Goal: Task Accomplishment & Management: Manage account settings

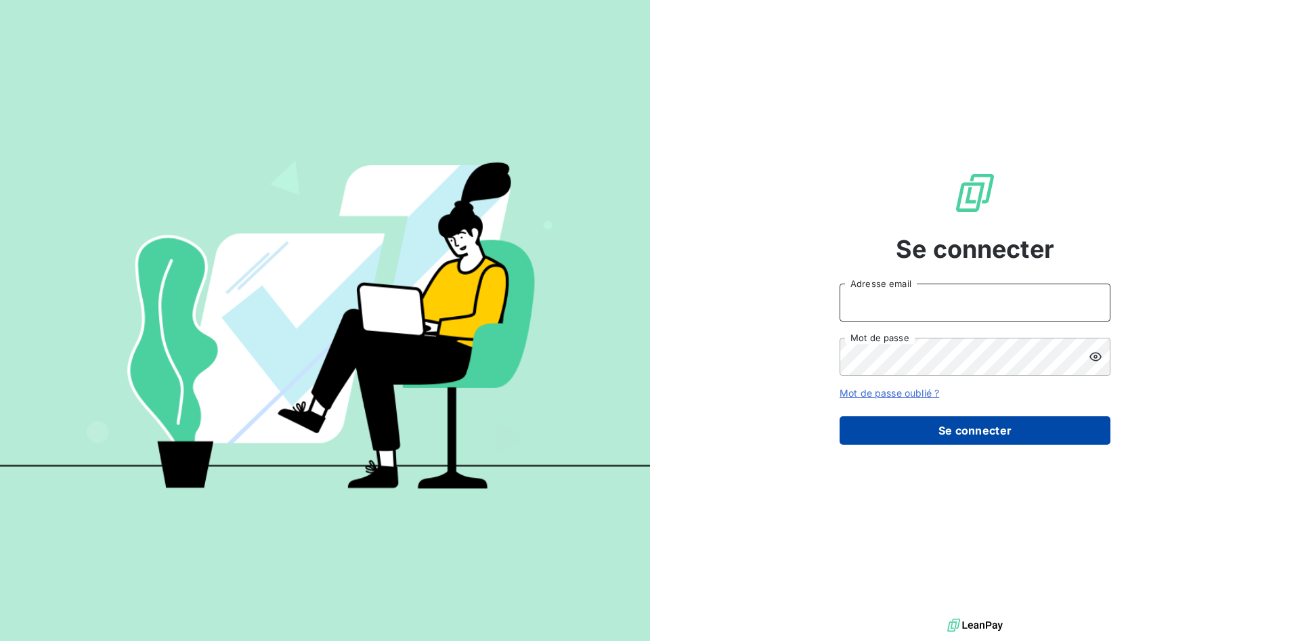
type input "[PERSON_NAME][EMAIL_ADDRESS][DOMAIN_NAME]"
click at [961, 427] on button "Se connecter" at bounding box center [975, 431] width 271 height 28
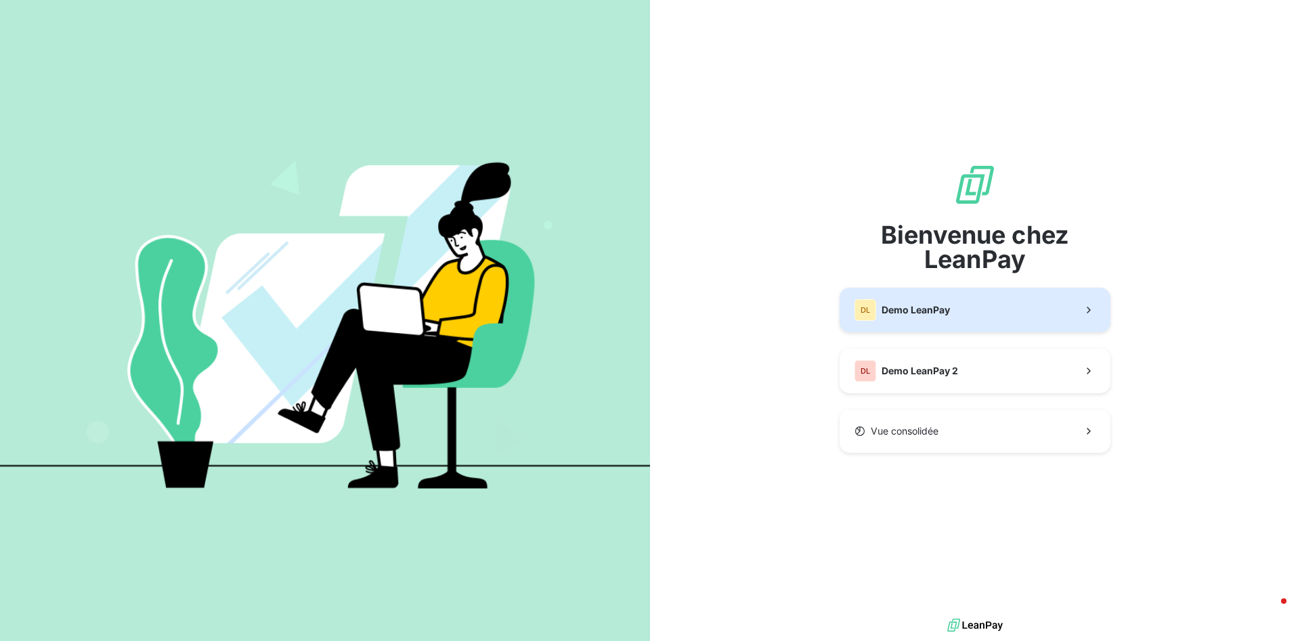
click at [1074, 320] on button "DL Demo LeanPay" at bounding box center [975, 310] width 271 height 45
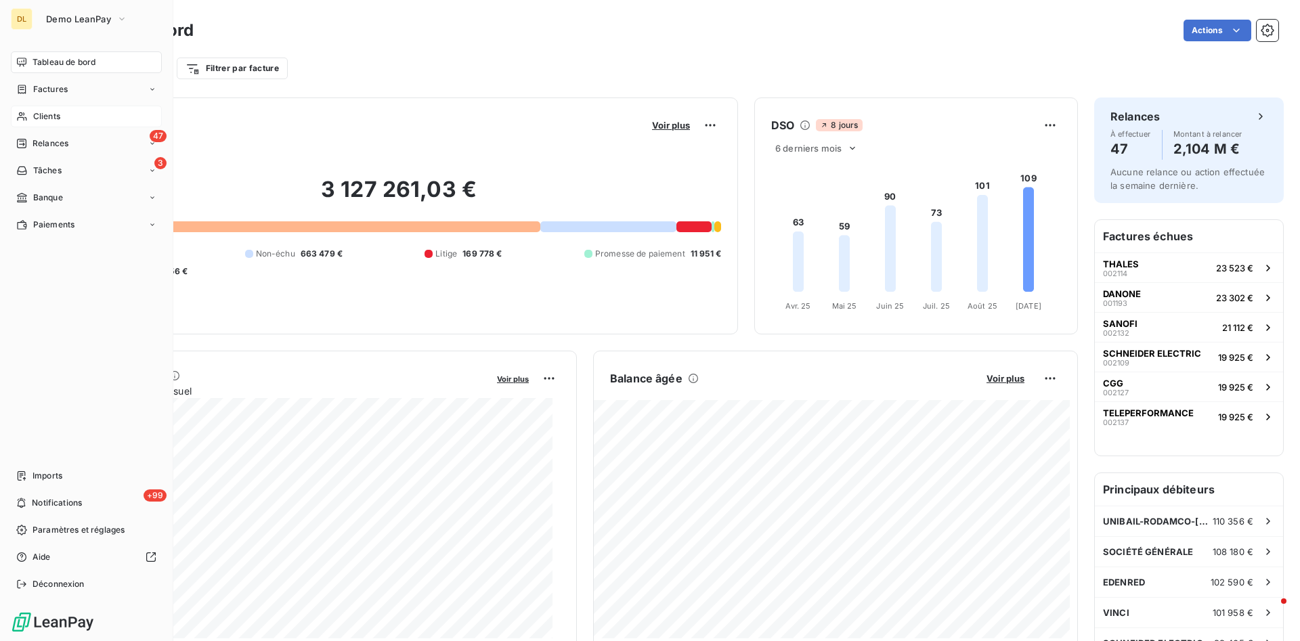
click at [84, 112] on div "Clients" at bounding box center [86, 117] width 151 height 22
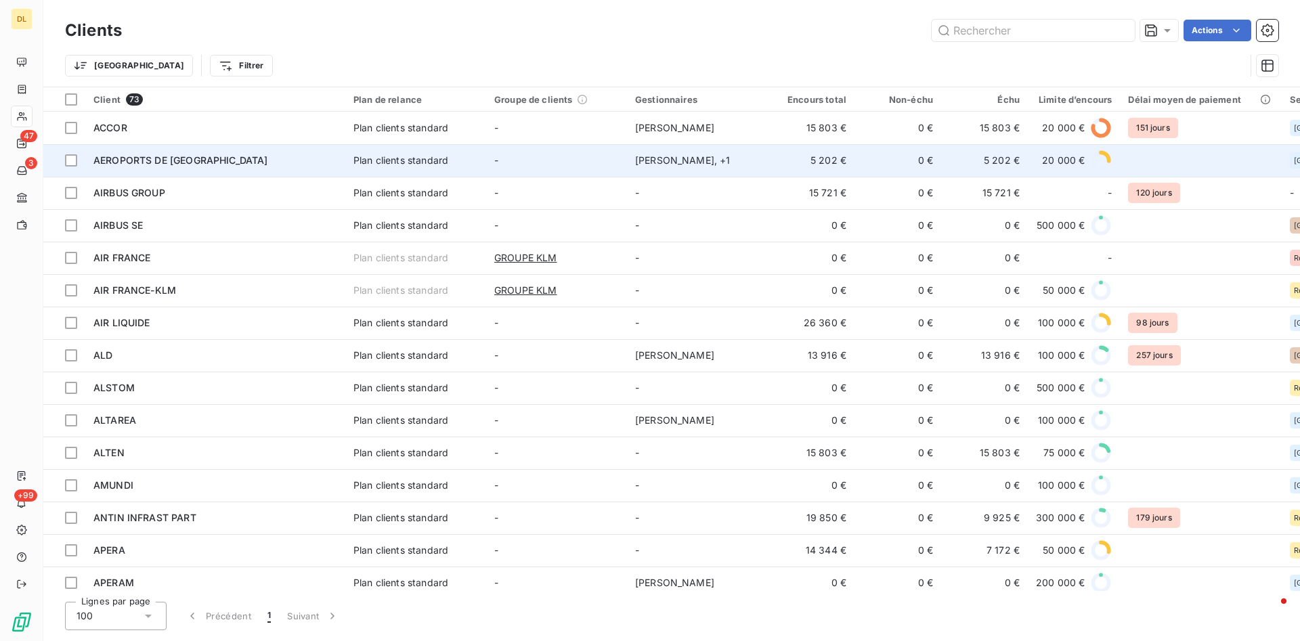
click at [286, 152] on td "AEROPORTS DE [GEOGRAPHIC_DATA]" at bounding box center [215, 160] width 260 height 33
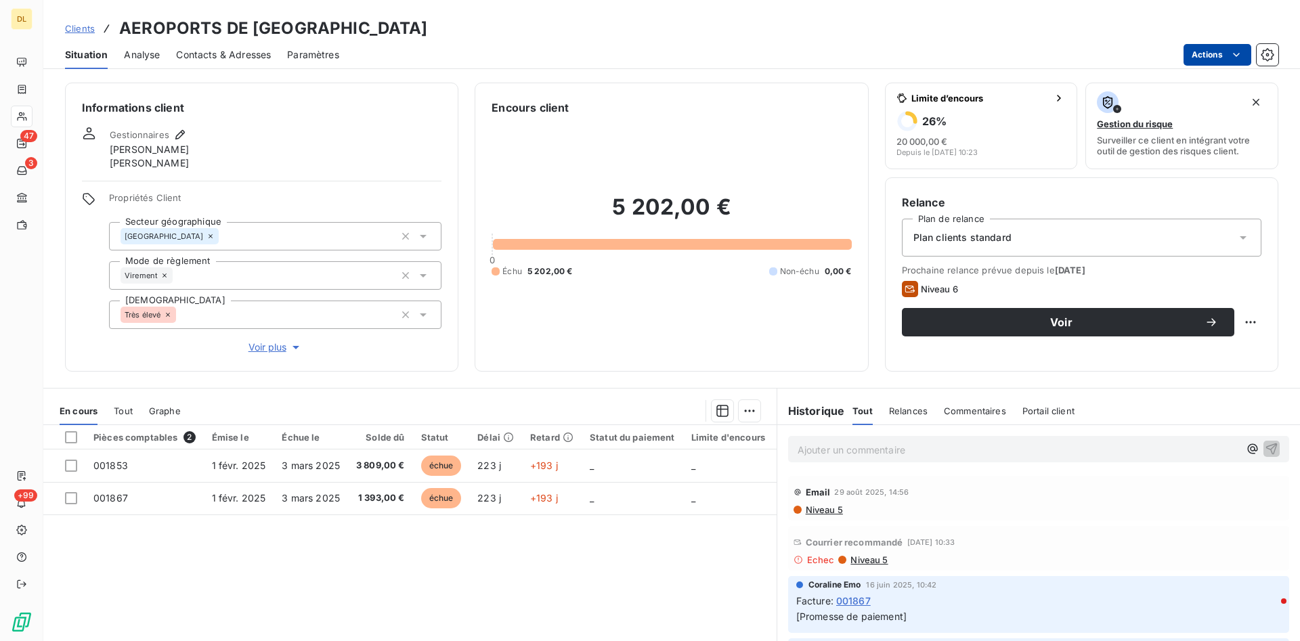
click at [1197, 49] on html "DL 47 3 +99 Clients AEROPORTS DE PARIS Situation Analyse Contacts & Adresses Pa…" at bounding box center [650, 320] width 1300 height 641
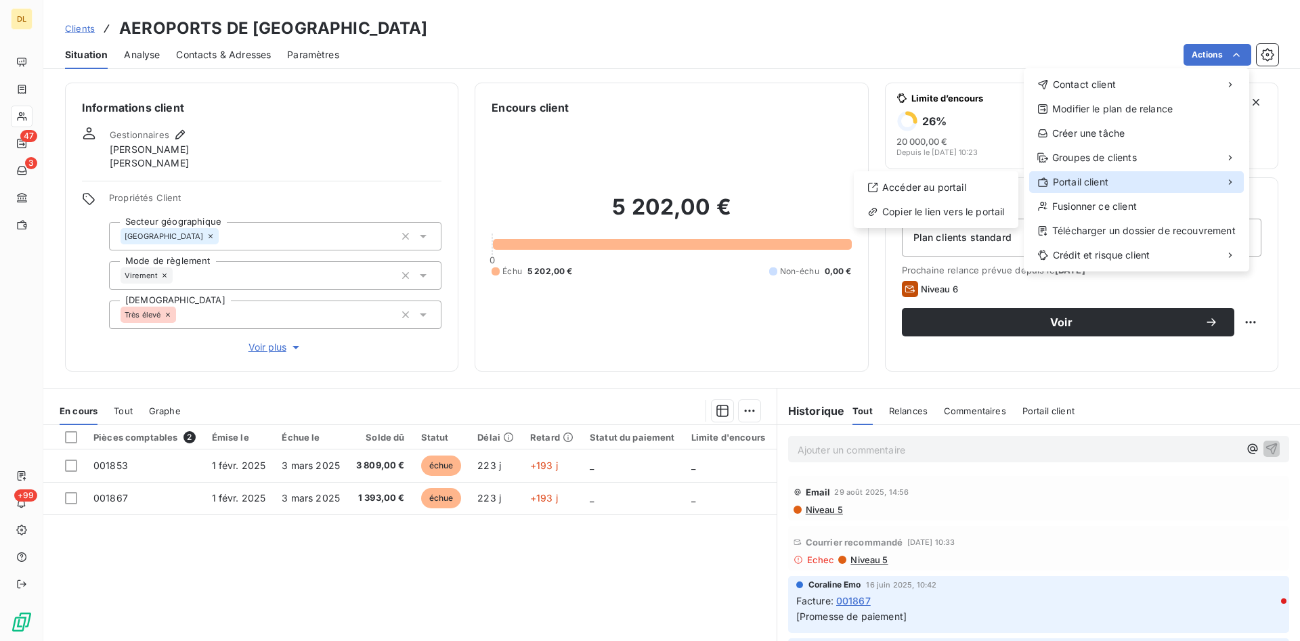
drag, startPoint x: 1125, startPoint y: 179, endPoint x: 1116, endPoint y: 177, distance: 8.9
click at [1124, 179] on div "Portail client" at bounding box center [1136, 182] width 215 height 22
click at [956, 182] on div "Accéder au portail" at bounding box center [936, 188] width 154 height 22
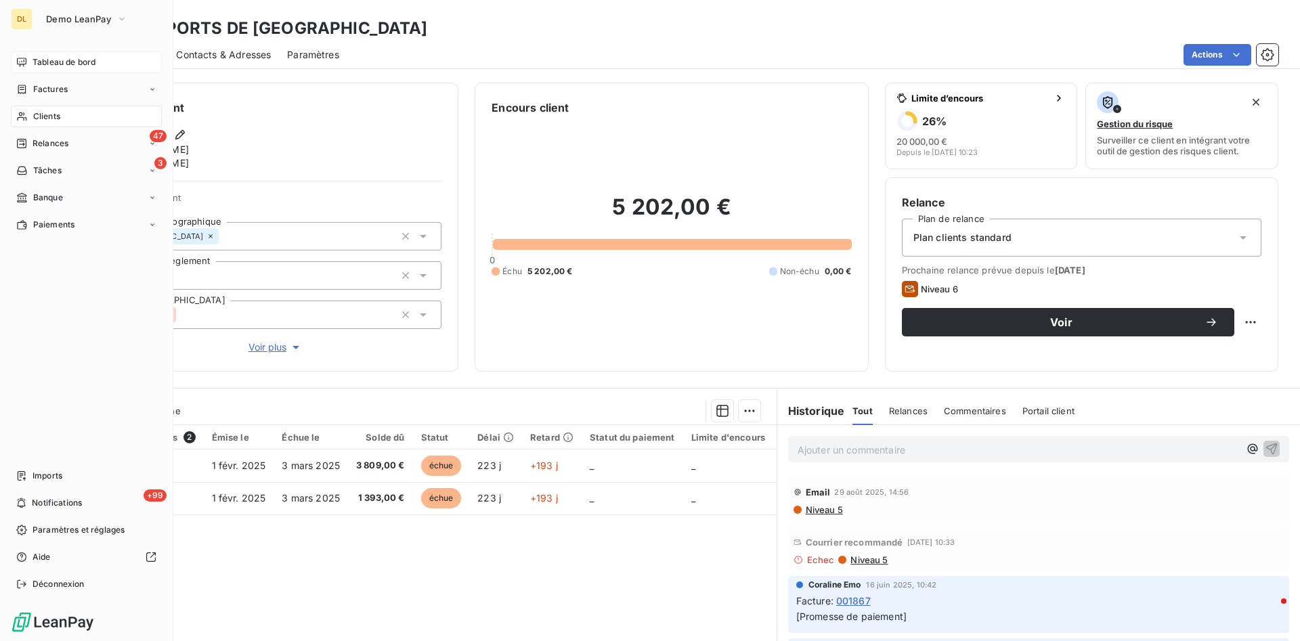
click at [59, 64] on span "Tableau de bord" at bounding box center [64, 62] width 63 height 12
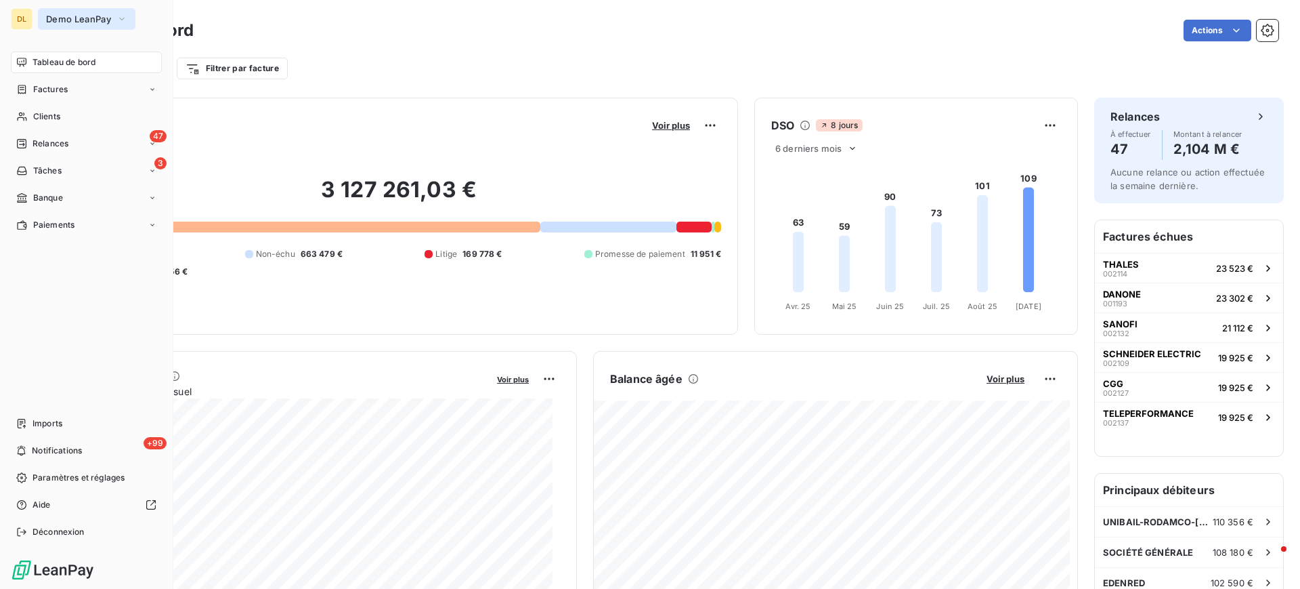
click at [88, 22] on span "Demo LeanPay" at bounding box center [78, 19] width 65 height 11
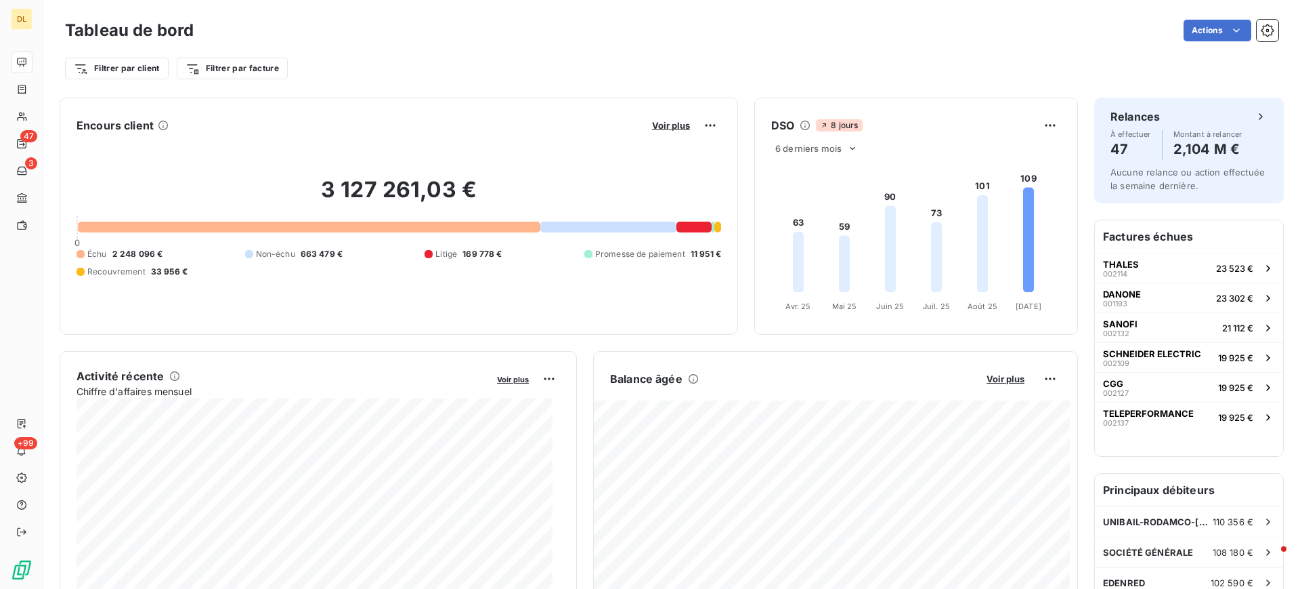
click at [506, 39] on div "Actions" at bounding box center [744, 31] width 1069 height 22
click at [667, 121] on span "Voir plus" at bounding box center [671, 125] width 38 height 11
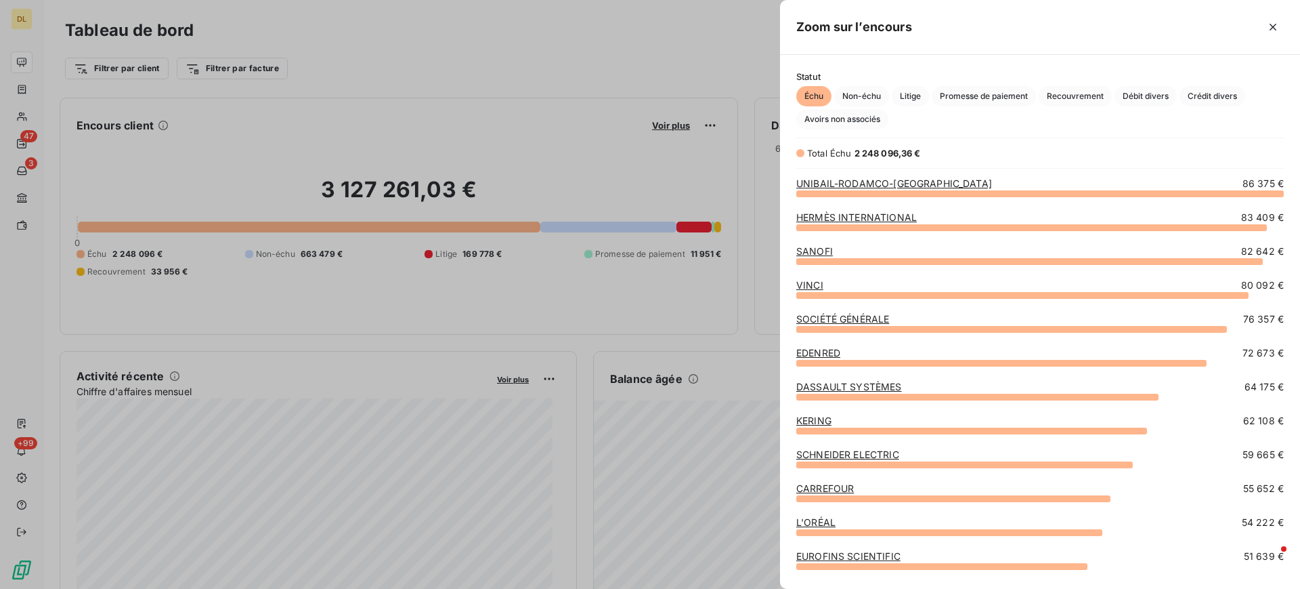
scroll to position [380, 505]
click at [1279, 17] on button "button" at bounding box center [1273, 27] width 22 height 22
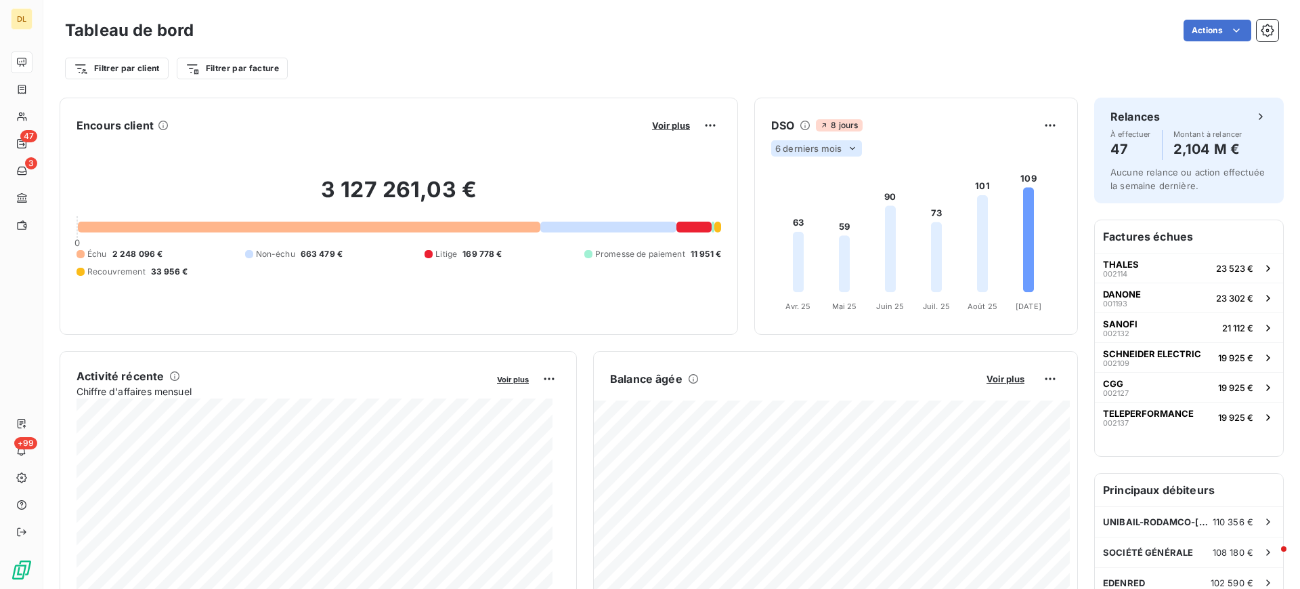
click at [823, 150] on span "6 derniers mois" at bounding box center [809, 148] width 66 height 11
click at [866, 49] on div "Filtrer par client Filtrer par facture" at bounding box center [672, 63] width 1214 height 37
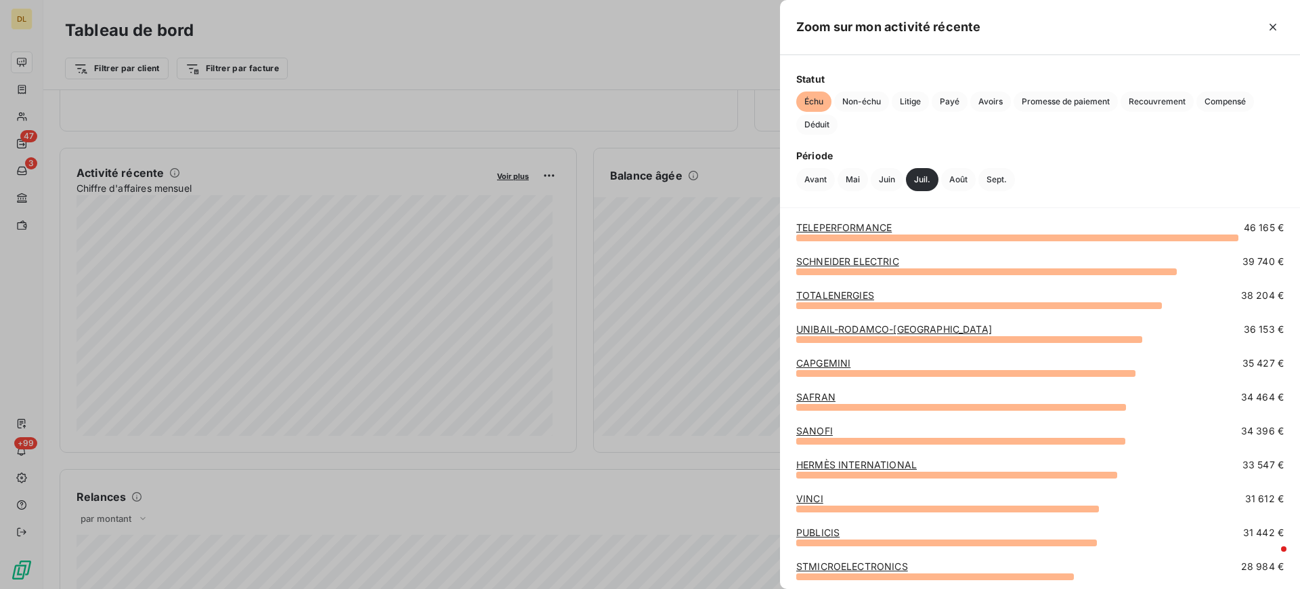
scroll to position [0, 0]
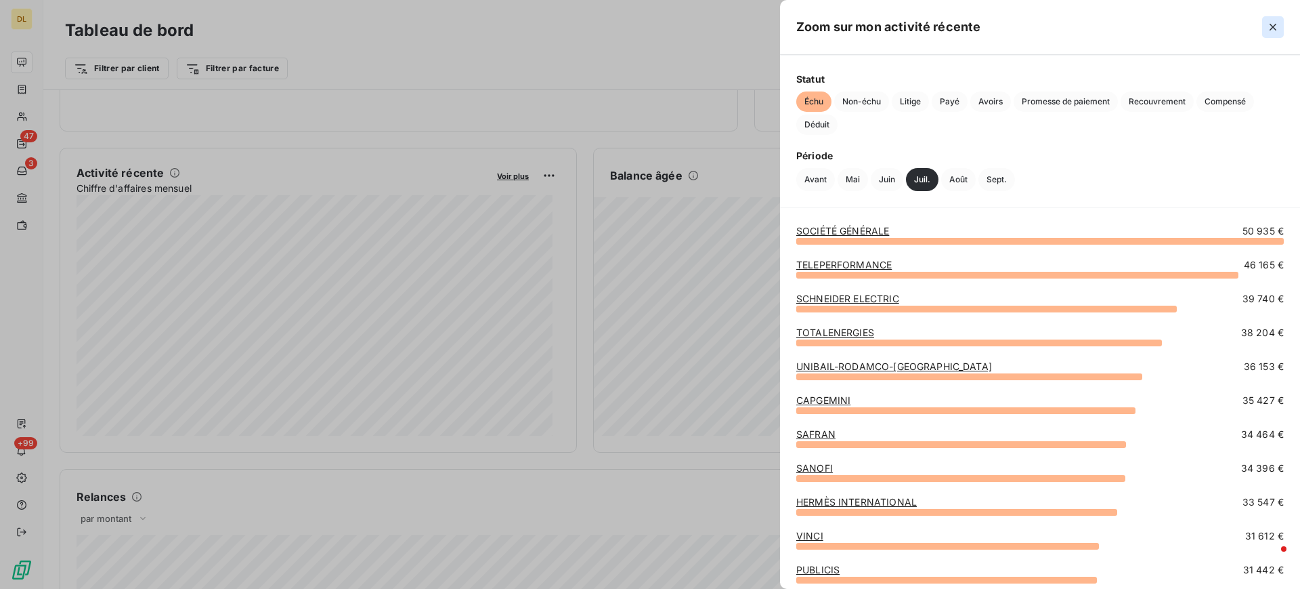
click at [1271, 23] on icon "button" at bounding box center [1274, 27] width 14 height 14
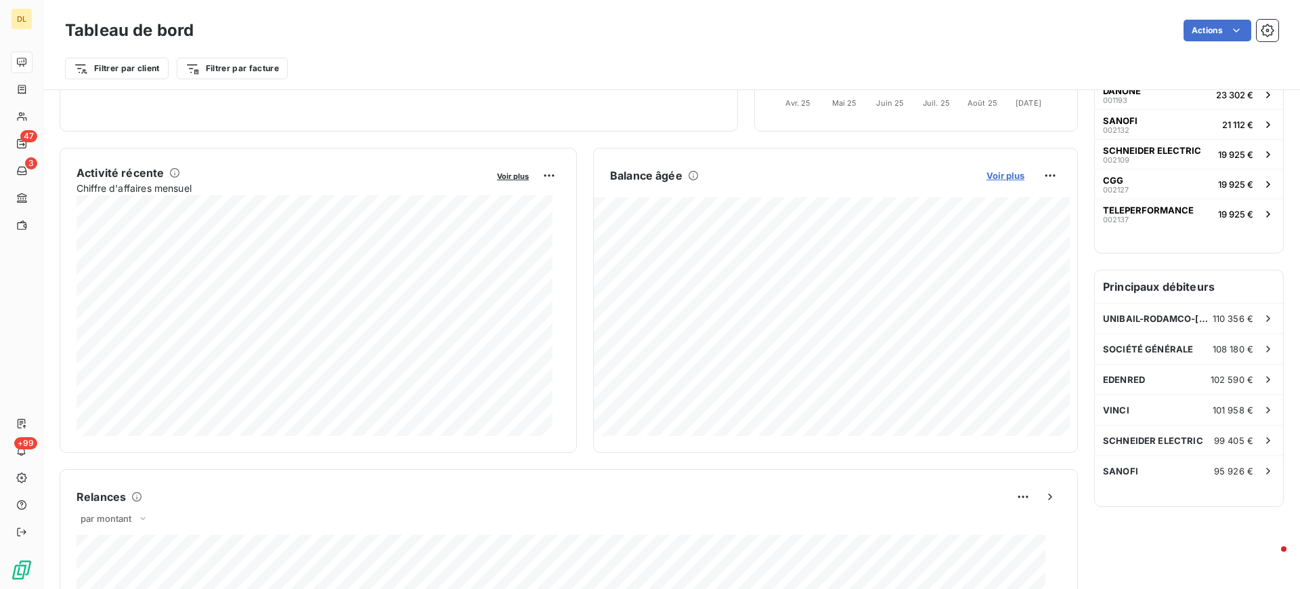
click at [987, 175] on span "Voir plus" at bounding box center [1006, 175] width 38 height 11
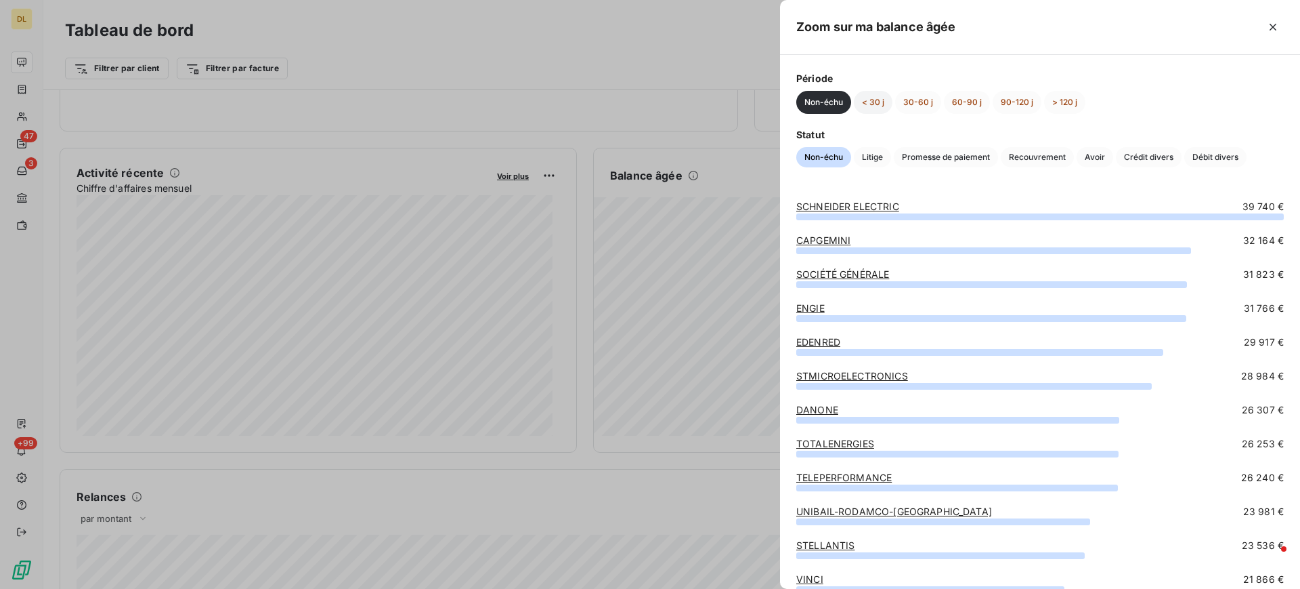
click at [877, 103] on button "< 30 j" at bounding box center [873, 102] width 39 height 23
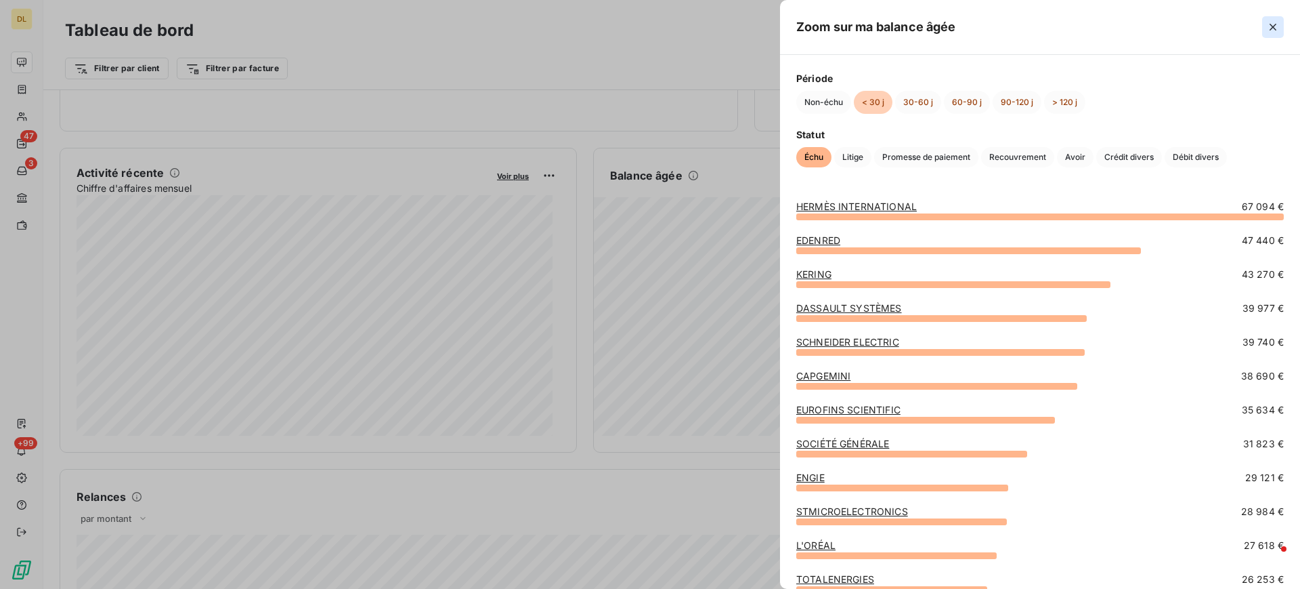
click at [1271, 22] on icon "button" at bounding box center [1274, 27] width 14 height 14
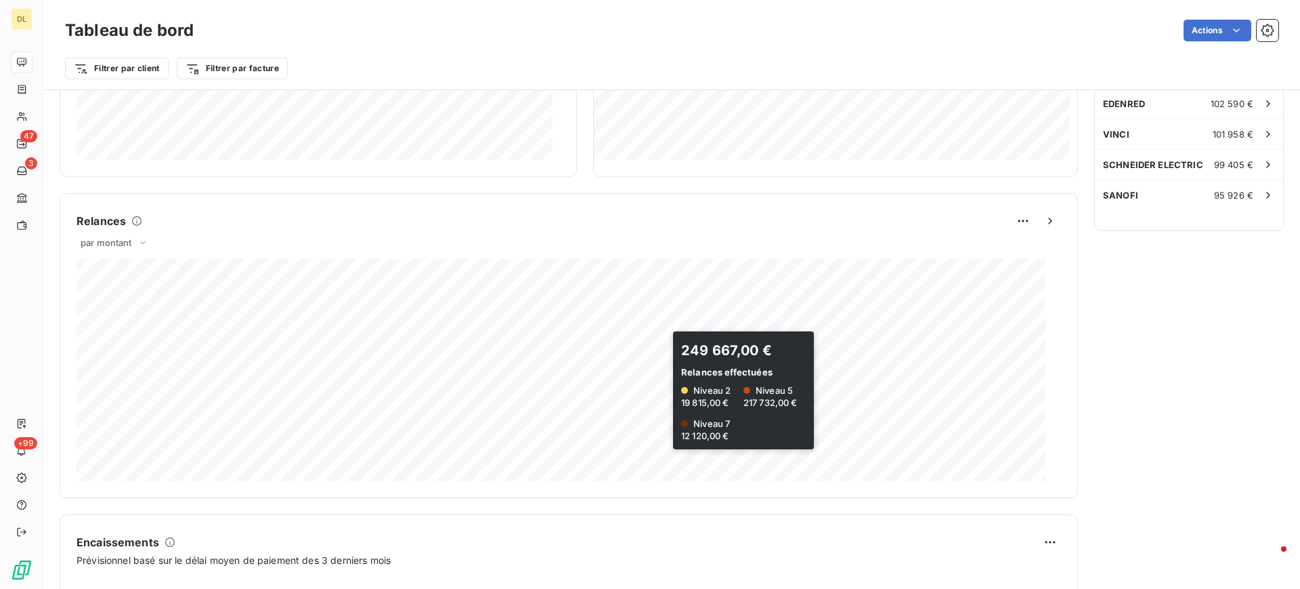
scroll to position [509, 0]
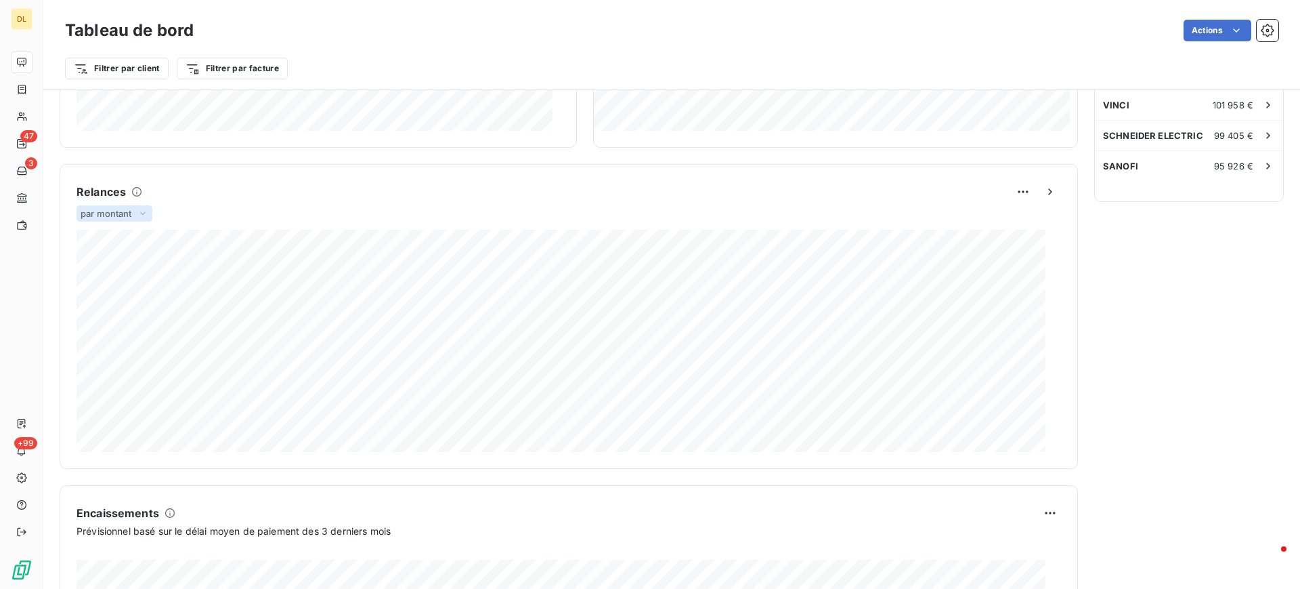
click at [126, 213] on span "par montant" at bounding box center [106, 213] width 51 height 11
click at [419, 156] on div "Encours client Voir plus 3 127 261,03 € 0 Échu 2 248 096 € Non-échu 663 479 € L…" at bounding box center [569, 190] width 1019 height 1200
click at [121, 211] on span "par montant" at bounding box center [106, 213] width 51 height 11
click at [415, 179] on div "Relances par montant par montant par volume 1 044 069,66 € Relances effectuées …" at bounding box center [569, 316] width 1019 height 305
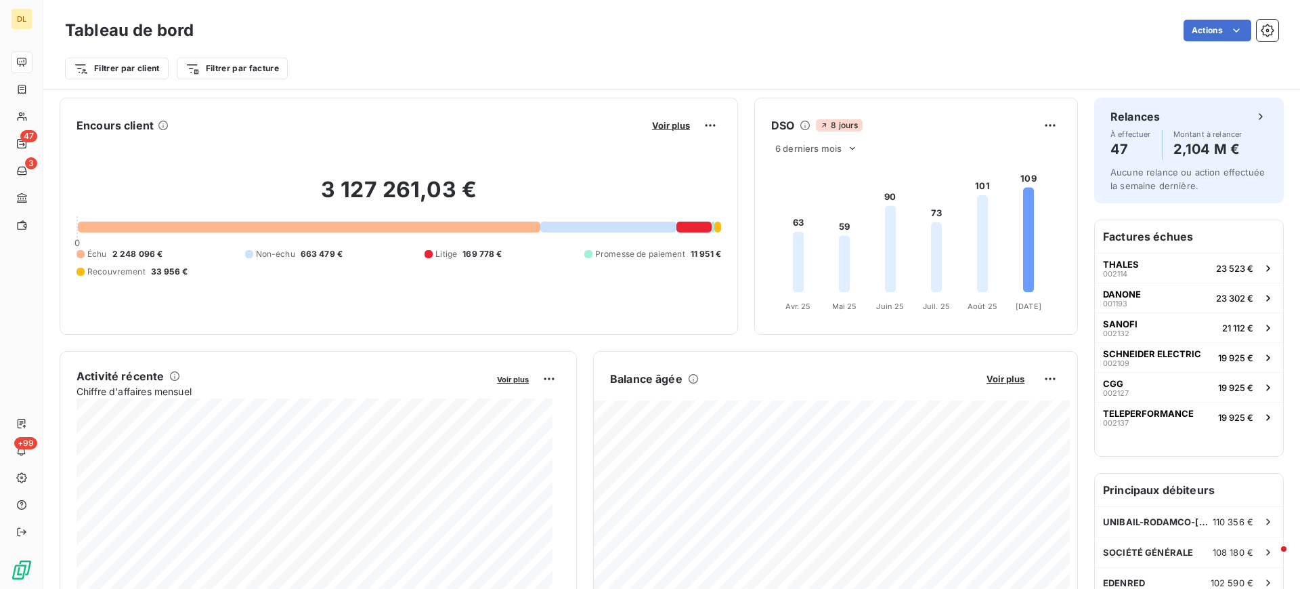
scroll to position [0, 0]
click at [147, 75] on html "DL 47 3 +99 Tableau de bord Actions Filtrer par client Filtrer par facture Enco…" at bounding box center [650, 294] width 1300 height 589
click at [587, 57] on html "DL 47 3 +99 Tableau de bord Actions Filtrer par client Filtrer par facture Enco…" at bounding box center [650, 294] width 1300 height 589
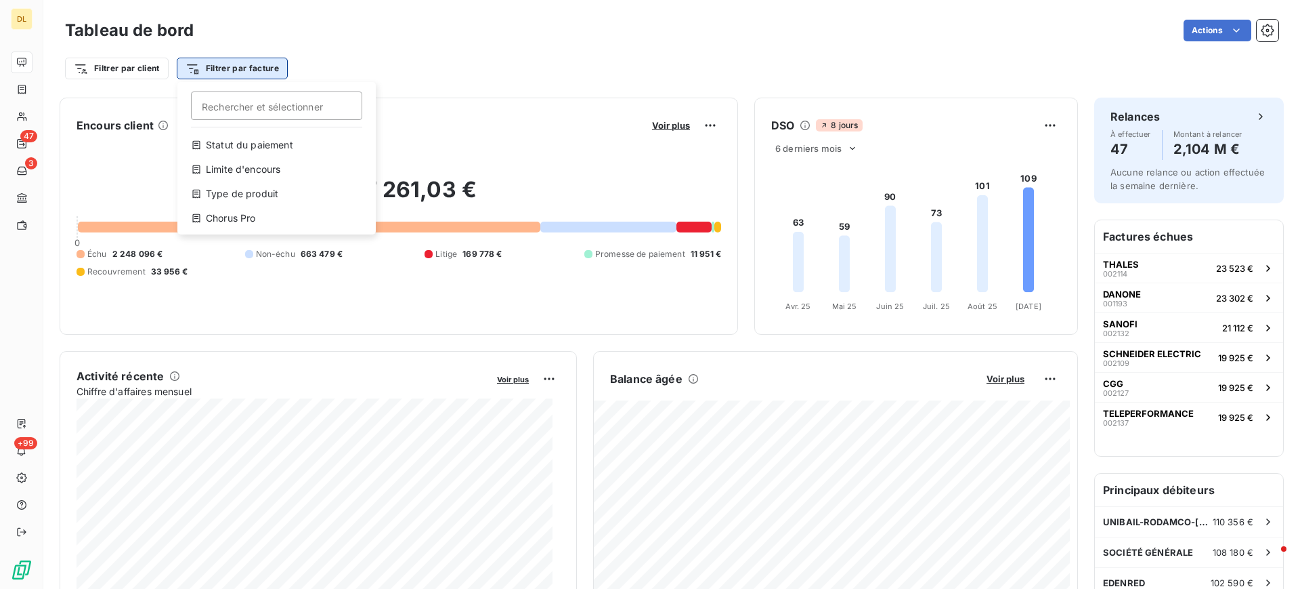
click at [257, 68] on html "DL 47 3 +99 Tableau de bord Actions Filtrer par client Filtrer par facture Rech…" at bounding box center [650, 294] width 1300 height 589
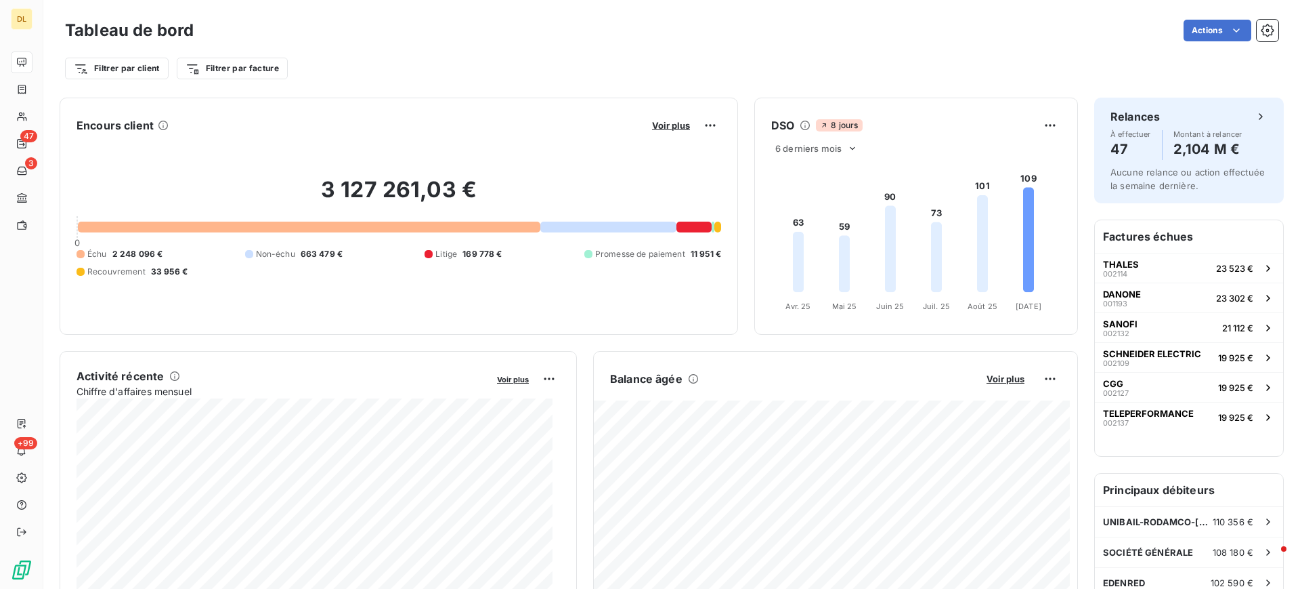
click at [678, 64] on html "DL 47 3 +99 Tableau de bord Actions Filtrer par client Filtrer par facture Enco…" at bounding box center [650, 294] width 1300 height 589
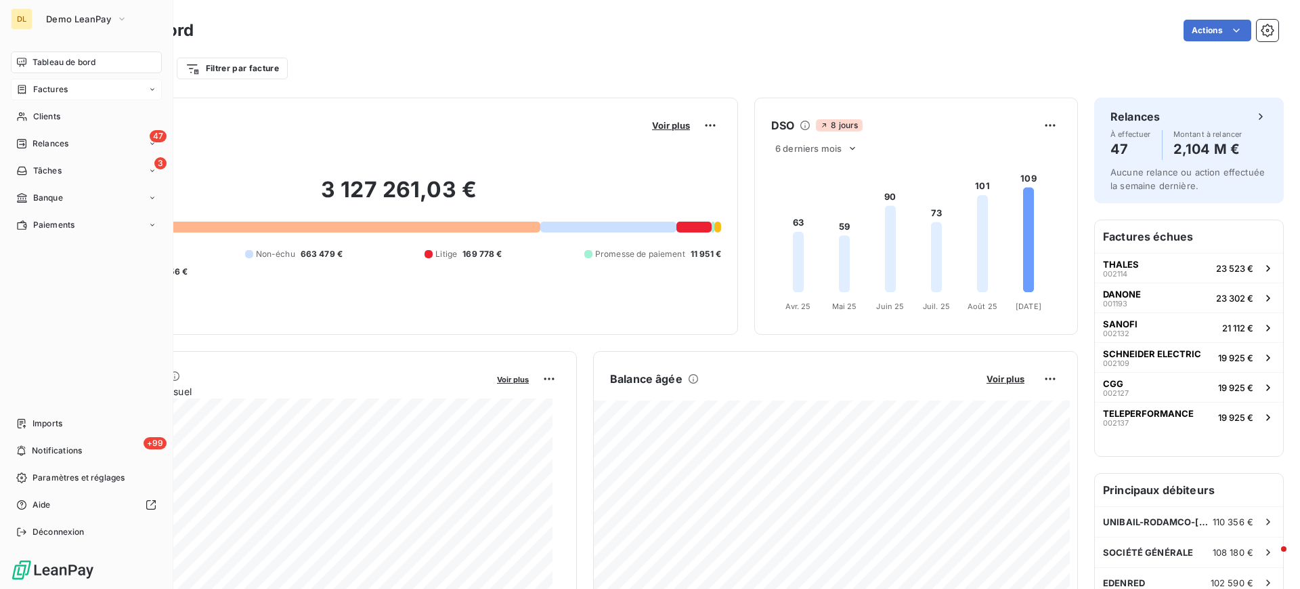
click at [48, 89] on span "Factures" at bounding box center [50, 89] width 35 height 12
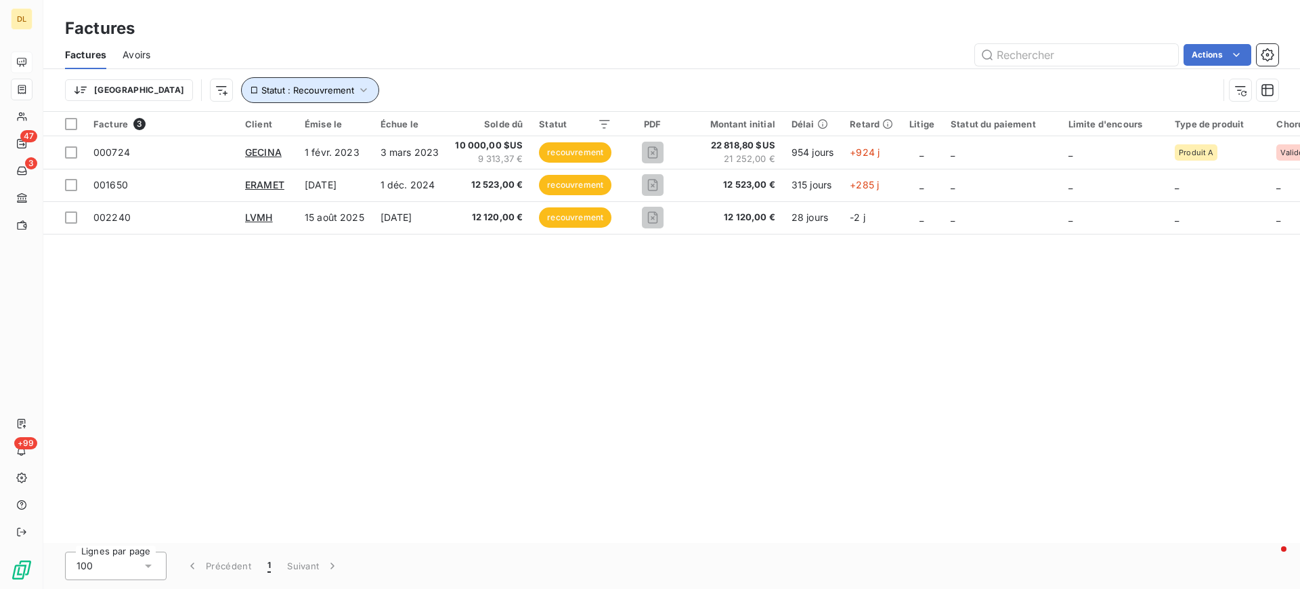
click at [274, 85] on span "Statut : Recouvrement" at bounding box center [307, 90] width 93 height 11
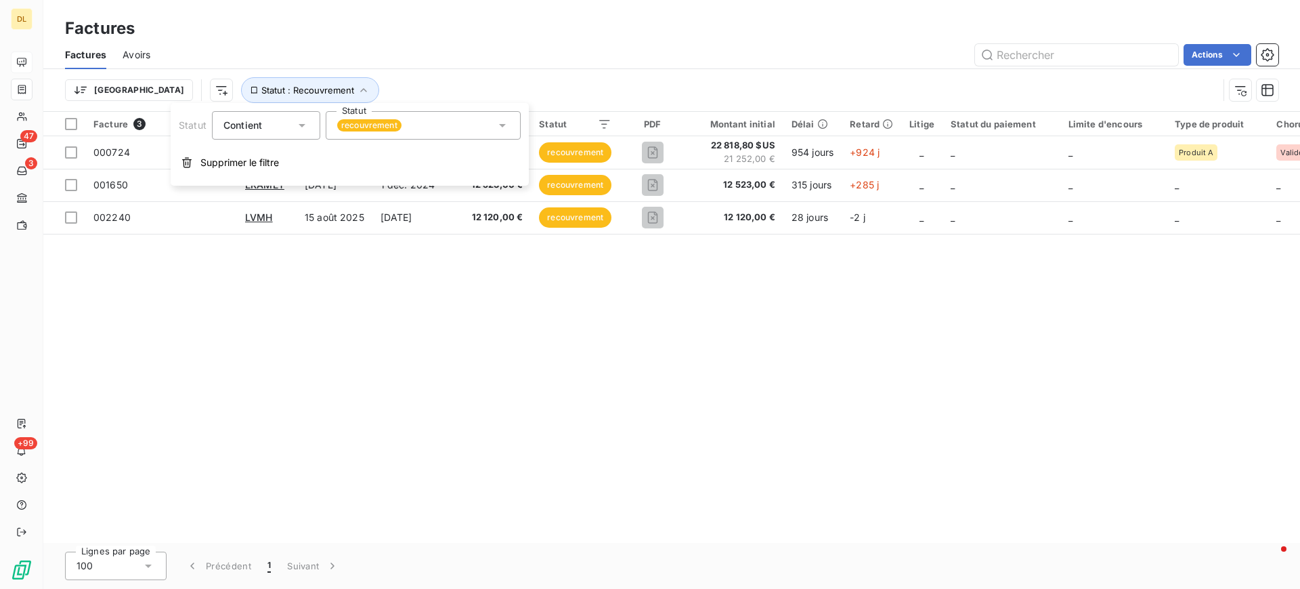
click at [497, 127] on icon at bounding box center [503, 126] width 14 height 14
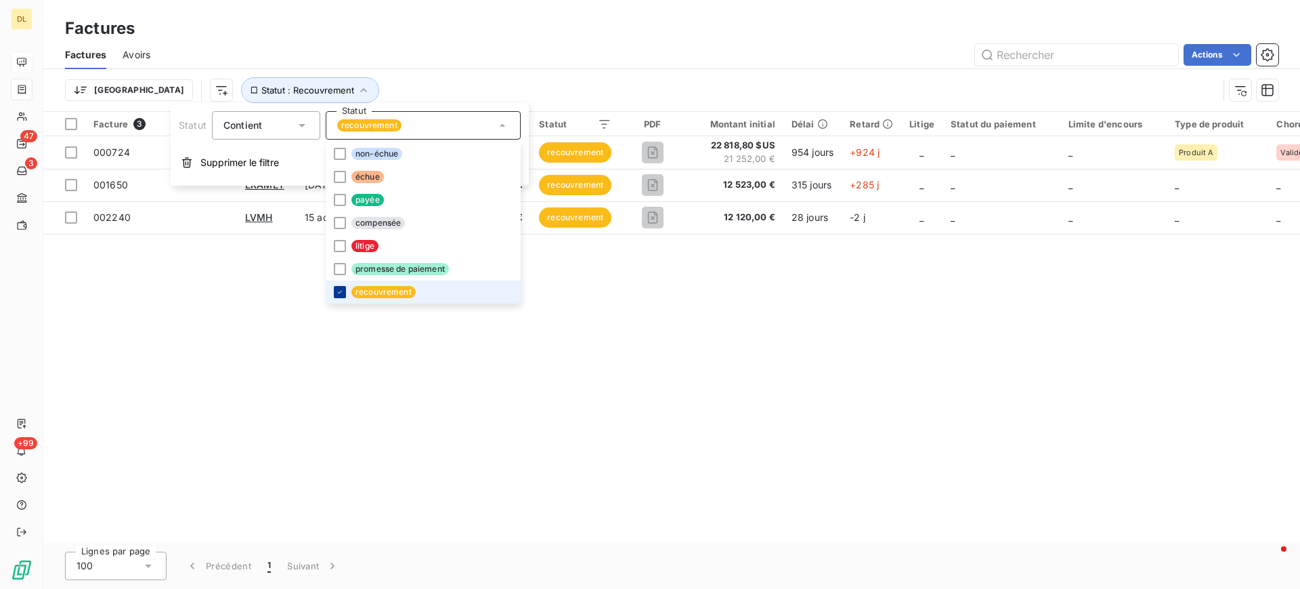
click at [340, 293] on icon at bounding box center [340, 292] width 8 height 8
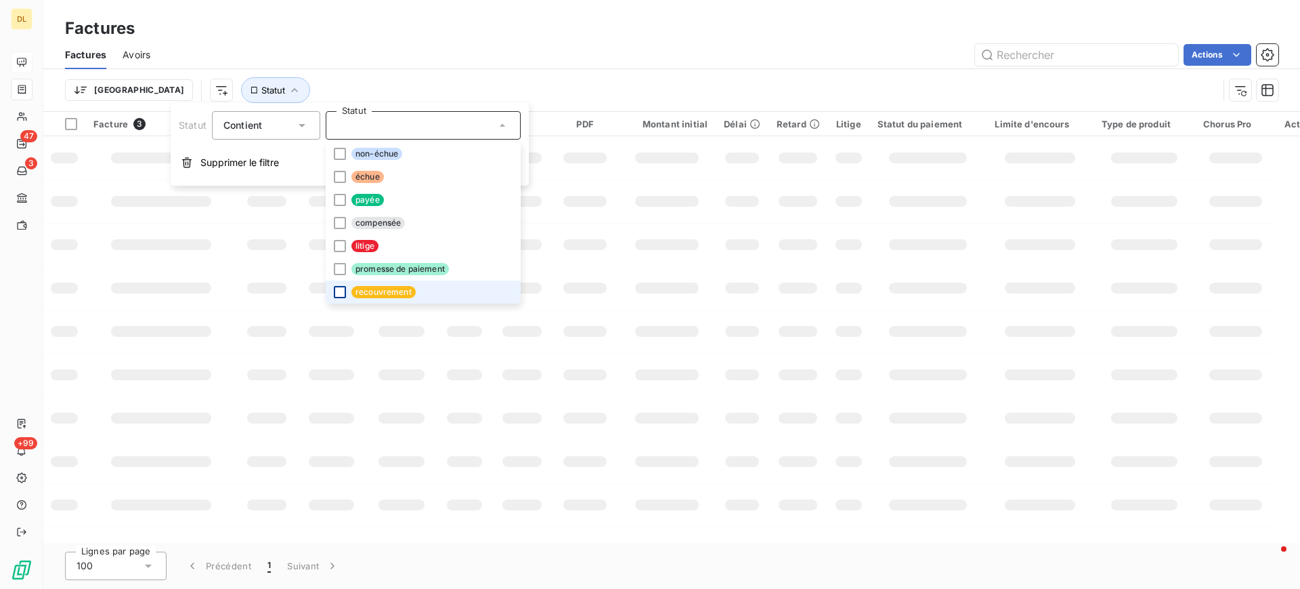
click at [493, 27] on div "Factures" at bounding box center [671, 28] width 1257 height 24
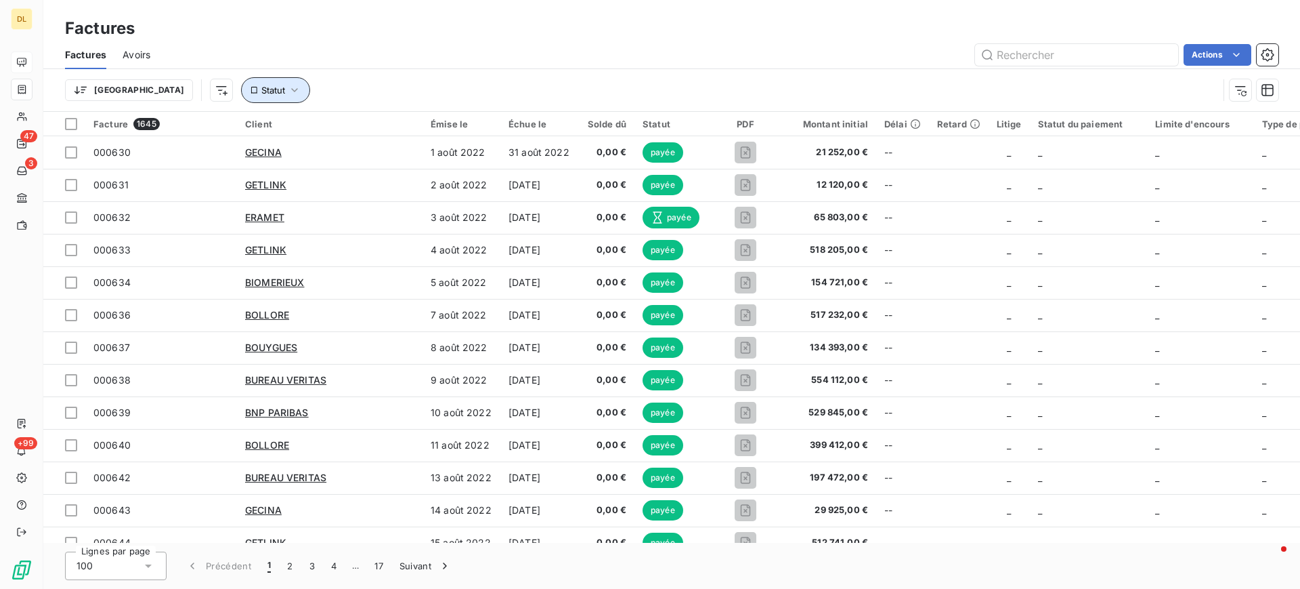
click at [288, 83] on icon "button" at bounding box center [295, 90] width 14 height 14
click at [159, 91] on html "DL 47 3 +99 Factures Factures Avoirs Actions Trier Statut Facture 1645 Client É…" at bounding box center [650, 294] width 1300 height 589
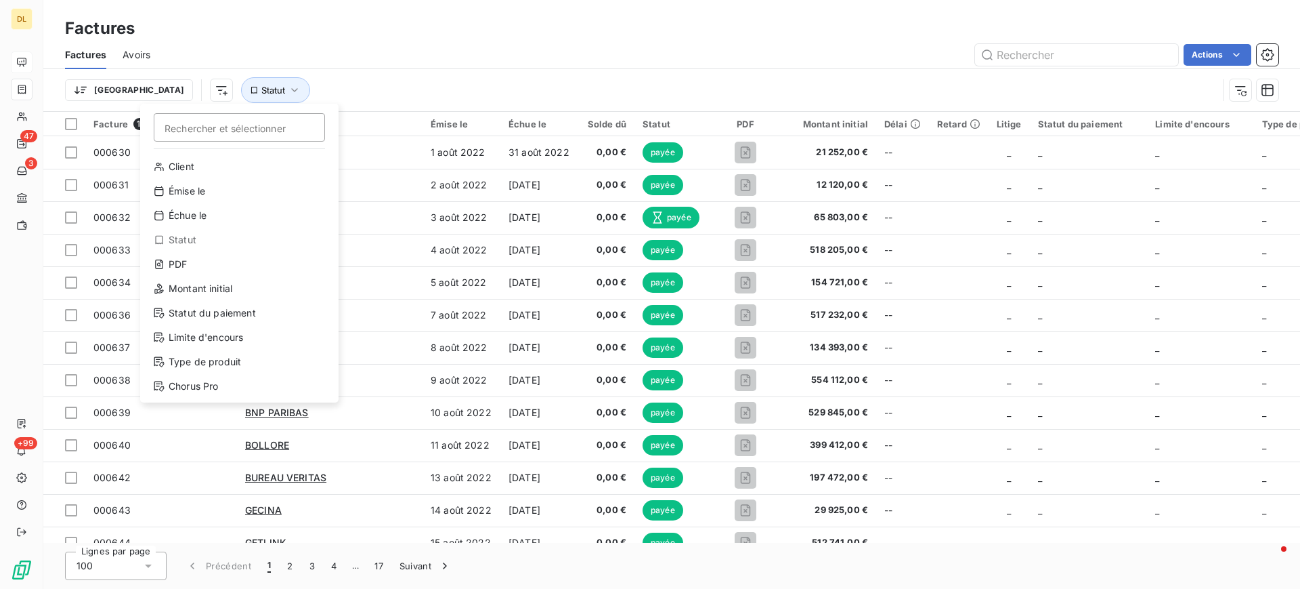
click at [277, 80] on html "DL 47 3 +99 Factures Factures Avoirs Actions Trier Rechercher et sélectionner C…" at bounding box center [650, 294] width 1300 height 589
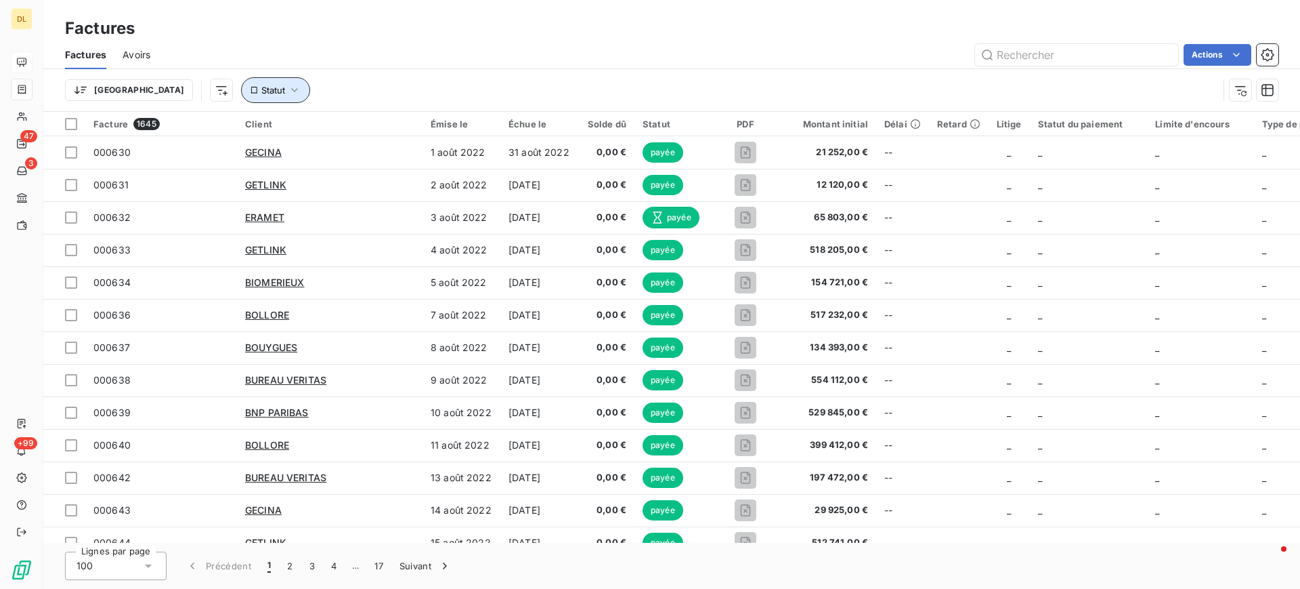
click at [261, 87] on span "Statut" at bounding box center [273, 90] width 24 height 11
click at [372, 111] on div at bounding box center [423, 125] width 195 height 28
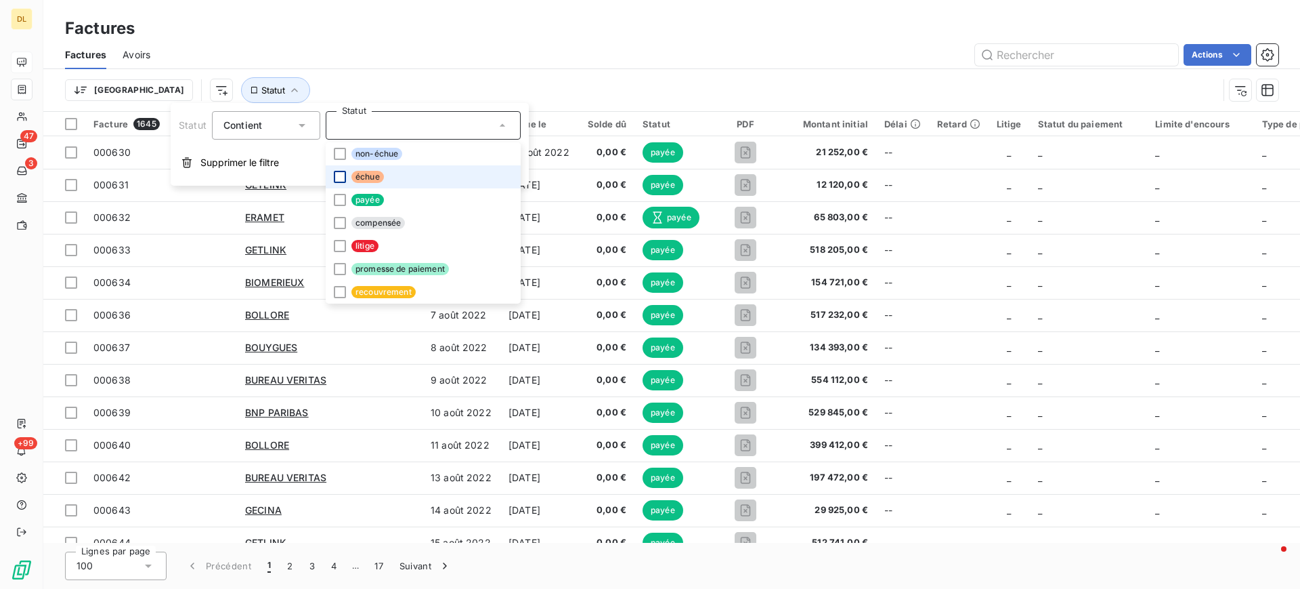
click at [340, 175] on div at bounding box center [340, 177] width 12 height 12
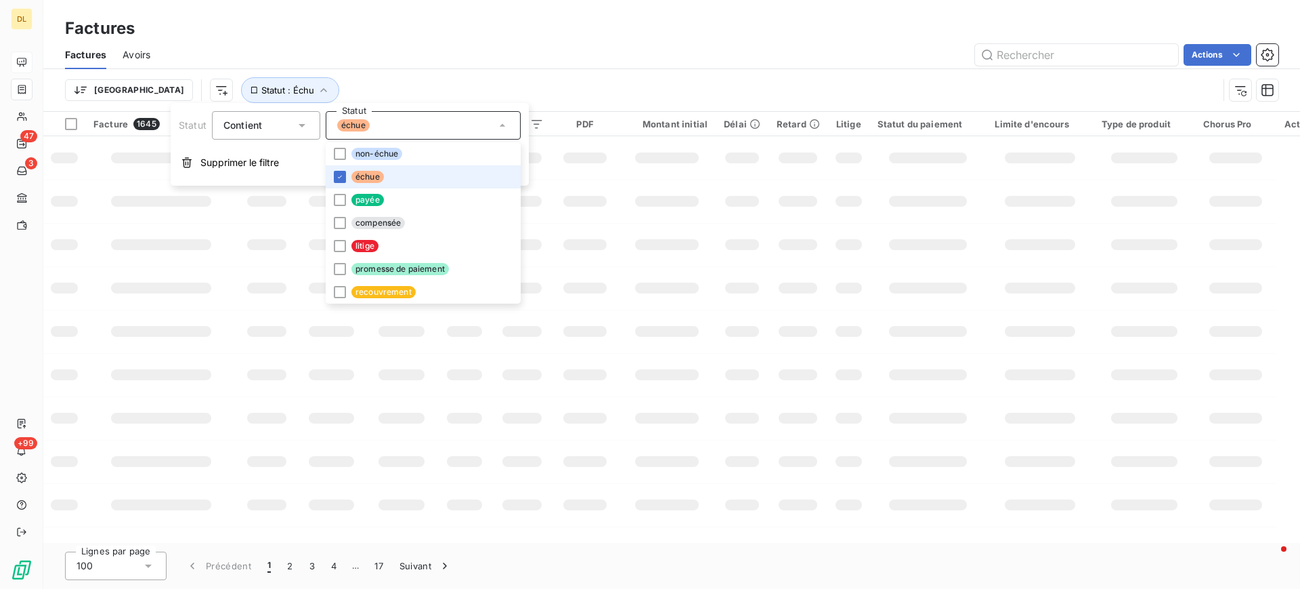
click at [497, 41] on div "Factures Avoirs Actions" at bounding box center [671, 55] width 1257 height 28
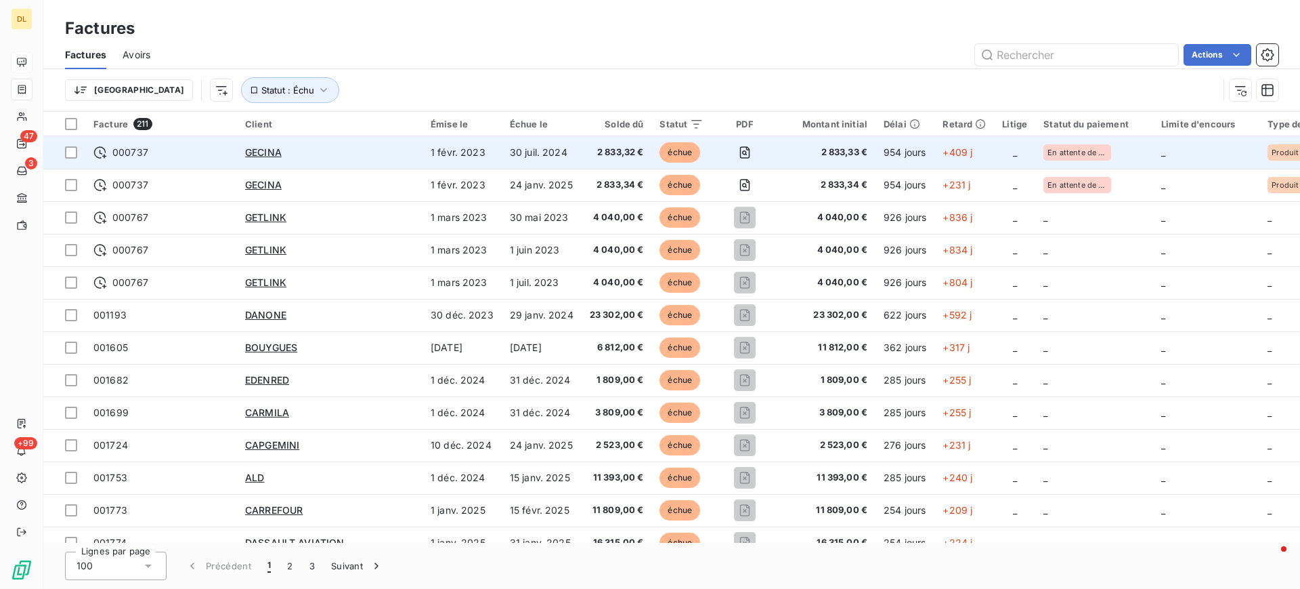
click at [348, 155] on div "GECINA" at bounding box center [329, 153] width 169 height 14
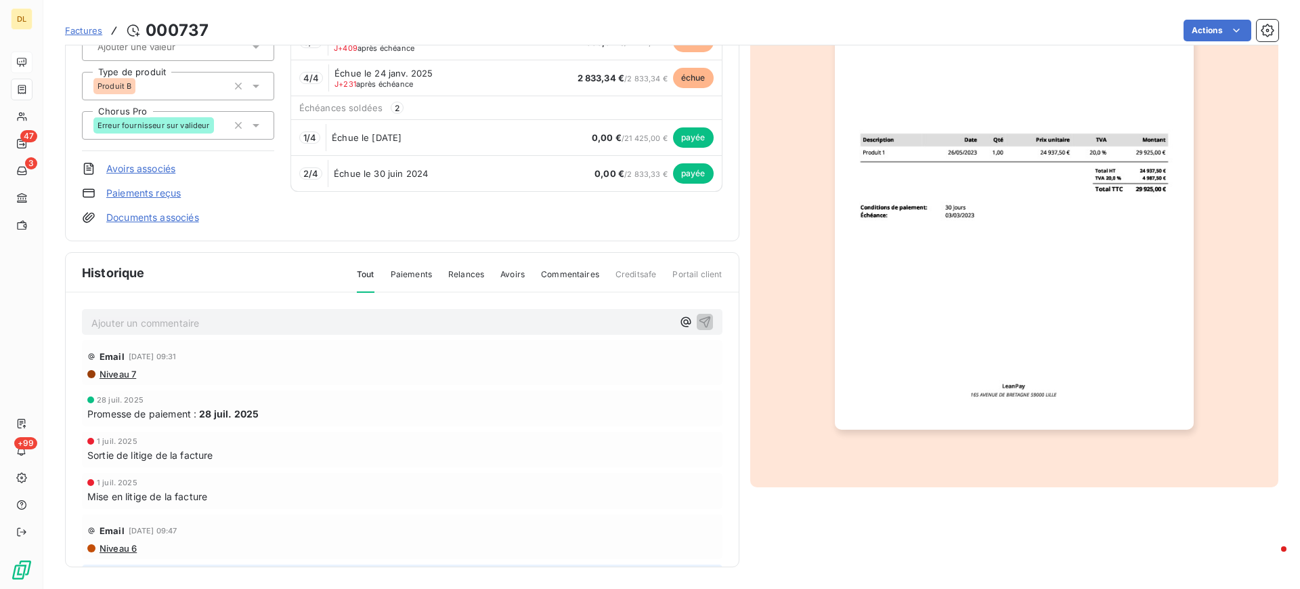
click at [448, 321] on p "Ajouter un commentaire ﻿" at bounding box center [381, 322] width 581 height 17
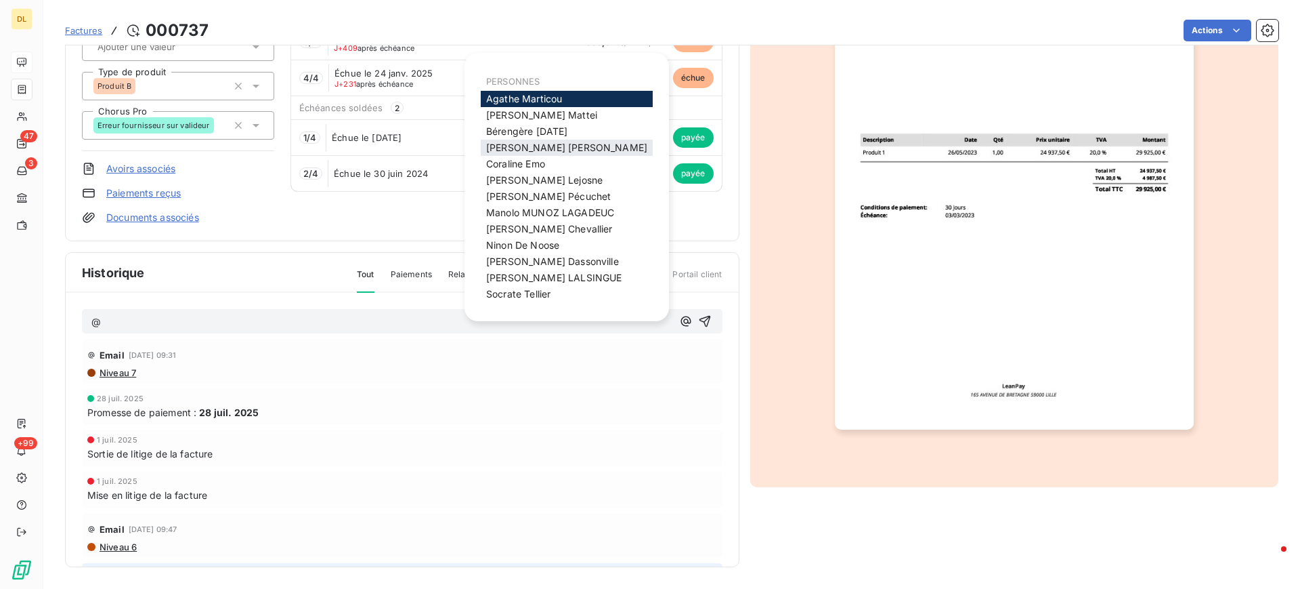
click at [551, 150] on div "[PERSON_NAME]" at bounding box center [567, 148] width 172 height 16
click at [534, 143] on span "[PERSON_NAME]" at bounding box center [566, 148] width 161 height 12
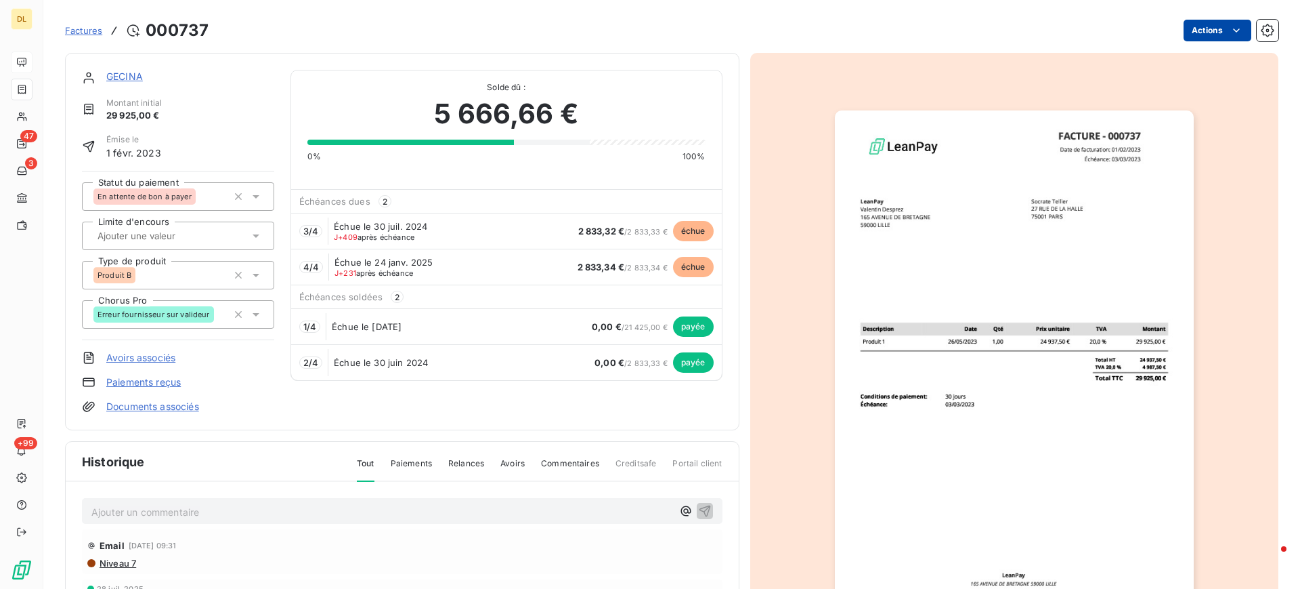
click at [1206, 30] on html "DL 47 3 +99 Factures 000737 Actions GECINA Montant initial 29 925,00 € Émise le…" at bounding box center [650, 294] width 1300 height 589
click at [897, 30] on html "DL 47 3 +99 Factures 000737 Actions GECINA Montant initial 29 925,00 € Émise le…" at bounding box center [650, 294] width 1300 height 589
click at [1189, 24] on html "DL 47 3 +99 Factures 000737 Actions GECINA Montant initial 29 925,00 € Émise le…" at bounding box center [650, 294] width 1300 height 589
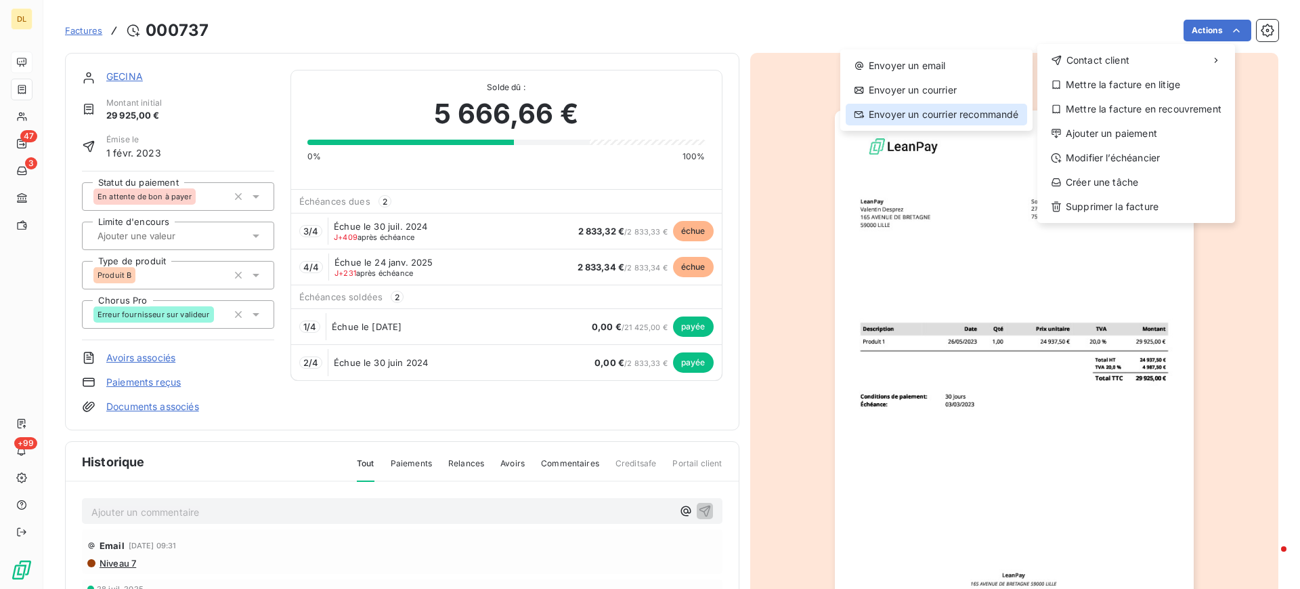
click at [939, 113] on div "Envoyer un courrier recommandé" at bounding box center [937, 115] width 182 height 22
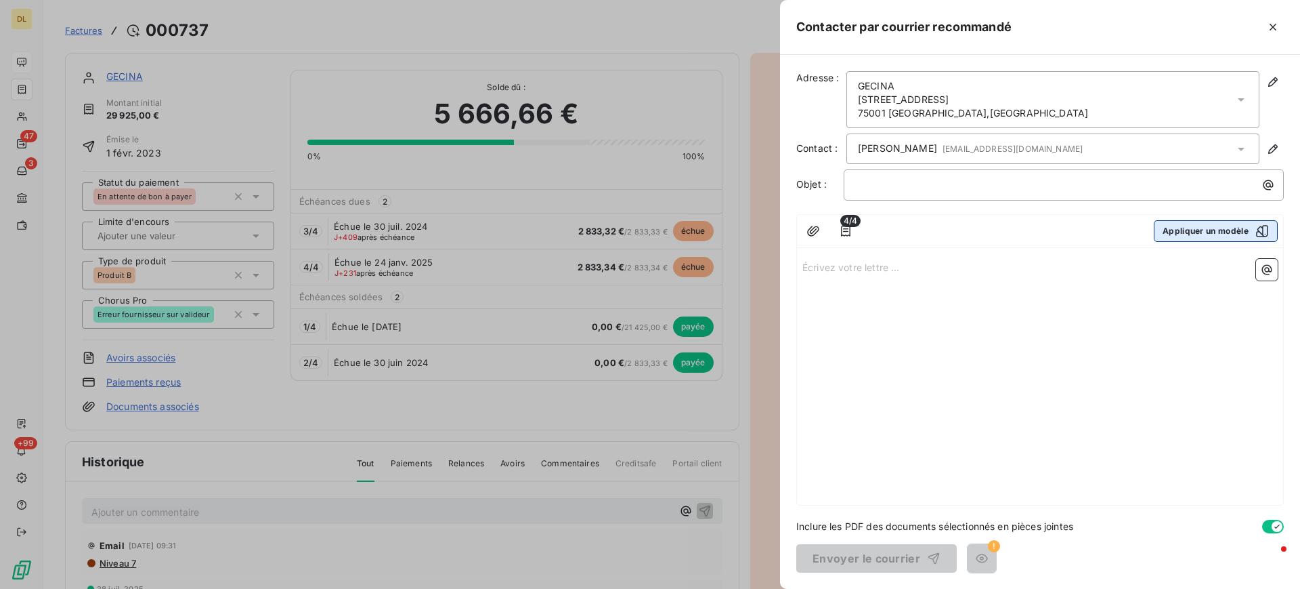
click at [1223, 228] on button "Appliquer un modèle" at bounding box center [1216, 231] width 124 height 22
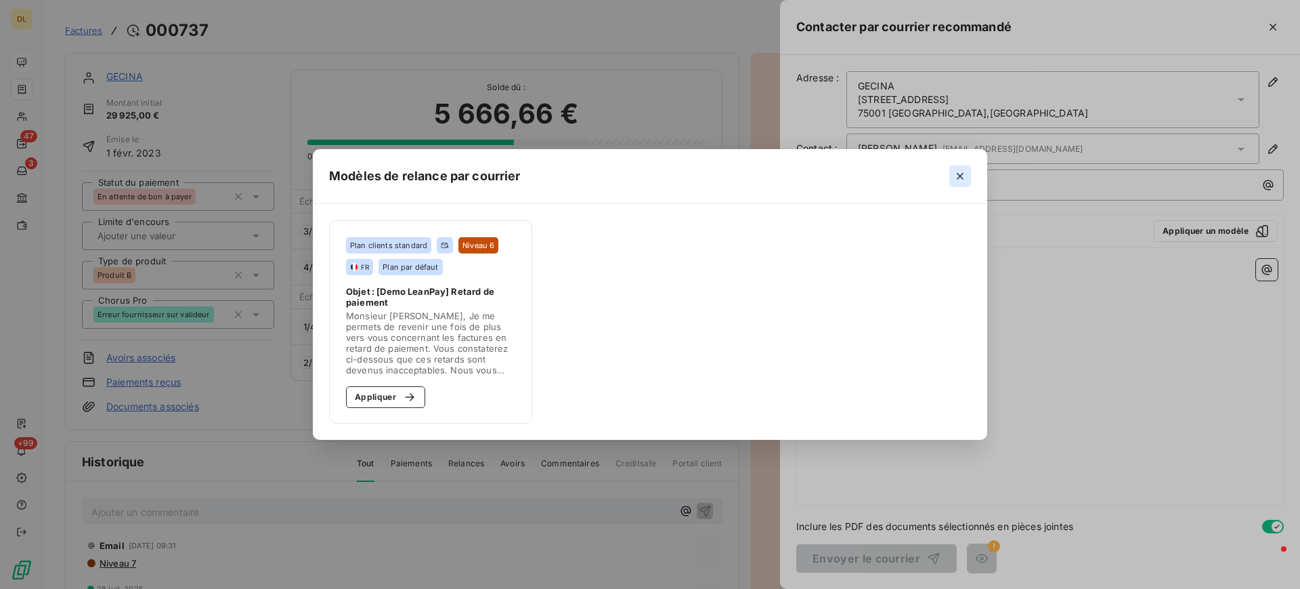
click at [959, 175] on icon "button" at bounding box center [961, 176] width 14 height 14
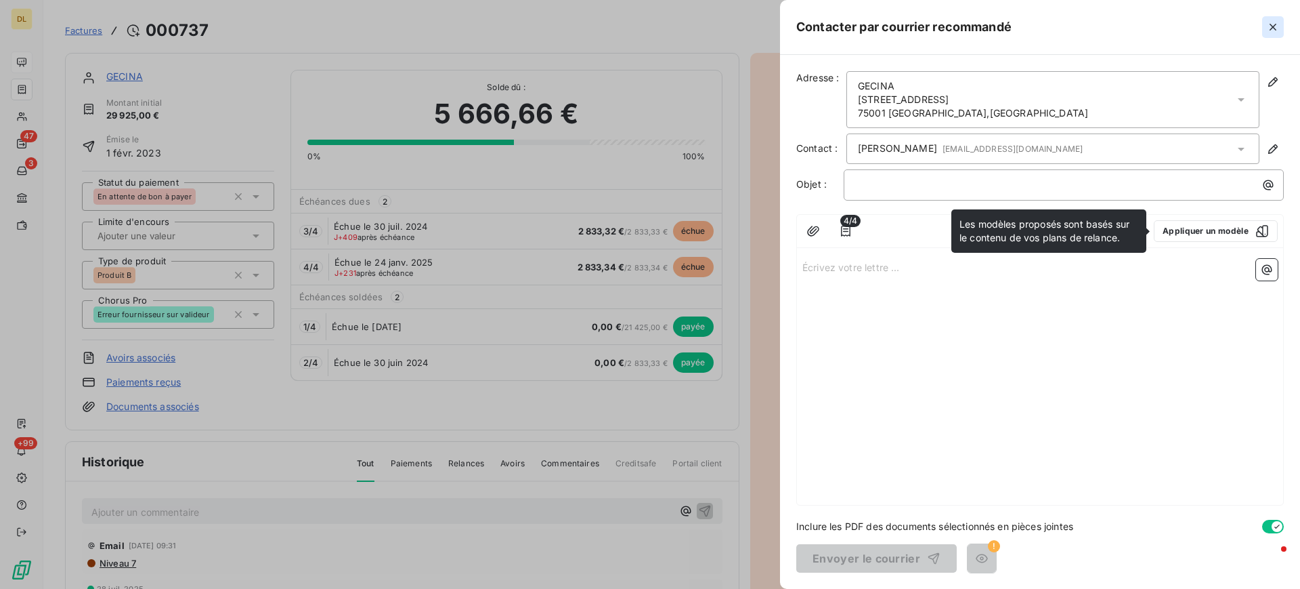
click at [1276, 24] on icon "button" at bounding box center [1273, 27] width 7 height 7
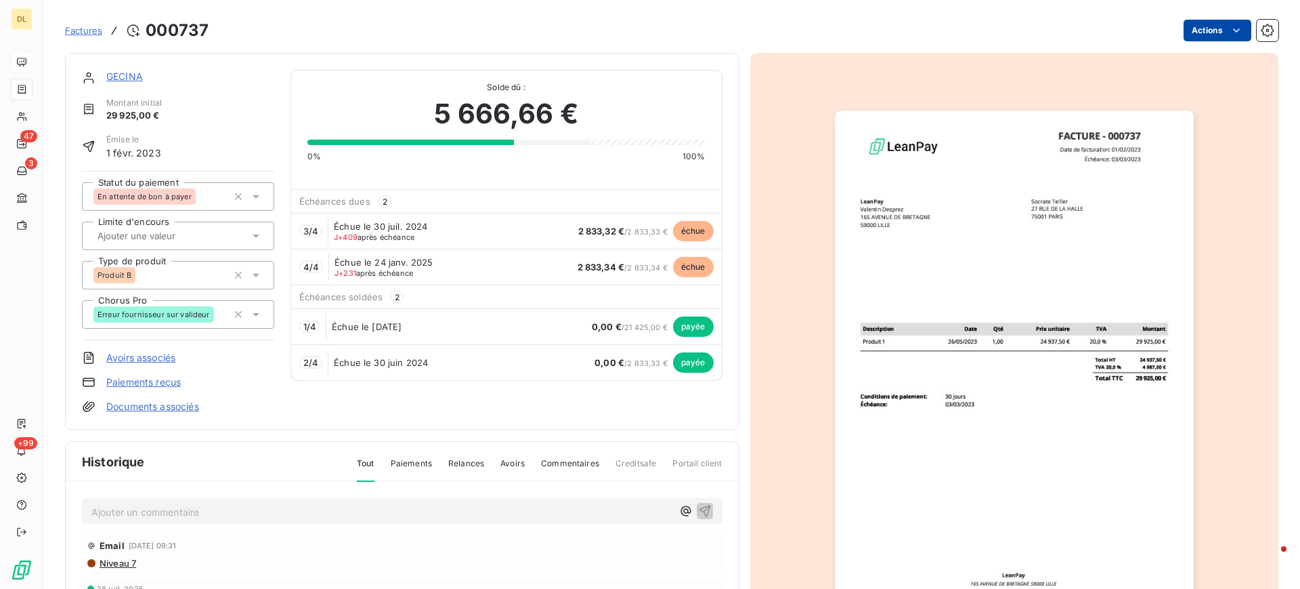
click at [1201, 33] on html "DL 47 3 +99 Factures 000737 Actions GECINA Montant initial 29 925,00 € Émise le…" at bounding box center [650, 294] width 1300 height 589
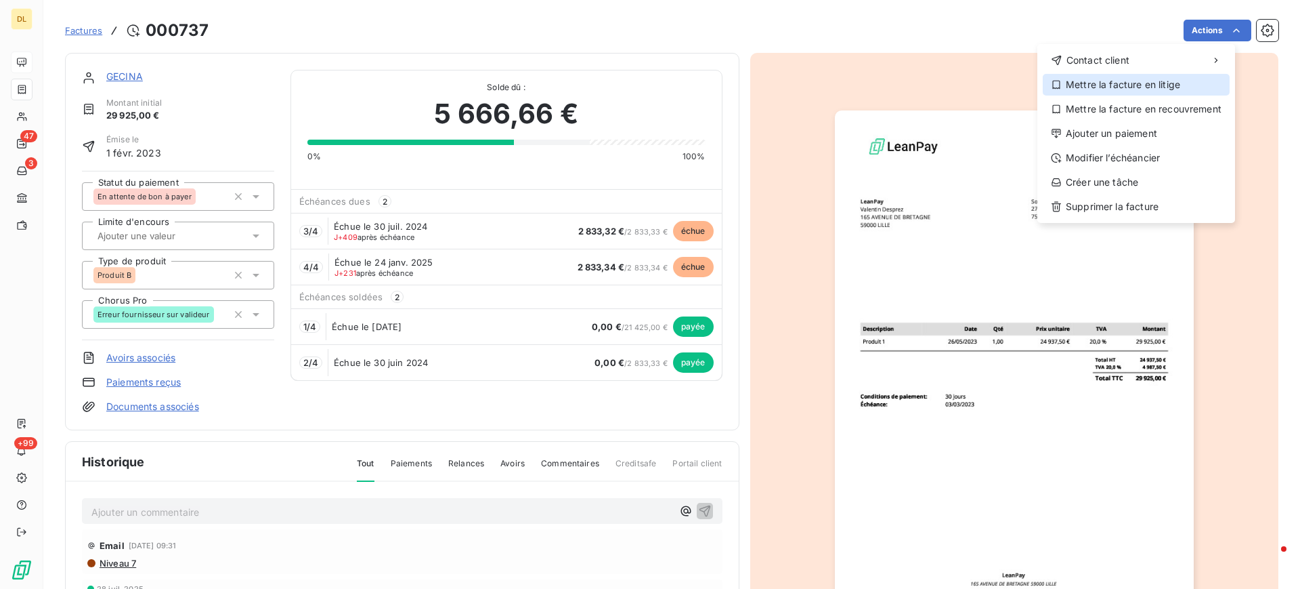
click at [1124, 80] on div "Mettre la facture en litige" at bounding box center [1136, 85] width 187 height 22
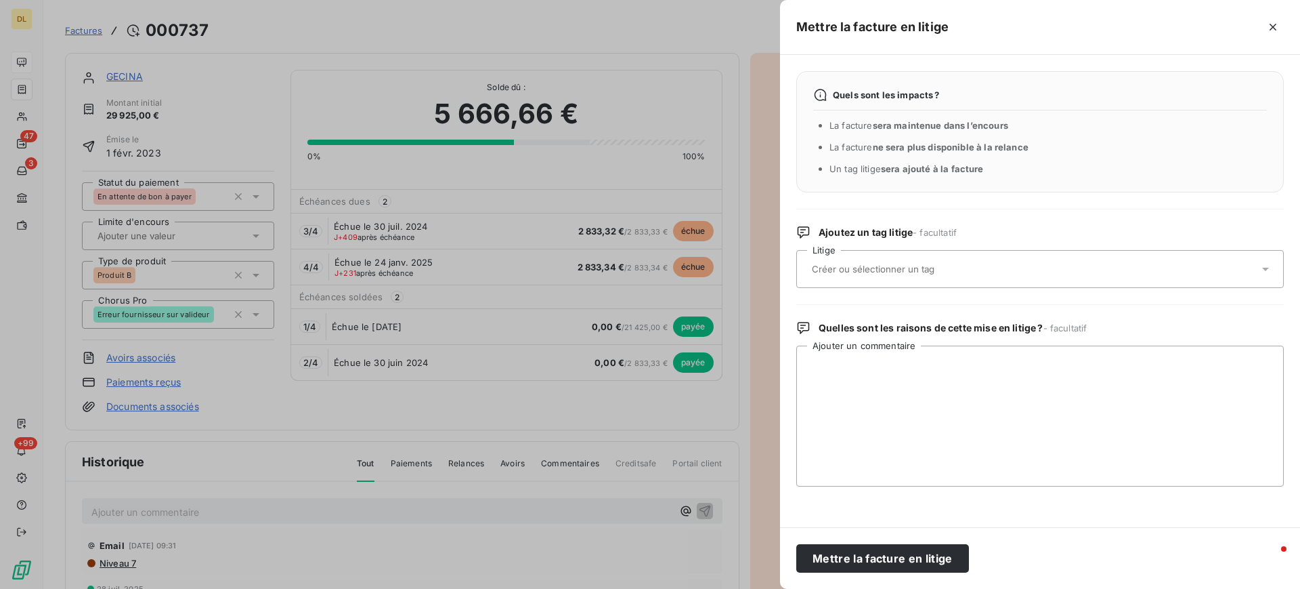
click at [1019, 264] on div at bounding box center [1033, 269] width 451 height 28
click at [1025, 199] on div "Quels sont les impacts ? La facture sera maintenue dans l’encours La facture ne…" at bounding box center [1040, 291] width 520 height 472
click at [1272, 30] on icon "button" at bounding box center [1274, 27] width 14 height 14
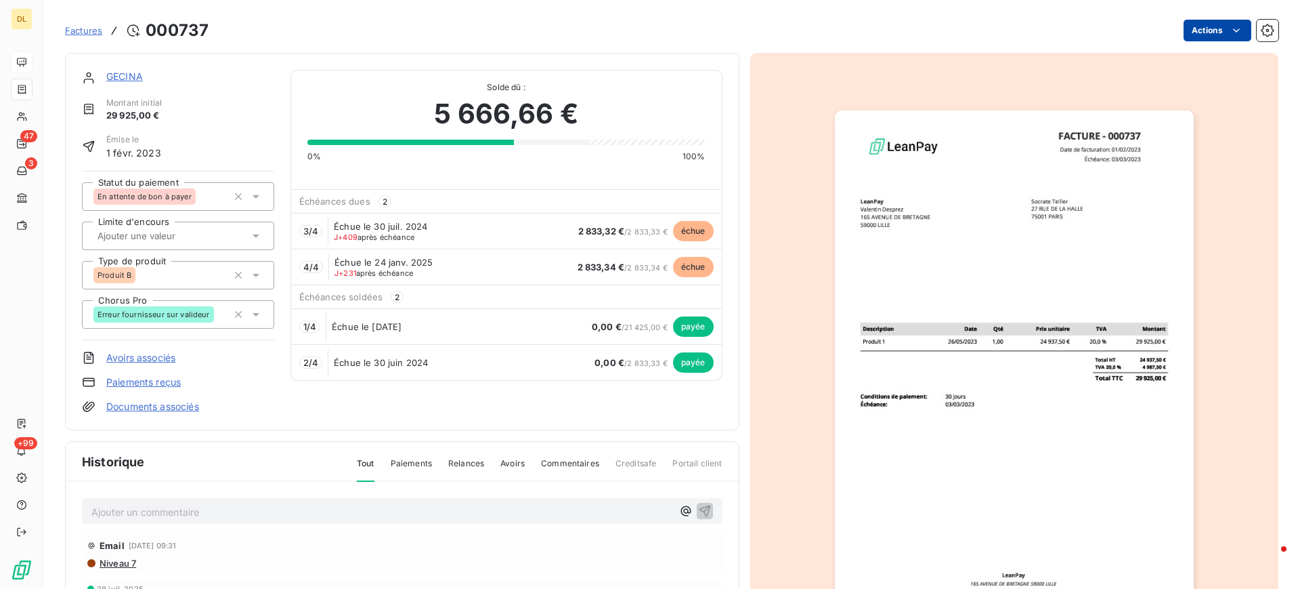
click at [1202, 20] on html "DL 47 3 +99 Factures 000737 Actions GECINA Montant initial 29 925,00 € Émise le…" at bounding box center [650, 294] width 1300 height 589
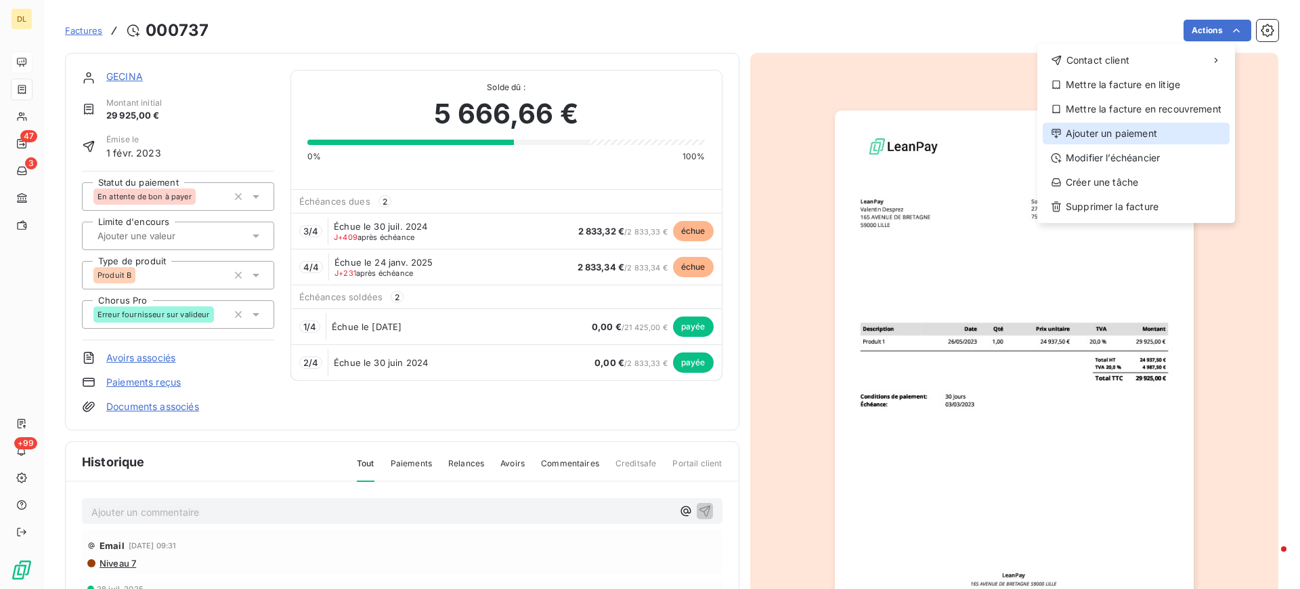
click at [1112, 137] on div "Ajouter un paiement" at bounding box center [1136, 134] width 187 height 22
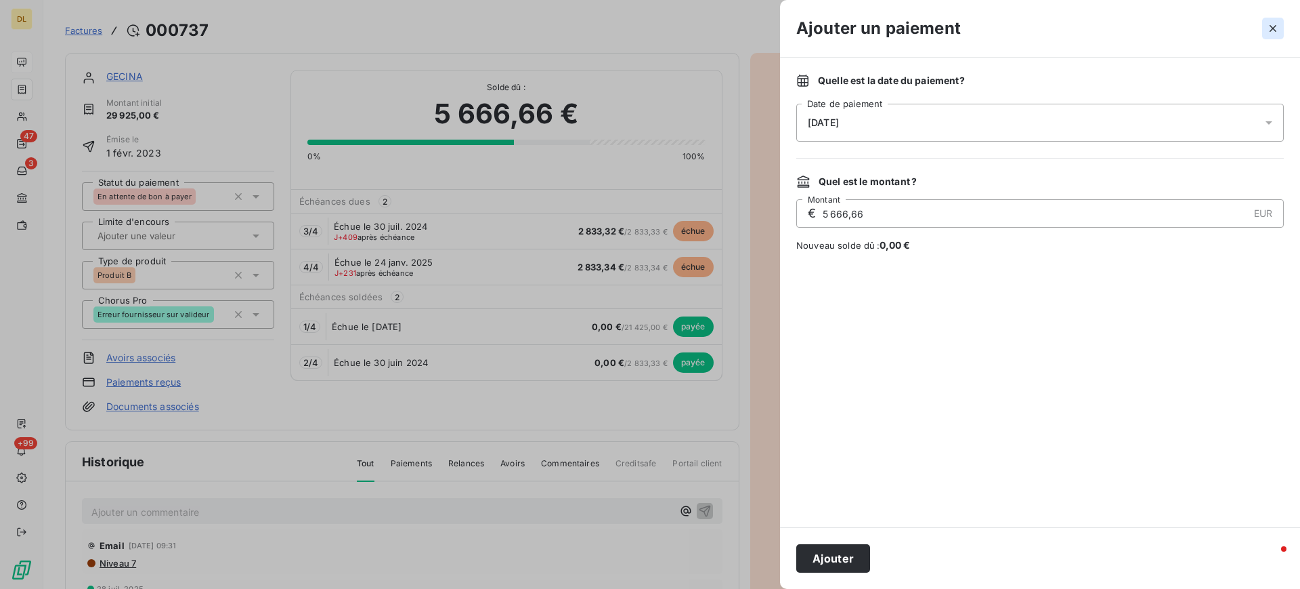
click at [1273, 23] on icon "button" at bounding box center [1274, 29] width 14 height 14
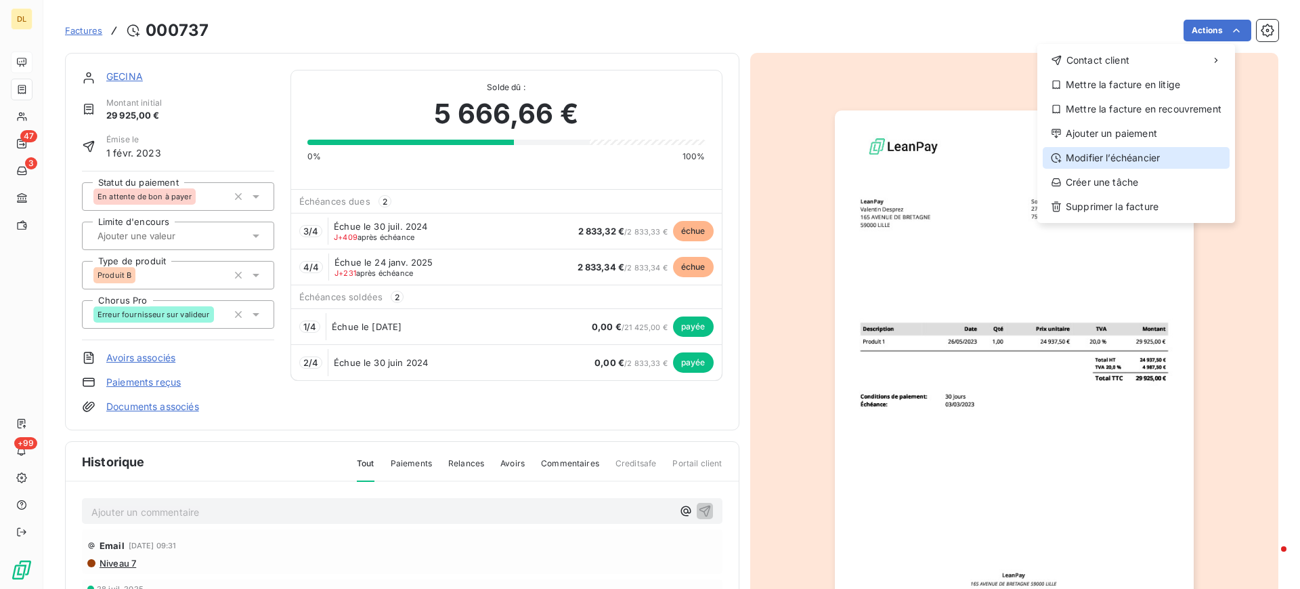
click at [1123, 156] on div "Modifier l’échéancier" at bounding box center [1136, 158] width 187 height 22
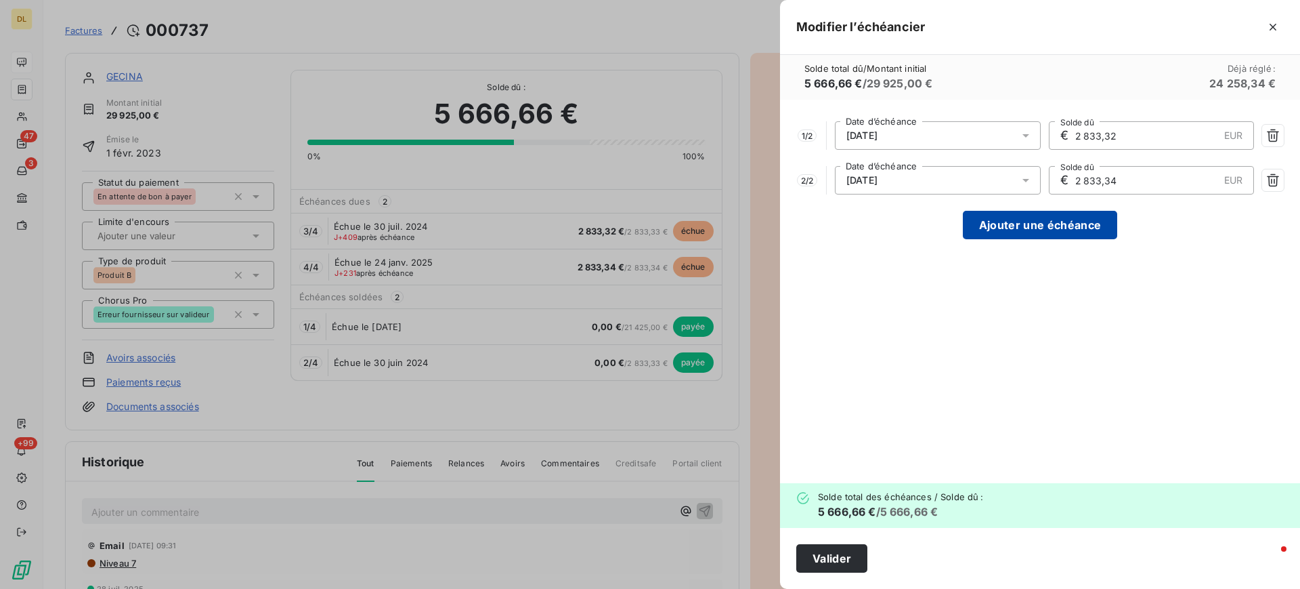
click at [1044, 231] on button "Ajouter une échéance" at bounding box center [1040, 225] width 154 height 28
type input "1 888,89"
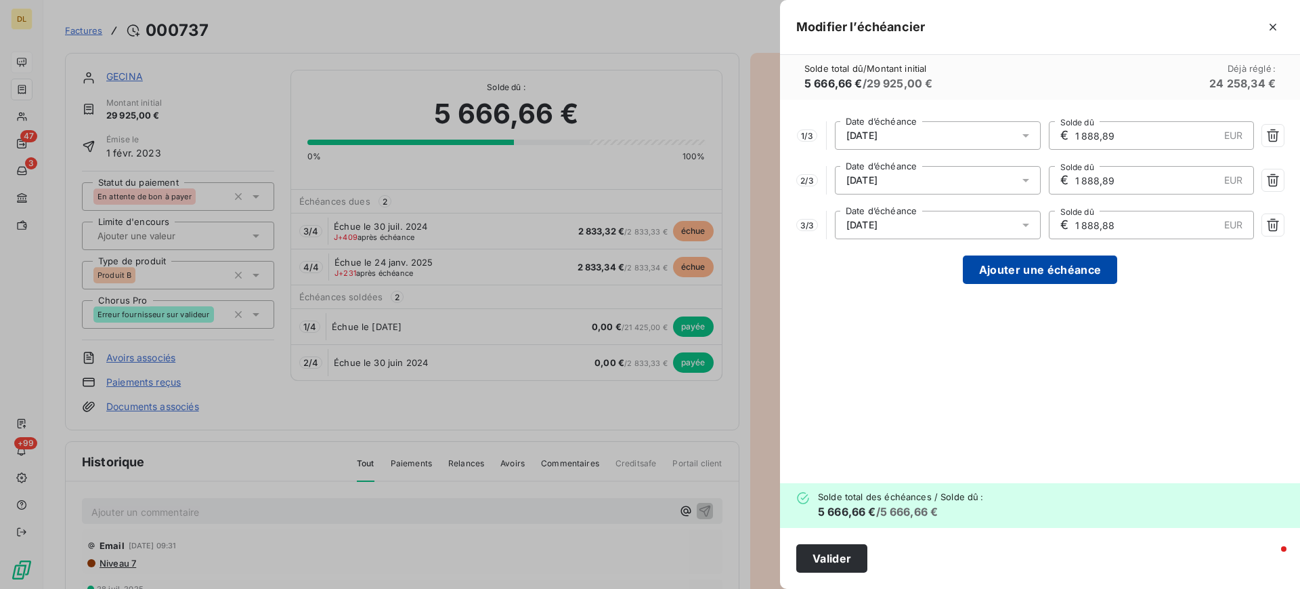
click at [1037, 271] on button "Ajouter une échéance" at bounding box center [1040, 269] width 154 height 28
type input "1 416,67"
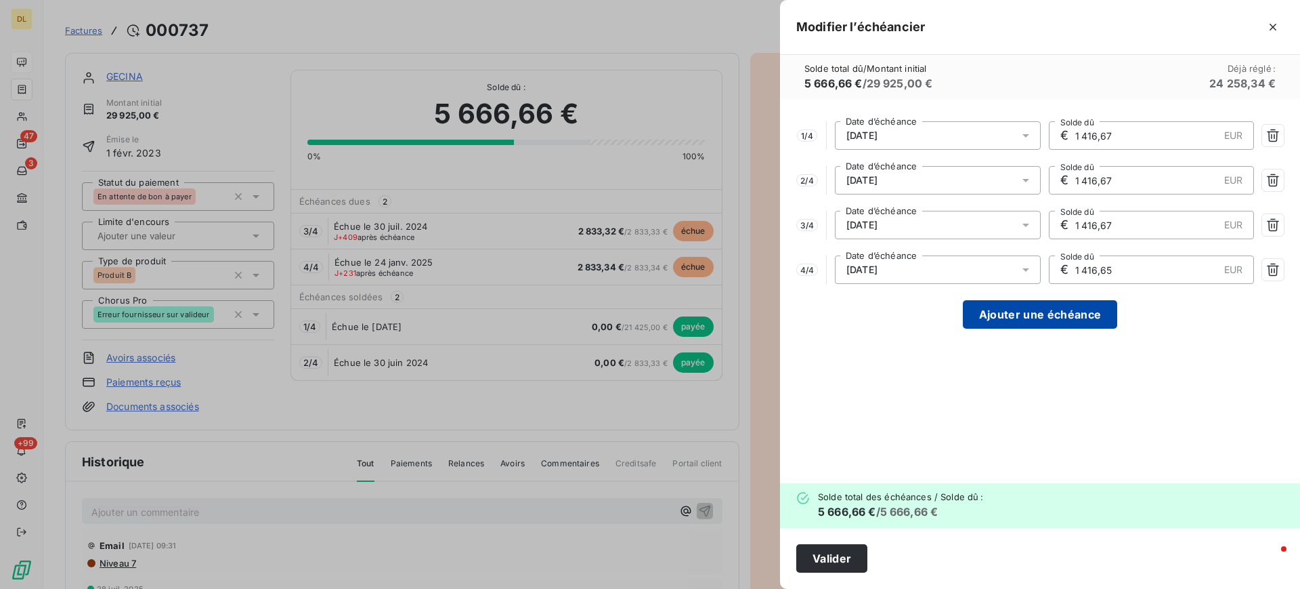
click at [1038, 320] on button "Ajouter une échéance" at bounding box center [1040, 314] width 154 height 28
type input "1 133,33"
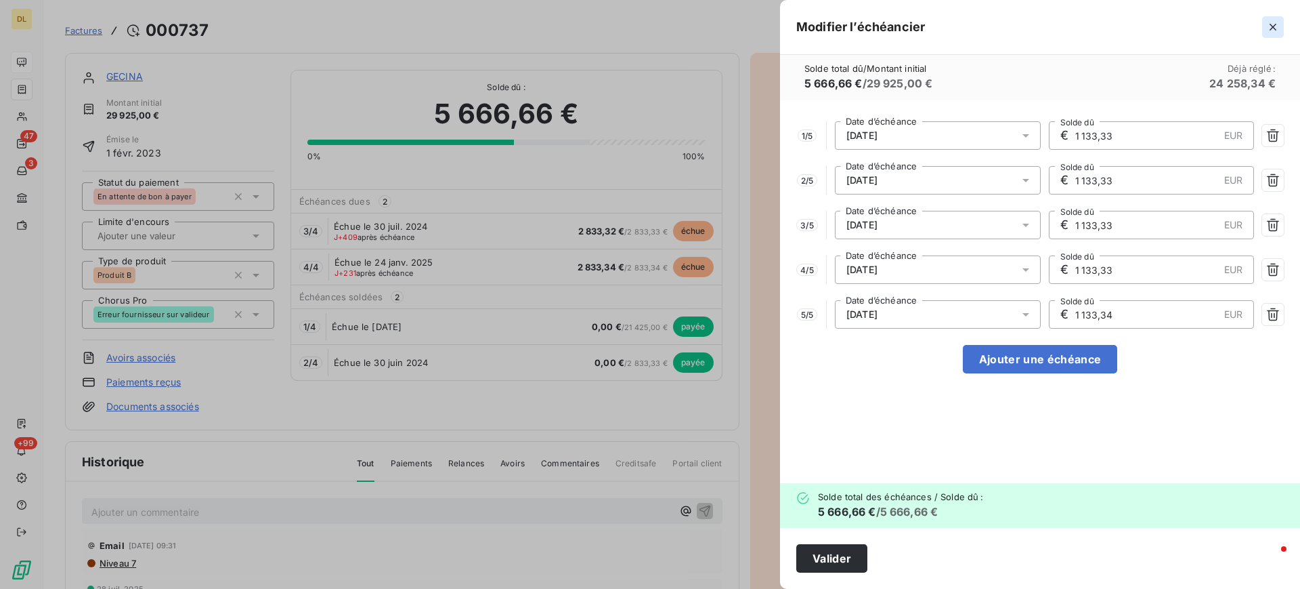
click at [1273, 27] on icon "button" at bounding box center [1274, 27] width 14 height 14
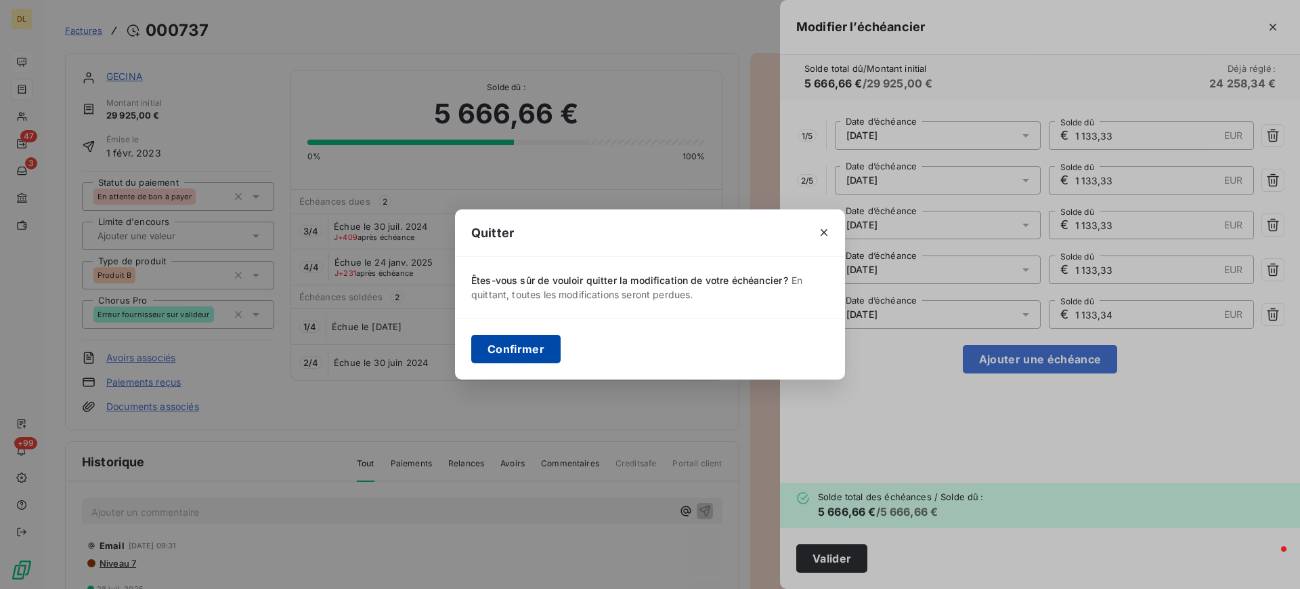
click at [521, 343] on button "Confirmer" at bounding box center [515, 349] width 89 height 28
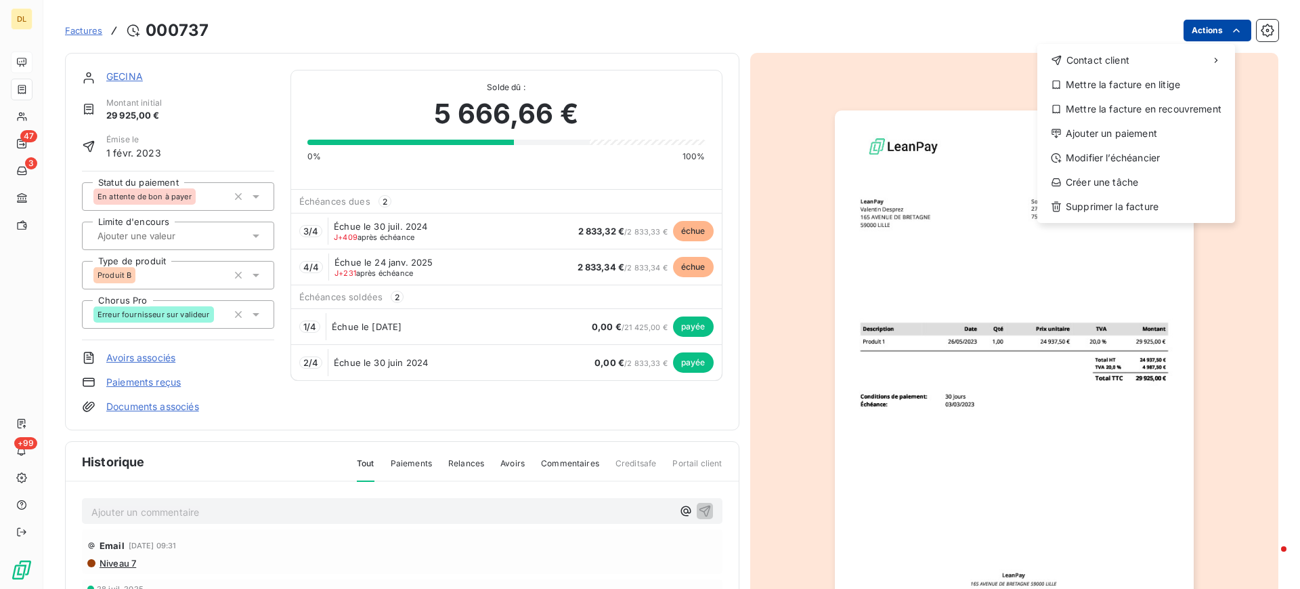
click at [1204, 20] on html "DL 47 3 +99 Factures 000737 Actions Contact client Mettre la facture en litige …" at bounding box center [650, 294] width 1300 height 589
click at [1126, 184] on div "Créer une tâche" at bounding box center [1136, 182] width 187 height 22
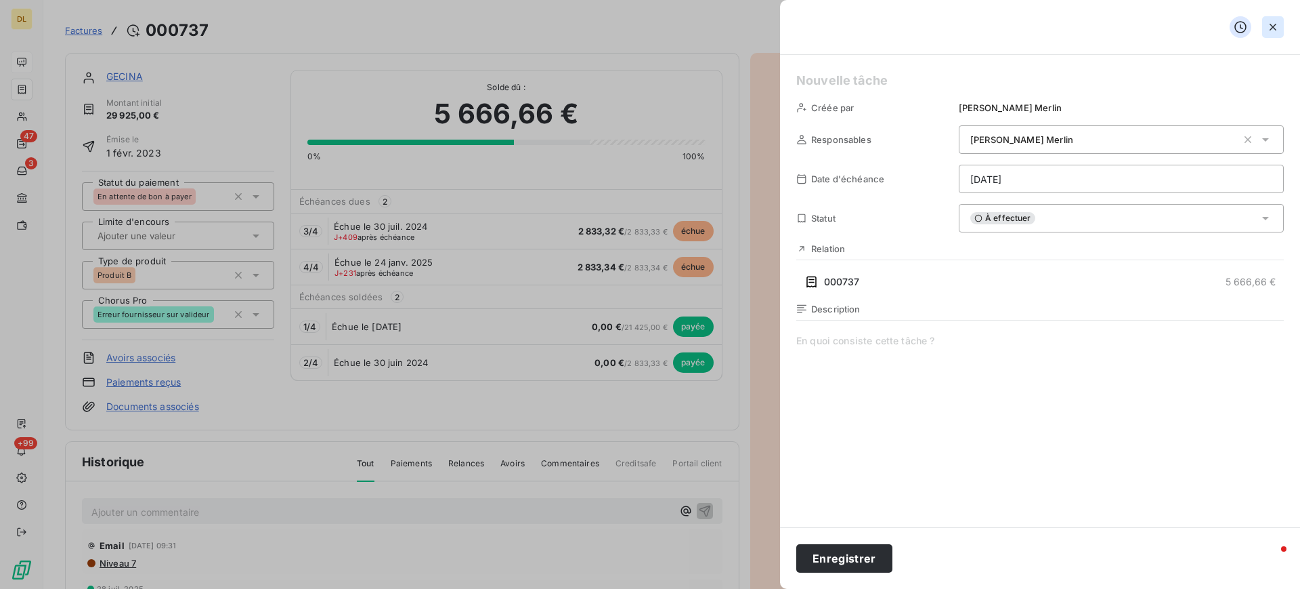
click at [1278, 30] on icon "button" at bounding box center [1274, 27] width 14 height 14
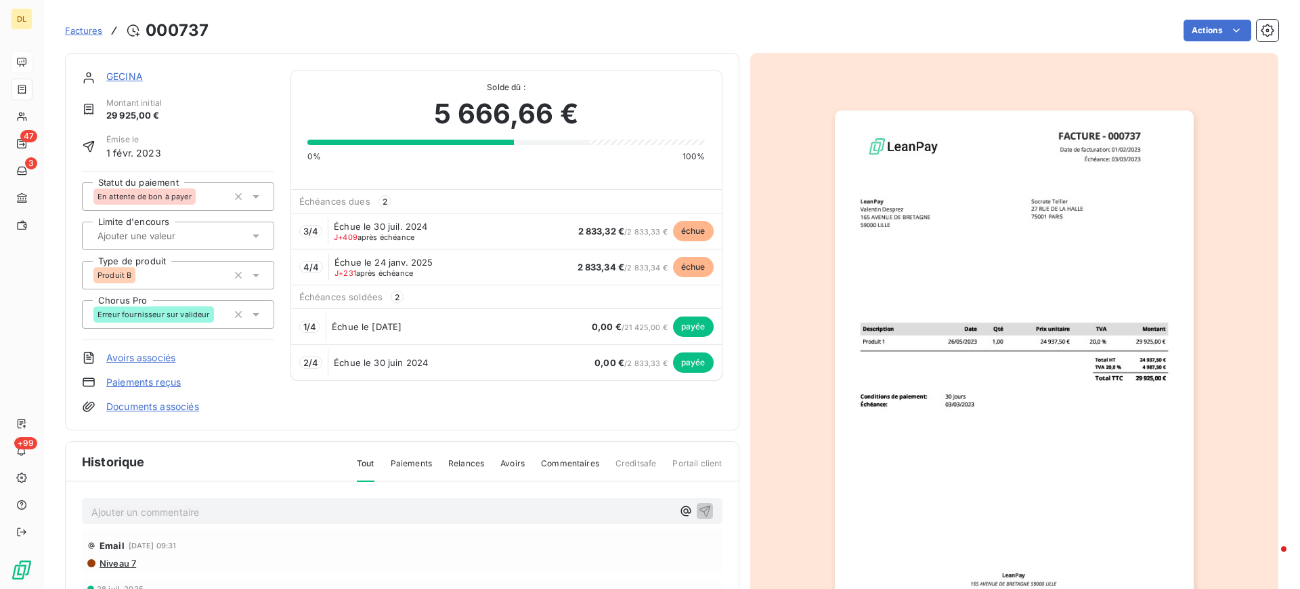
click at [89, 33] on span "Factures" at bounding box center [83, 30] width 37 height 11
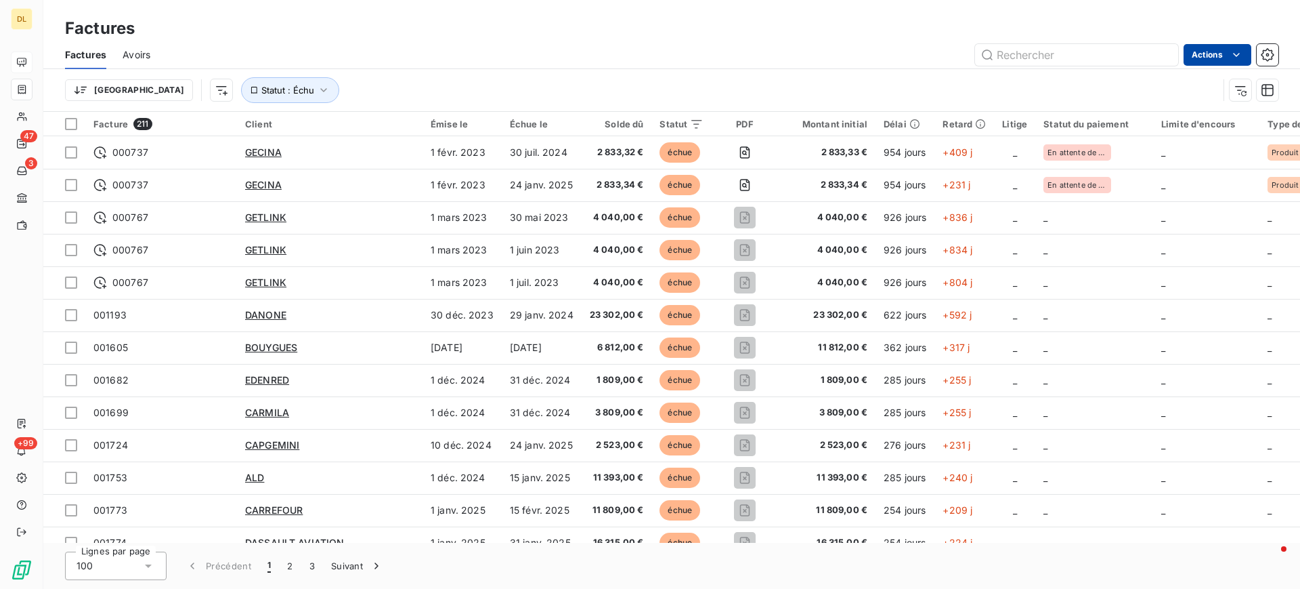
click at [1225, 58] on html "DL 47 3 +99 Factures Factures Avoirs Actions Trier Statut : Échu Facture 211 Cl…" at bounding box center [650, 294] width 1300 height 589
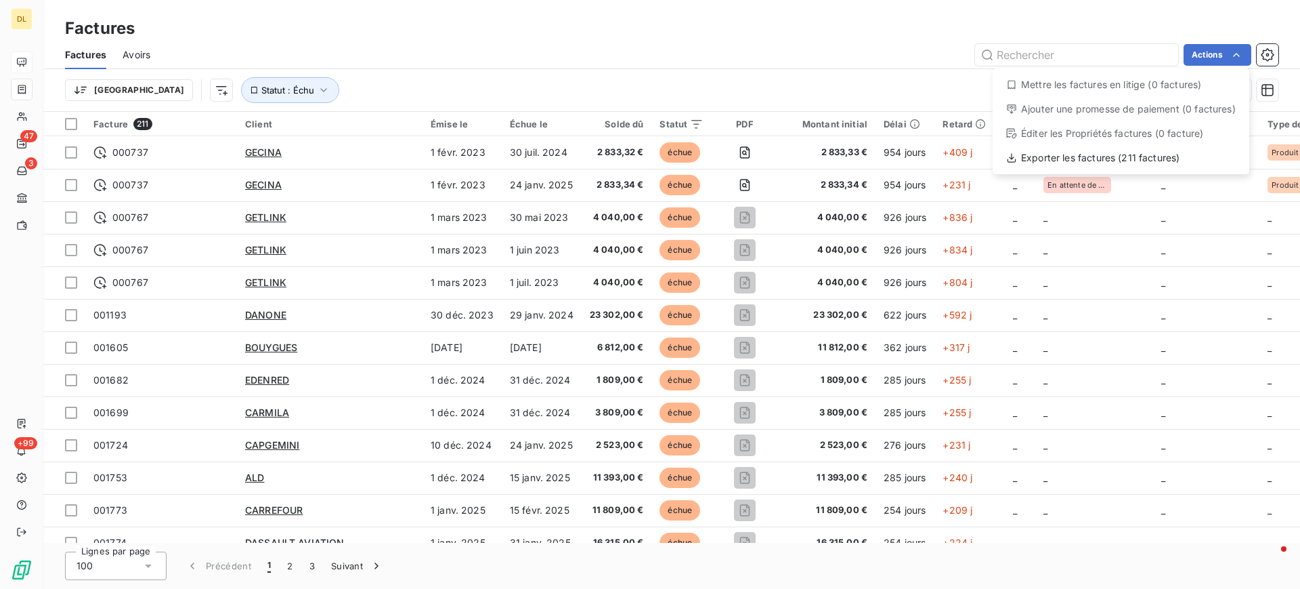
click at [828, 81] on html "DL 47 3 +99 Factures Factures Avoirs Actions Mettre les factures en litige (0 f…" at bounding box center [650, 294] width 1300 height 589
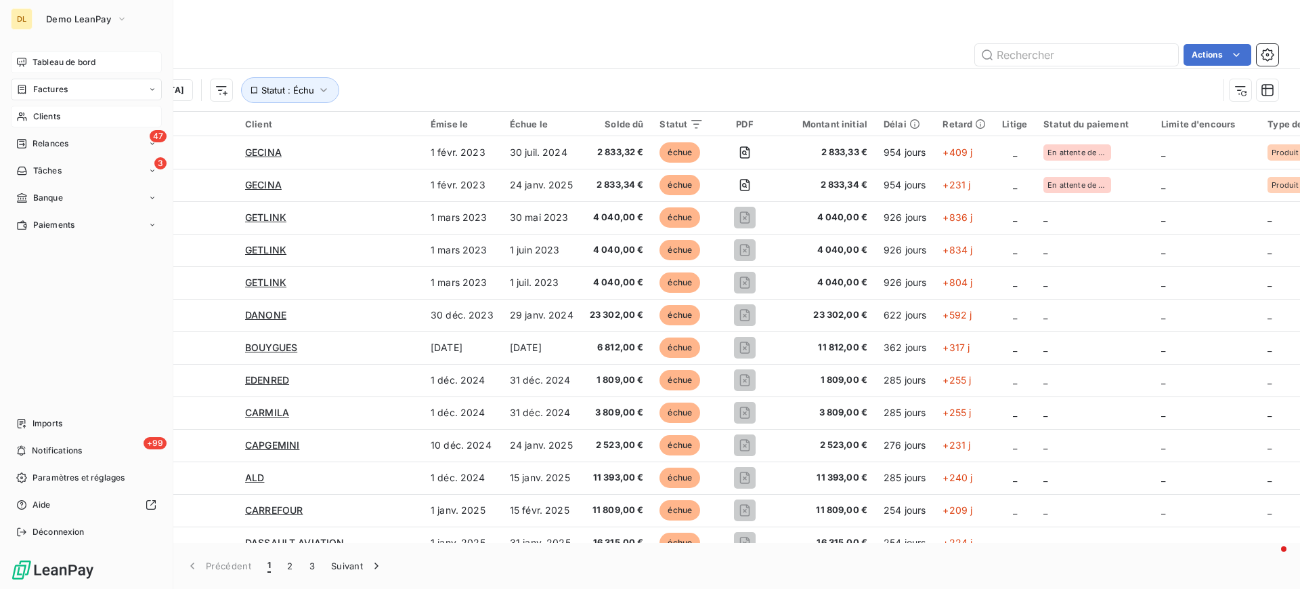
click at [50, 113] on span "Clients" at bounding box center [46, 116] width 27 height 12
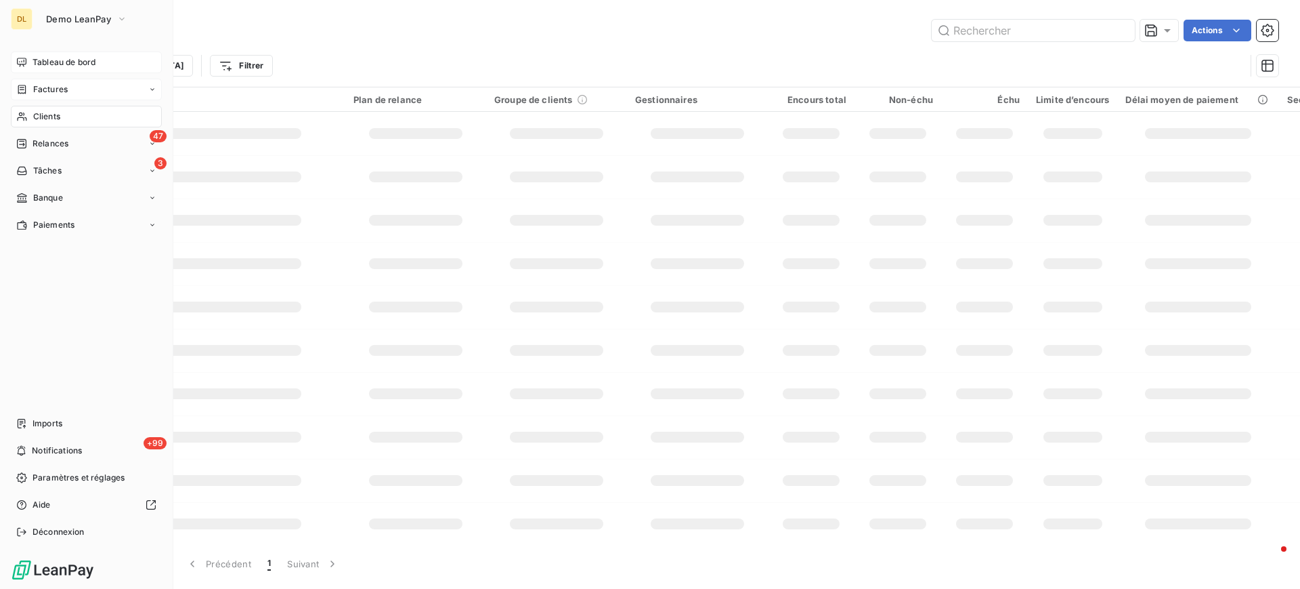
click at [352, 40] on div "Actions" at bounding box center [708, 31] width 1141 height 22
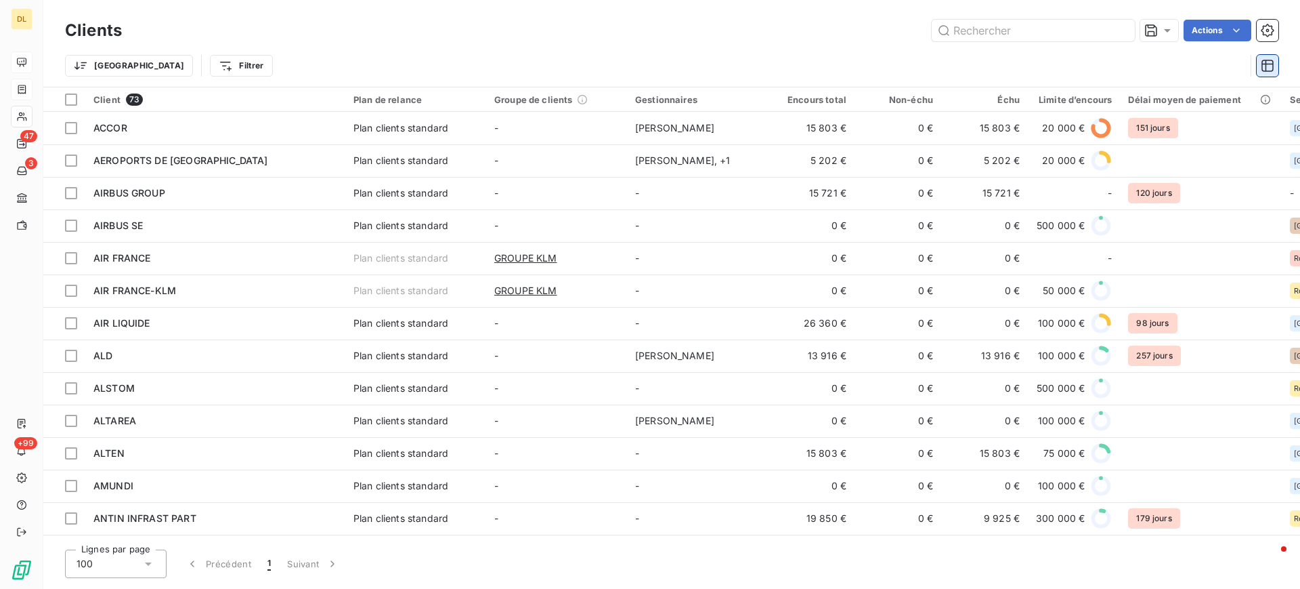
click at [1266, 64] on icon "button" at bounding box center [1268, 66] width 12 height 12
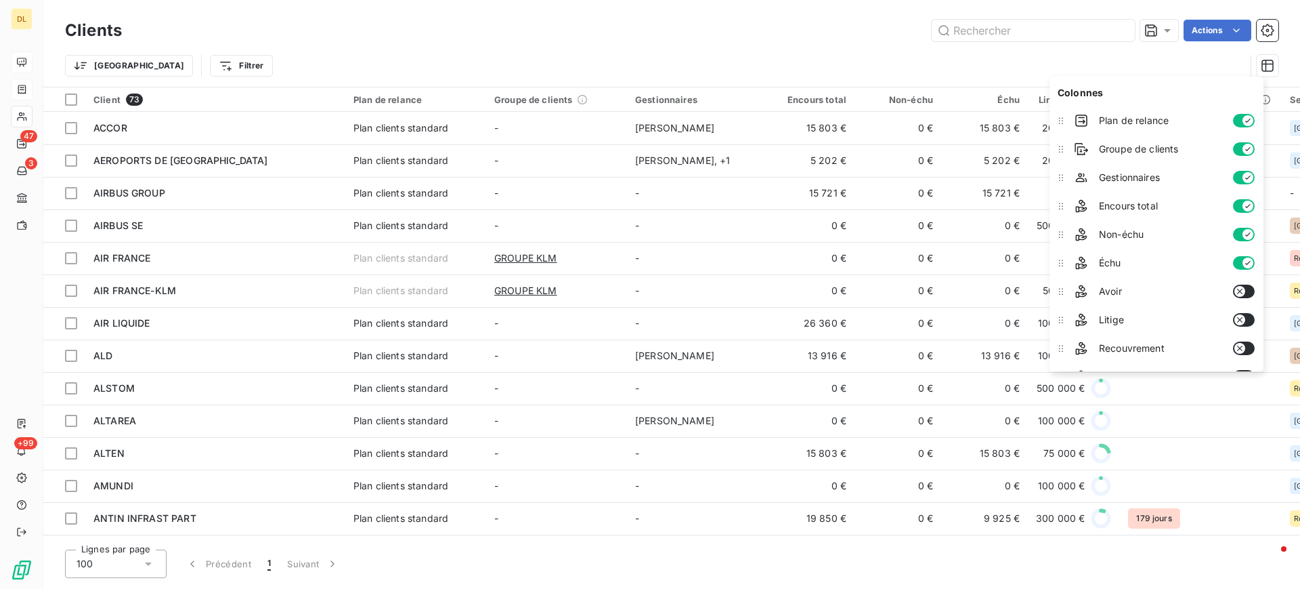
click at [792, 34] on div "Actions" at bounding box center [708, 31] width 1141 height 22
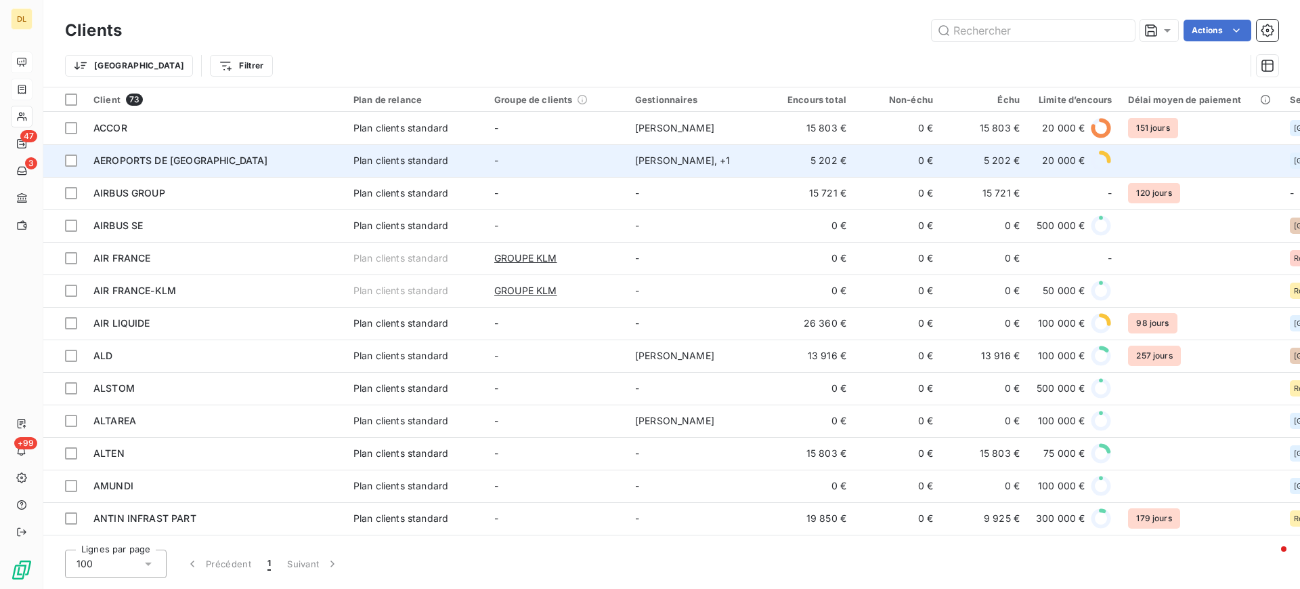
click at [278, 154] on div "AEROPORTS DE [GEOGRAPHIC_DATA]" at bounding box center [215, 161] width 244 height 14
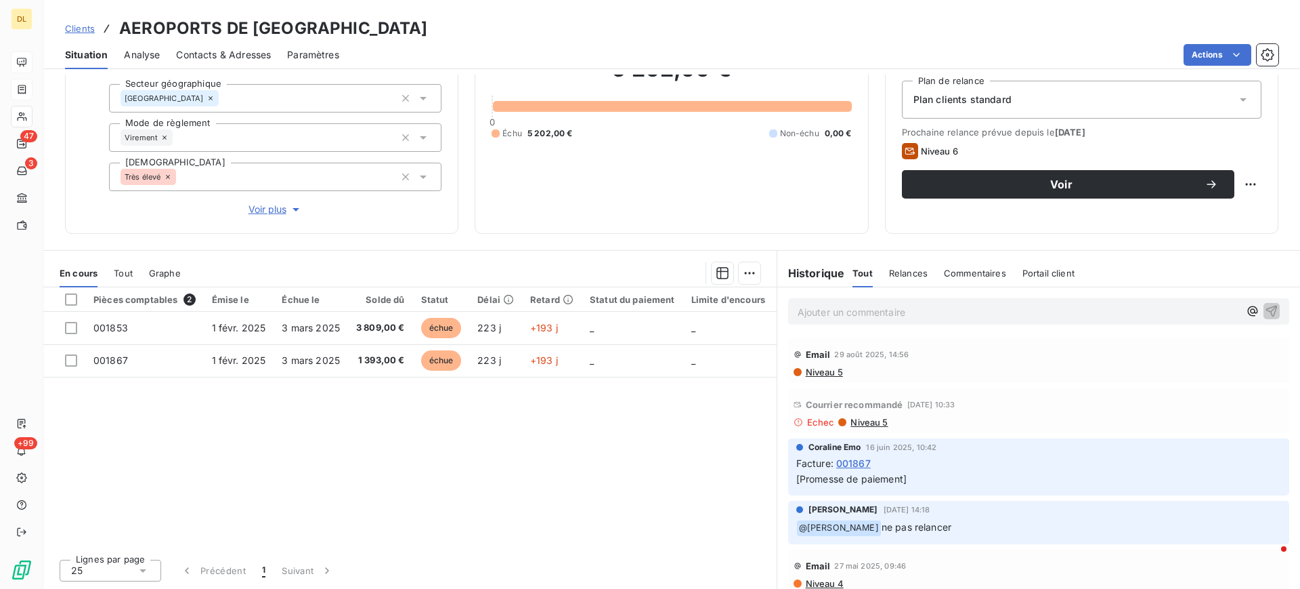
scroll to position [37, 0]
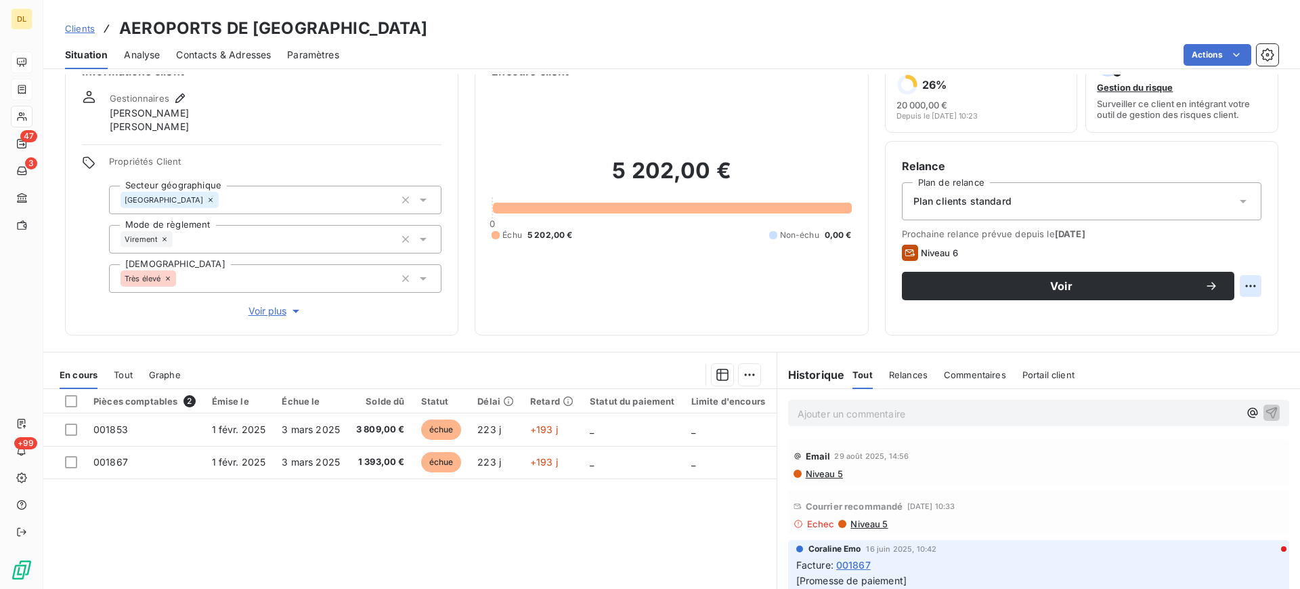
click at [1241, 285] on html "DL 47 3 +99 Clients AEROPORTS DE PARIS Situation Analyse Contacts & Adresses Pa…" at bounding box center [650, 294] width 1300 height 589
click at [1206, 313] on div "Replanifier cette action" at bounding box center [1179, 316] width 121 height 22
select select "8"
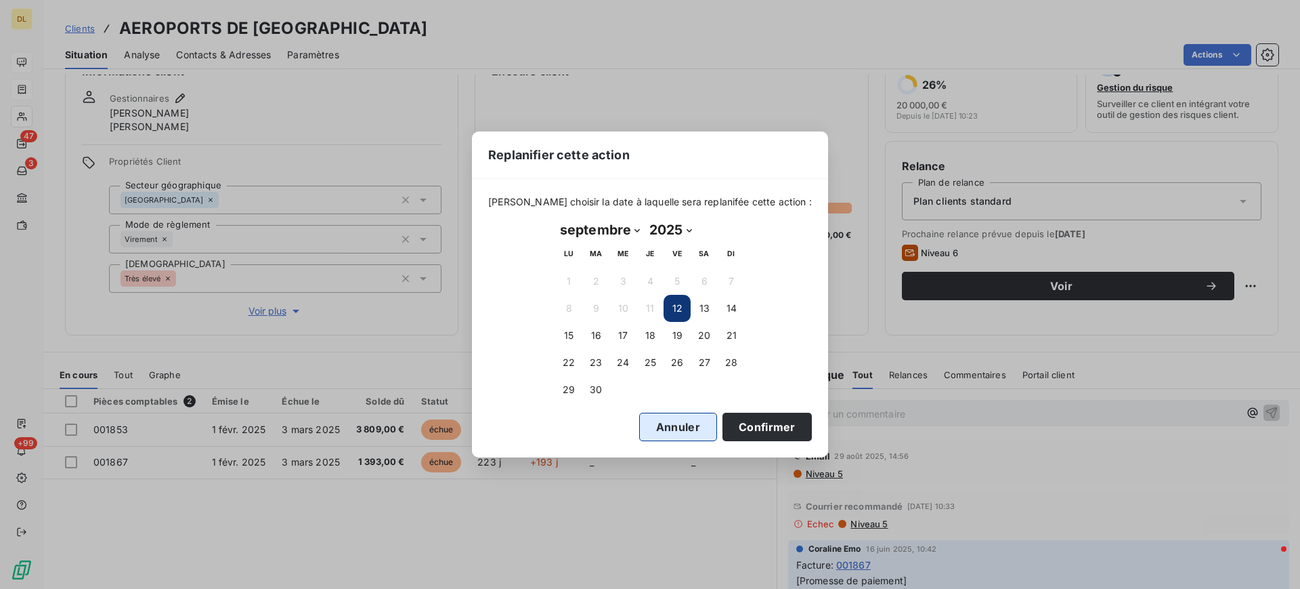
click at [663, 423] on button "Annuler" at bounding box center [678, 426] width 78 height 28
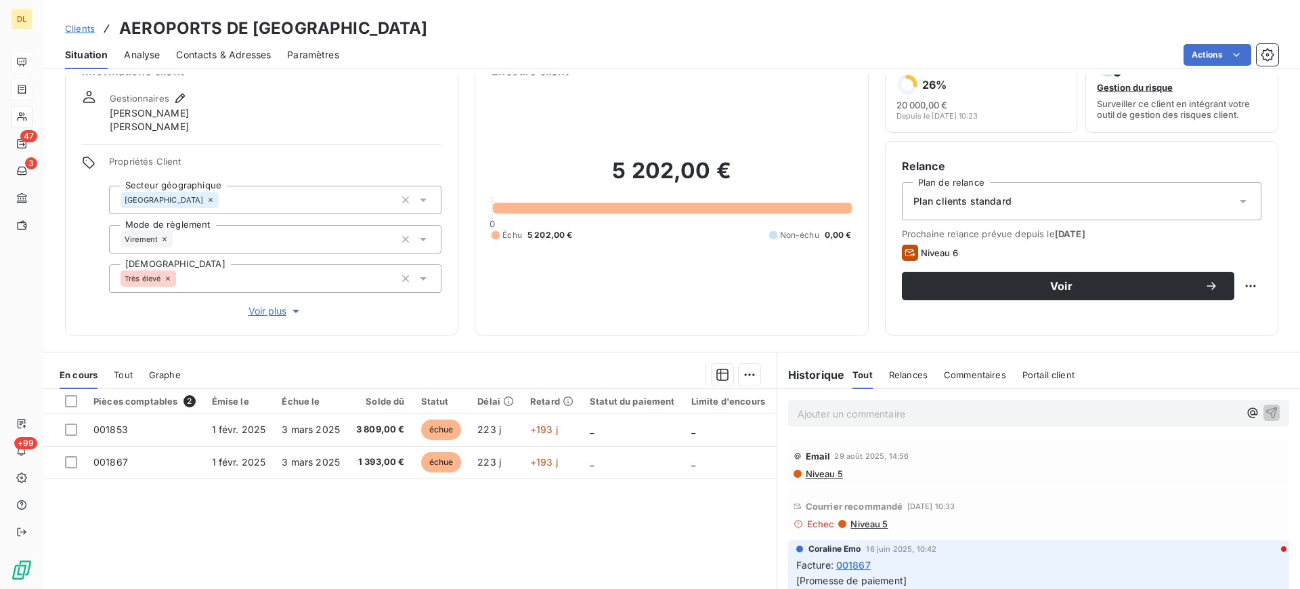
scroll to position [138, 0]
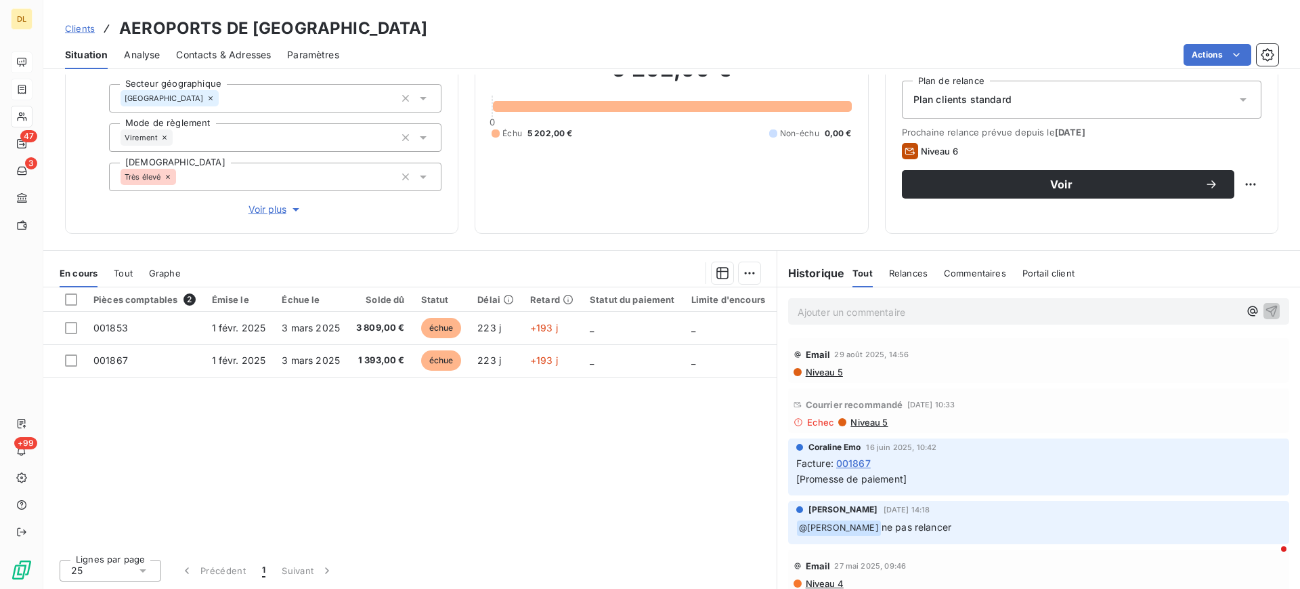
click at [128, 278] on div "Tout" at bounding box center [123, 273] width 19 height 28
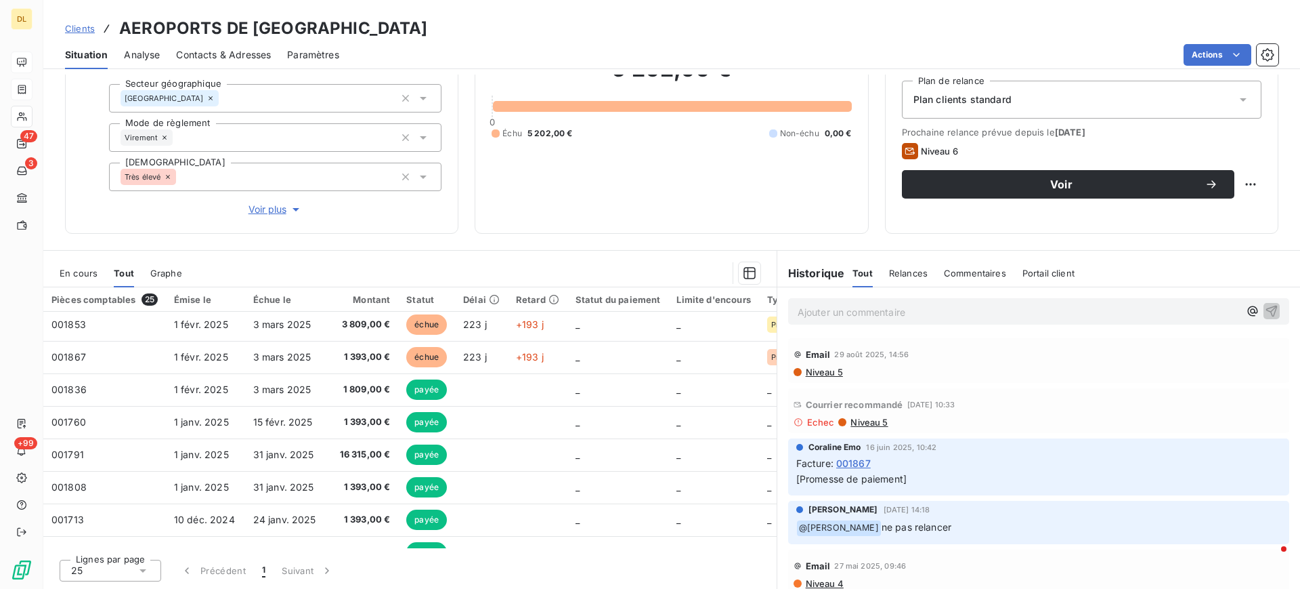
scroll to position [0, 0]
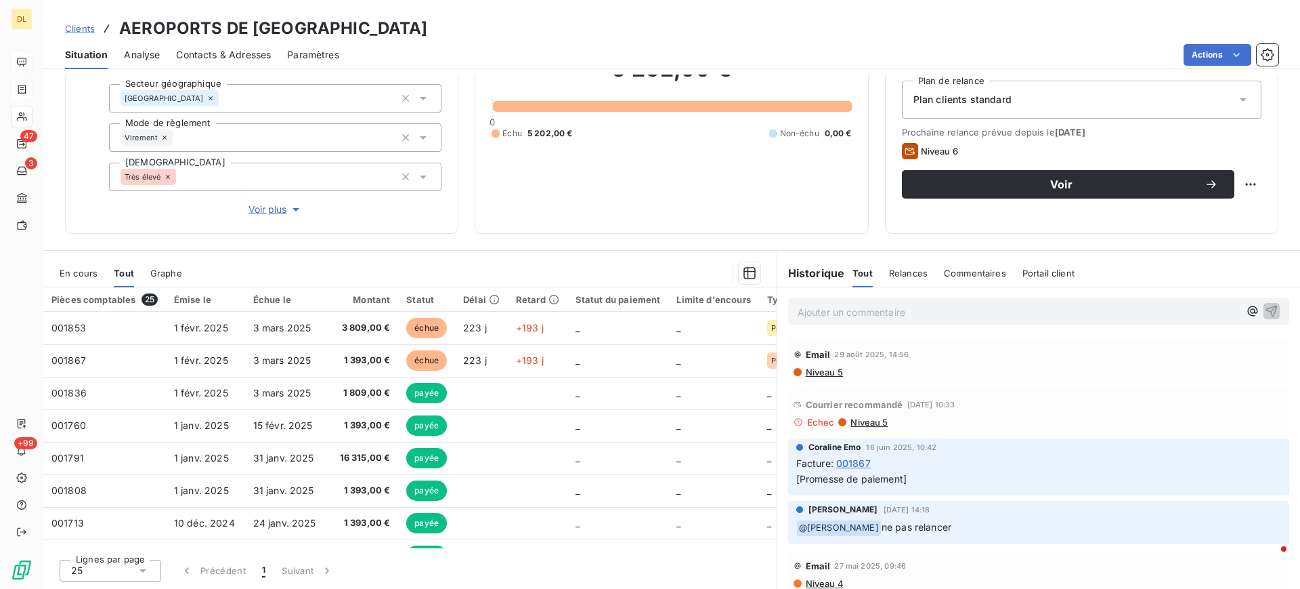
click at [167, 271] on span "Graphe" at bounding box center [166, 273] width 32 height 11
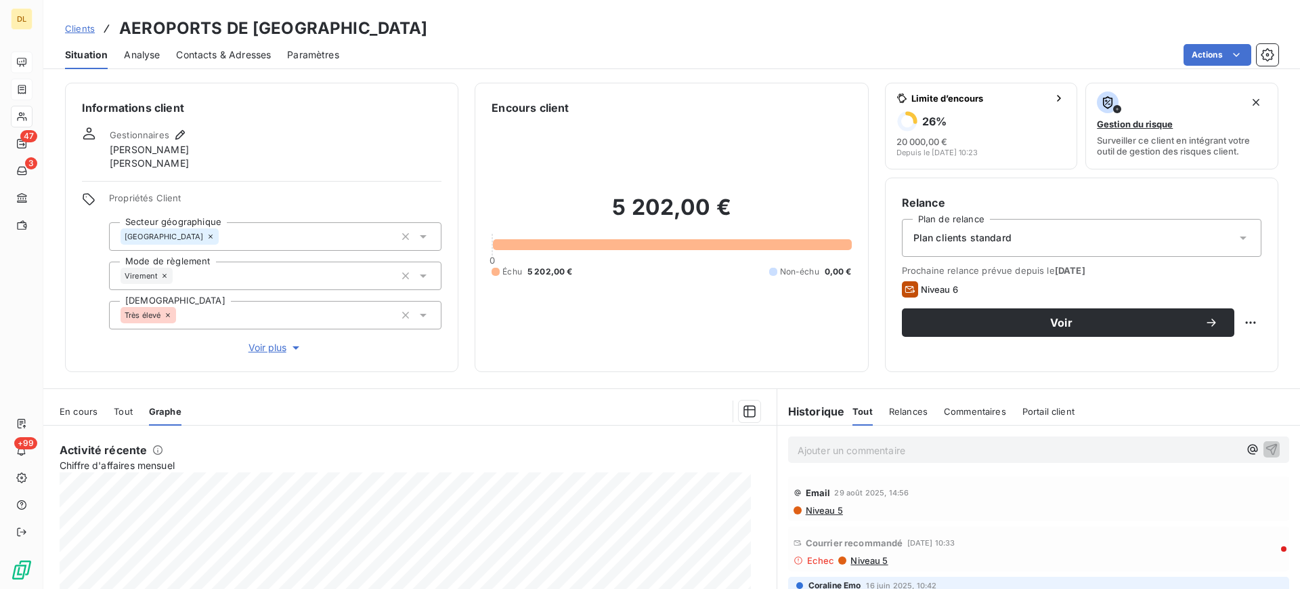
click at [148, 55] on span "Analyse" at bounding box center [142, 55] width 36 height 14
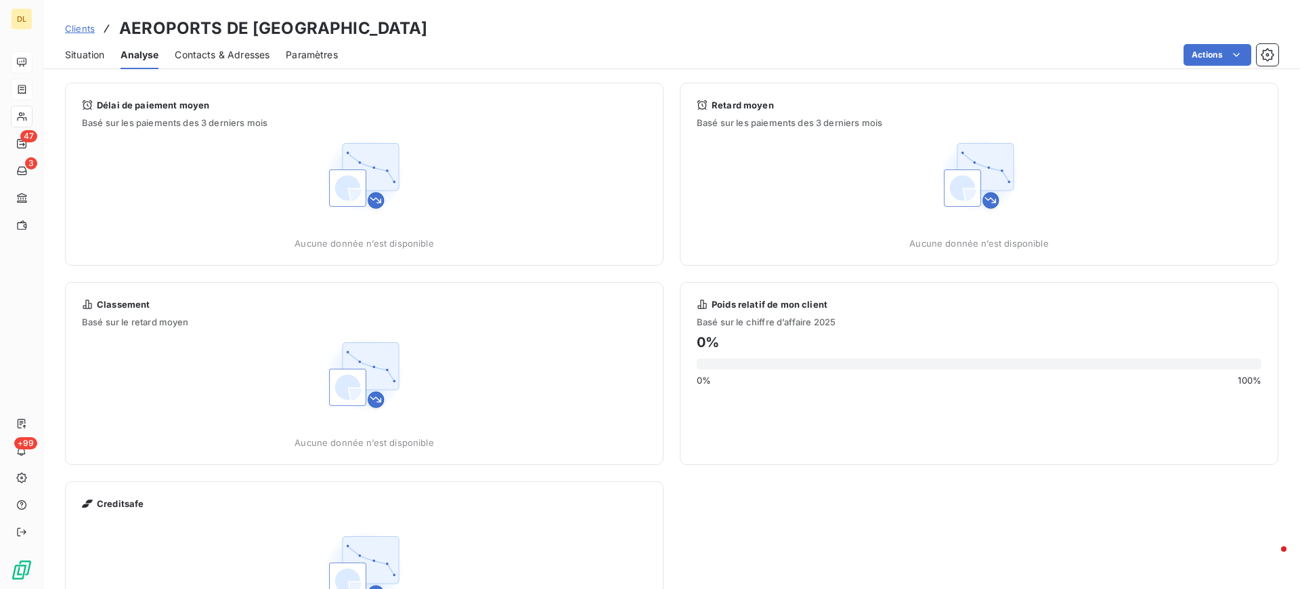
click at [215, 57] on span "Contacts & Adresses" at bounding box center [222, 55] width 95 height 14
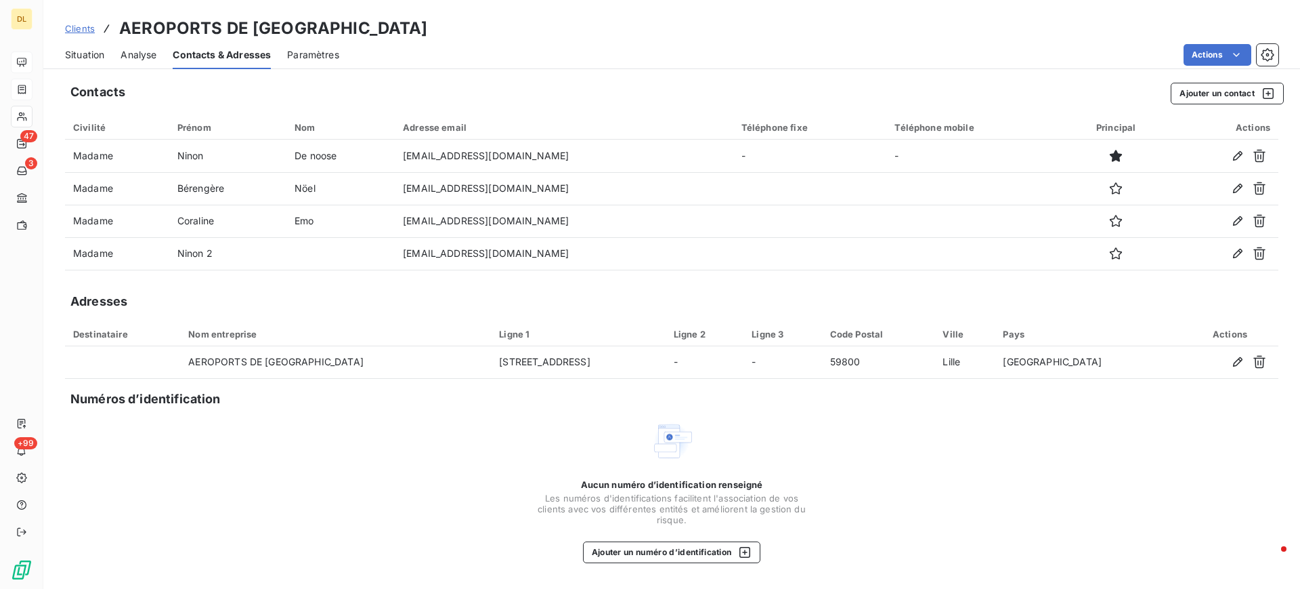
click at [90, 55] on span "Situation" at bounding box center [84, 55] width 39 height 14
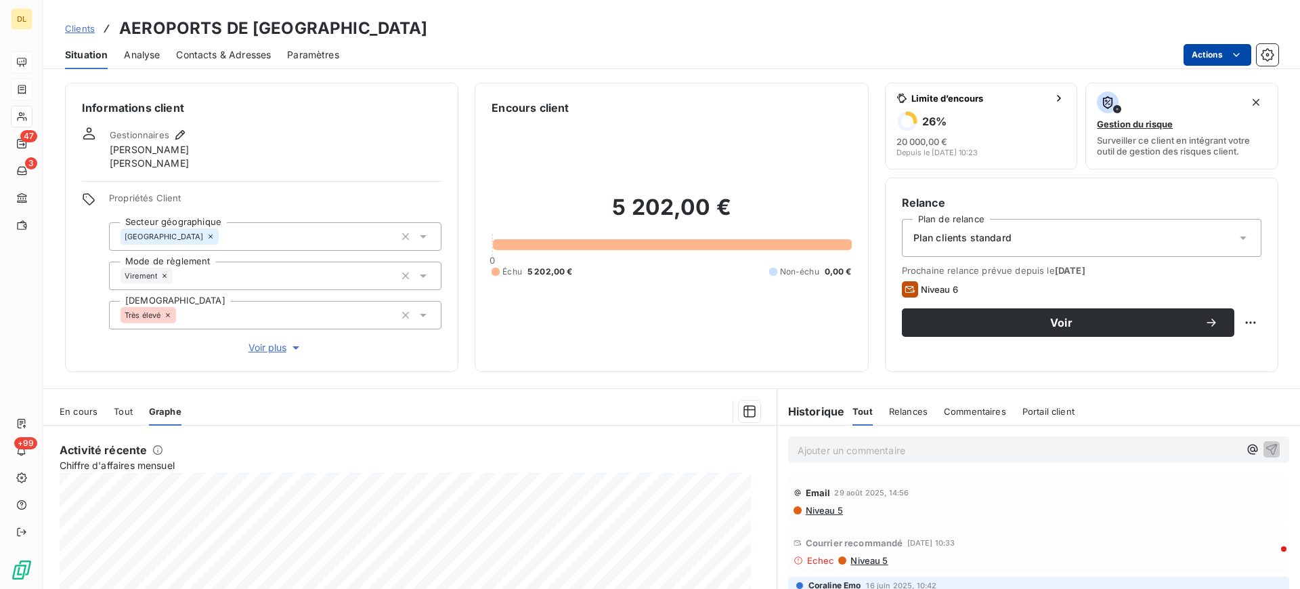
click at [1227, 55] on html "DL 47 3 +99 Clients AEROPORTS DE PARIS Situation Analyse Contacts & Adresses Pa…" at bounding box center [650, 294] width 1300 height 589
click at [710, 37] on html "DL 47 3 +99 Clients AEROPORTS DE PARIS Situation Analyse Contacts & Adresses Pa…" at bounding box center [650, 294] width 1300 height 589
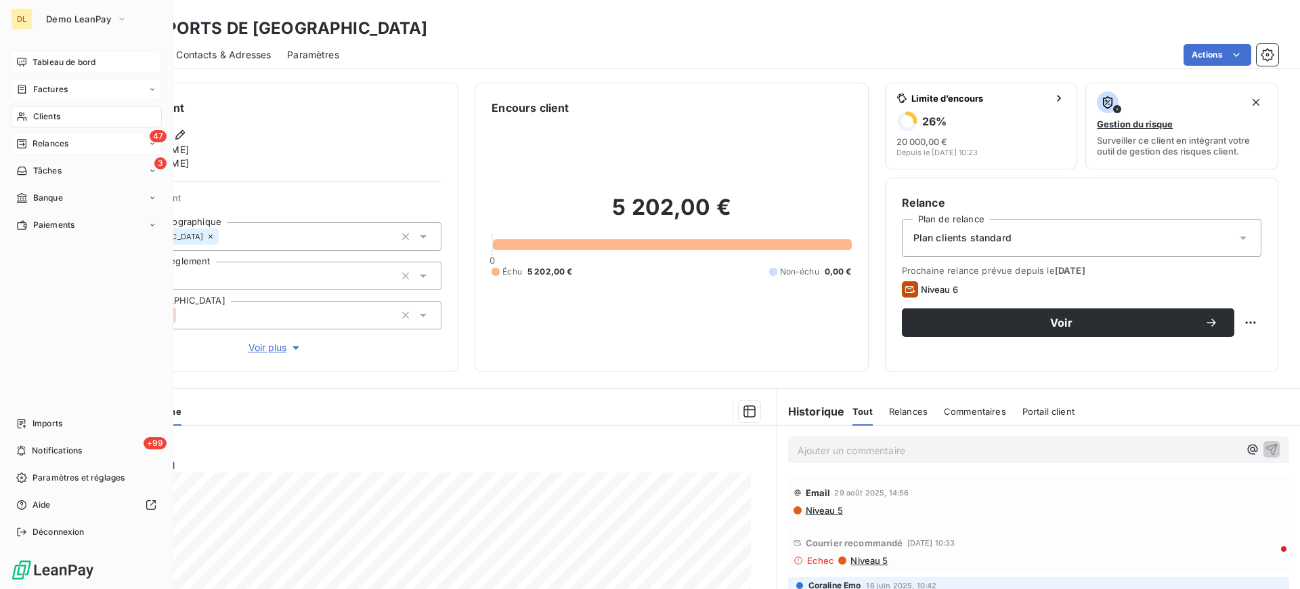
click at [45, 143] on span "Relances" at bounding box center [51, 143] width 36 height 12
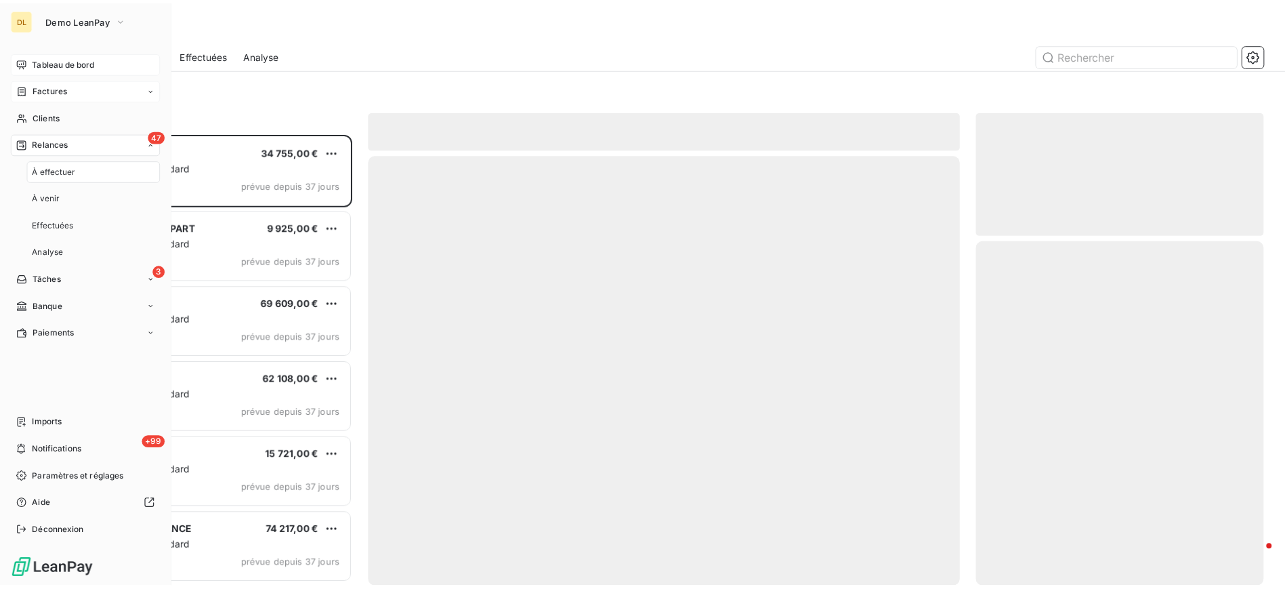
scroll to position [440, 276]
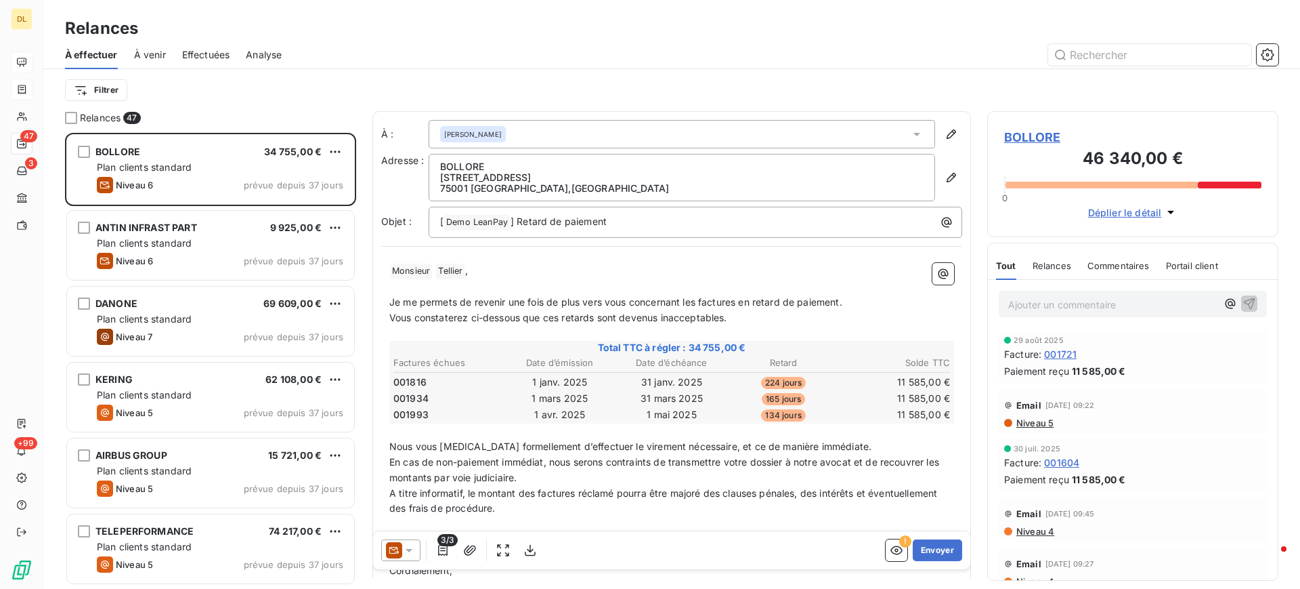
click at [721, 46] on div at bounding box center [788, 55] width 981 height 22
click at [1267, 54] on icon "button" at bounding box center [1268, 54] width 3 height 3
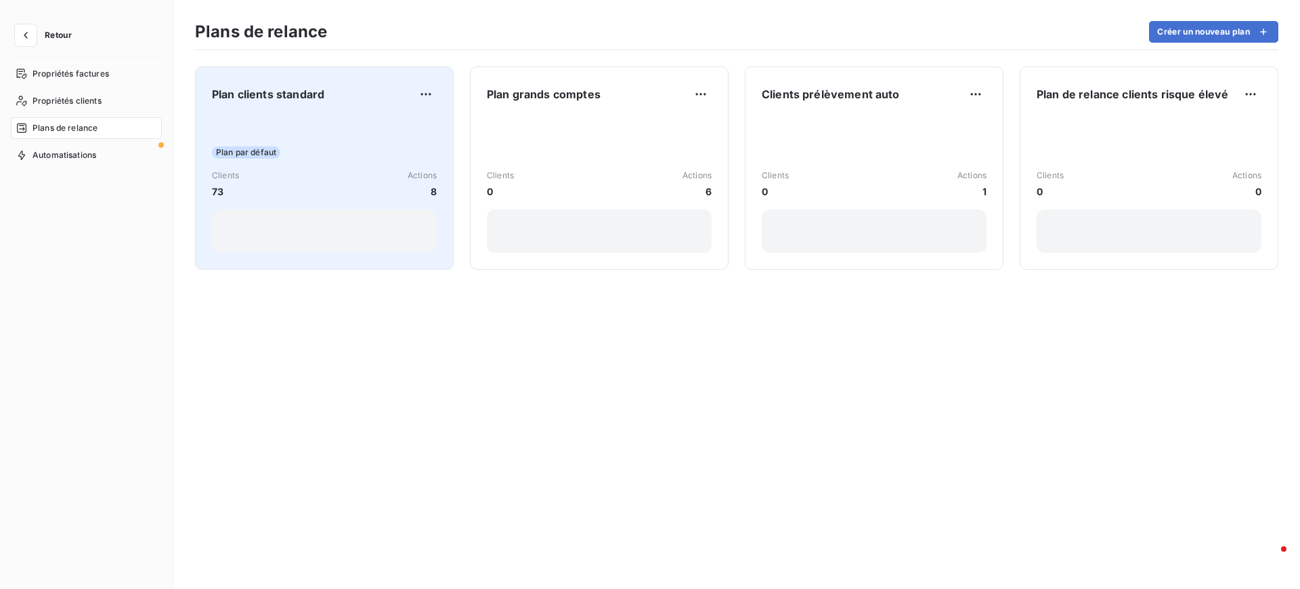
click at [336, 153] on div "Plan par défaut" at bounding box center [324, 152] width 225 height 12
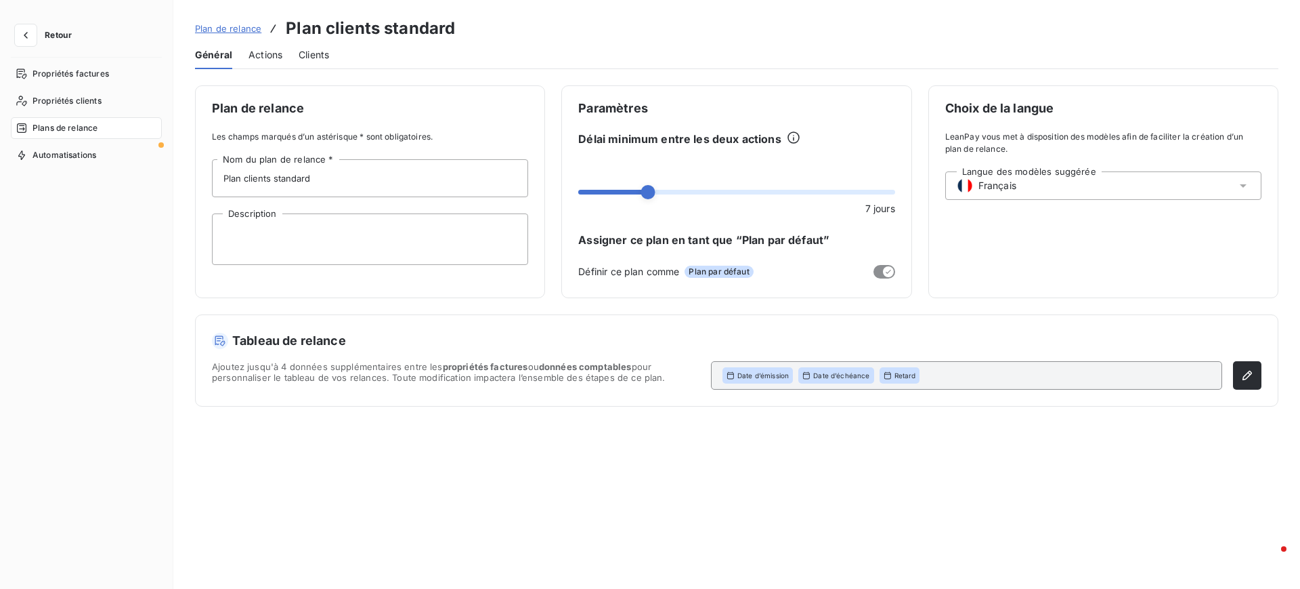
click at [268, 53] on span "Actions" at bounding box center [266, 55] width 34 height 14
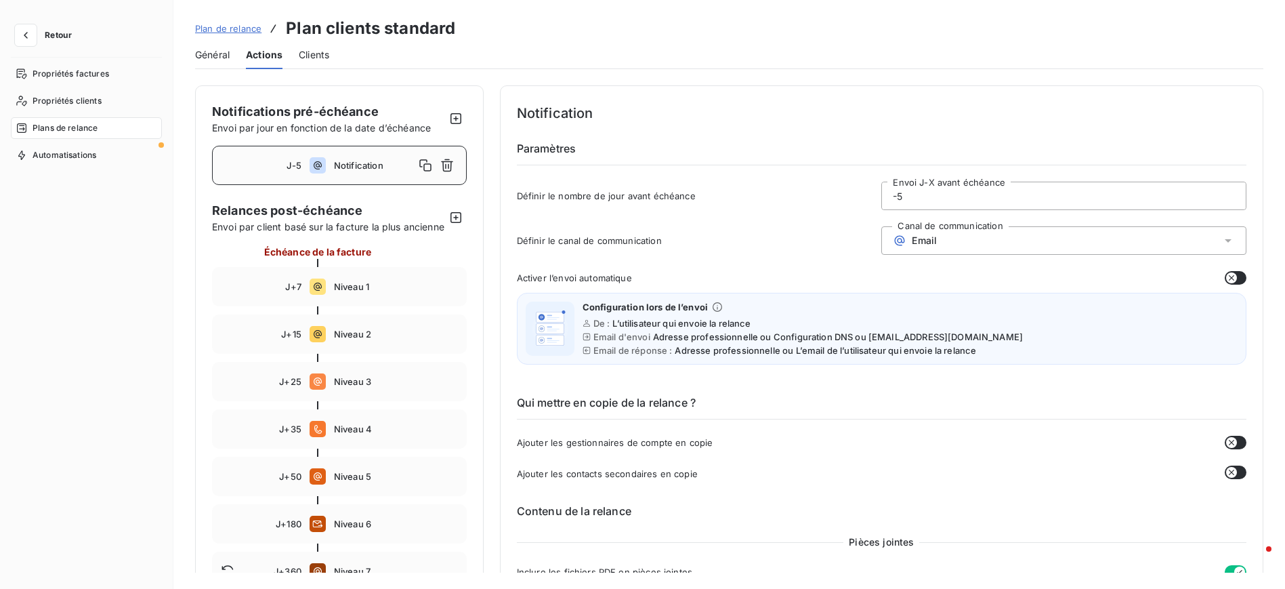
click at [948, 242] on div "Email" at bounding box center [1063, 240] width 365 height 28
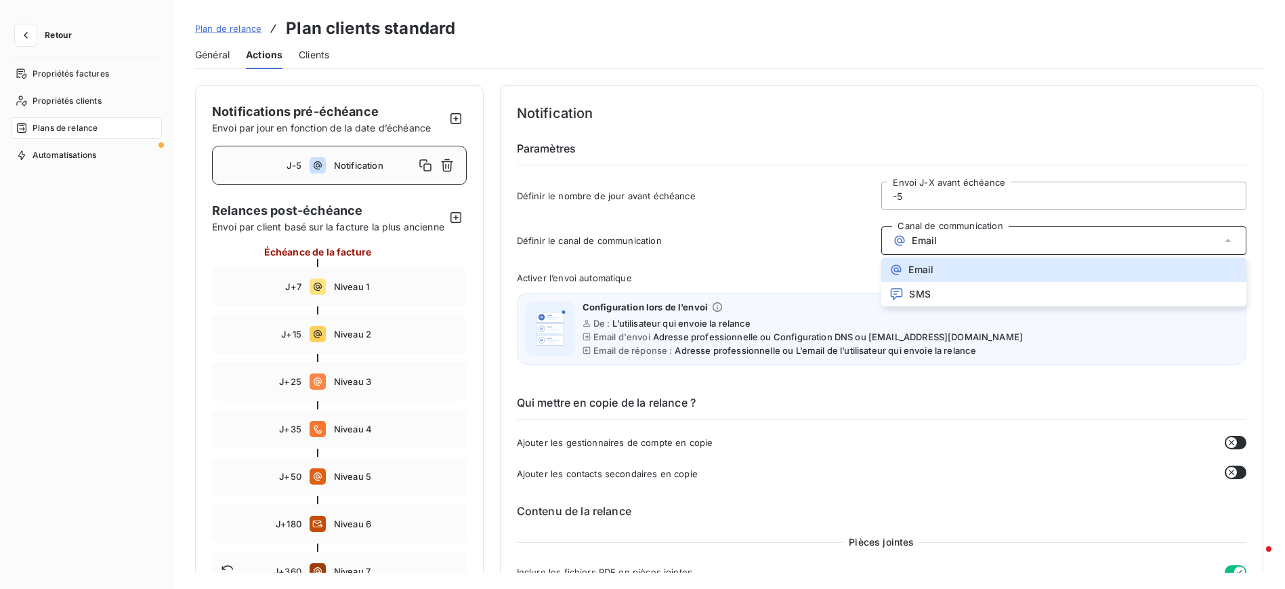
click at [832, 139] on div "Notification Paramètres Définir le nombre de jour avant échéance -5 Envoi J-X a…" at bounding box center [881, 160] width 729 height 116
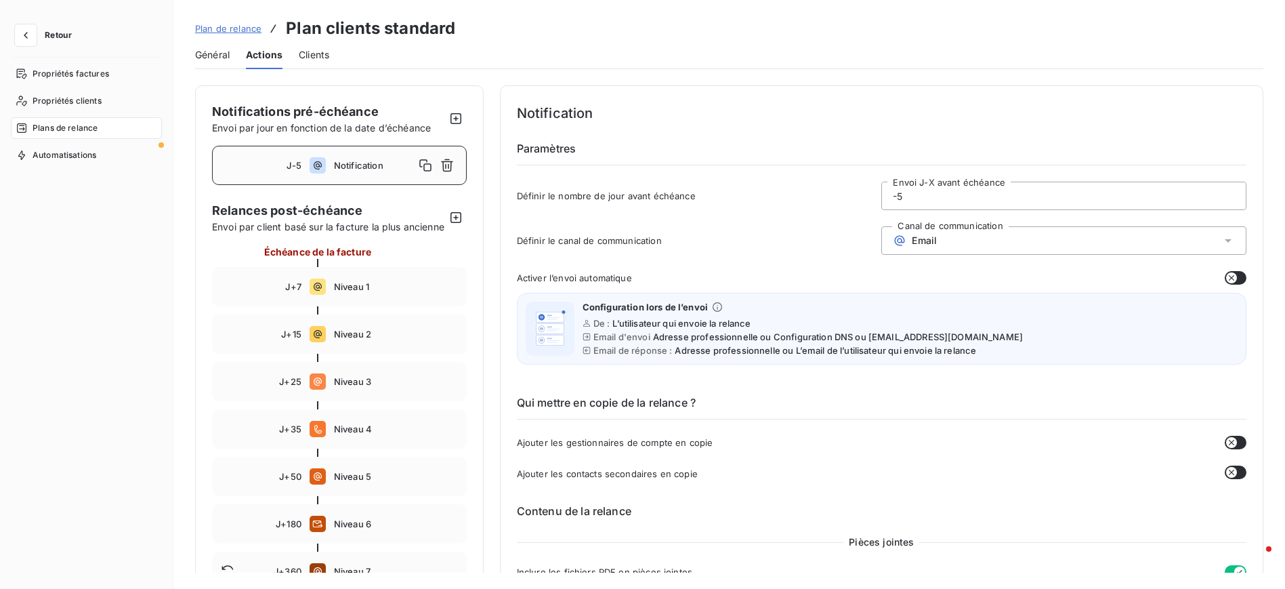
click at [1231, 279] on button "button" at bounding box center [1236, 278] width 22 height 14
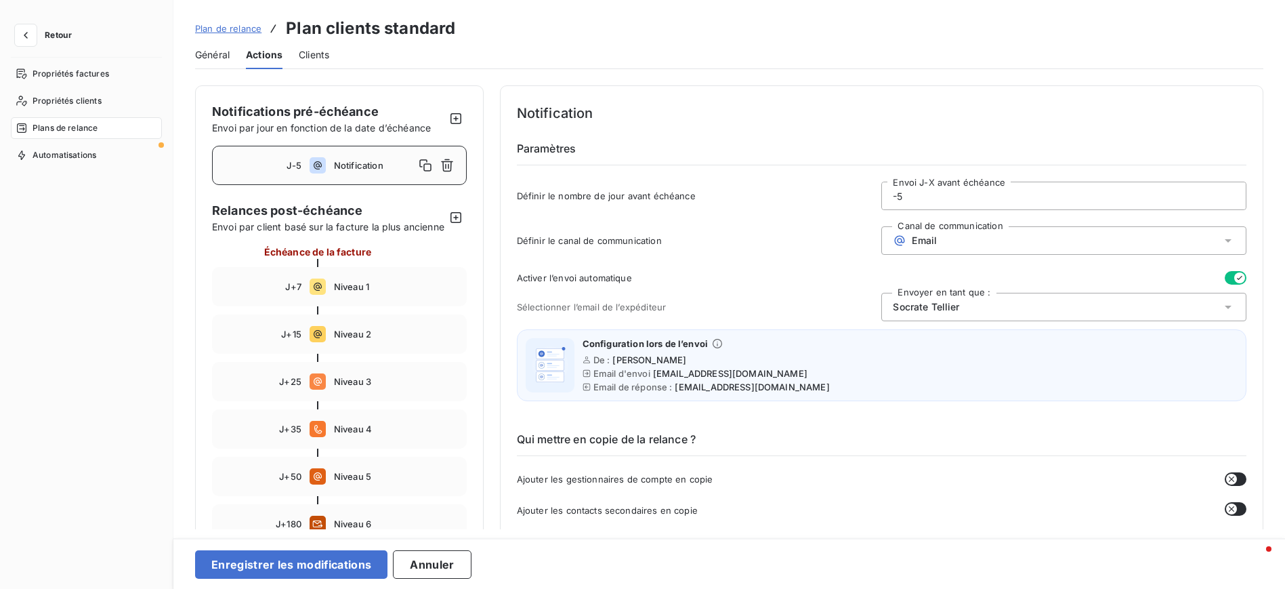
click at [1039, 305] on div "[PERSON_NAME]" at bounding box center [1063, 307] width 365 height 28
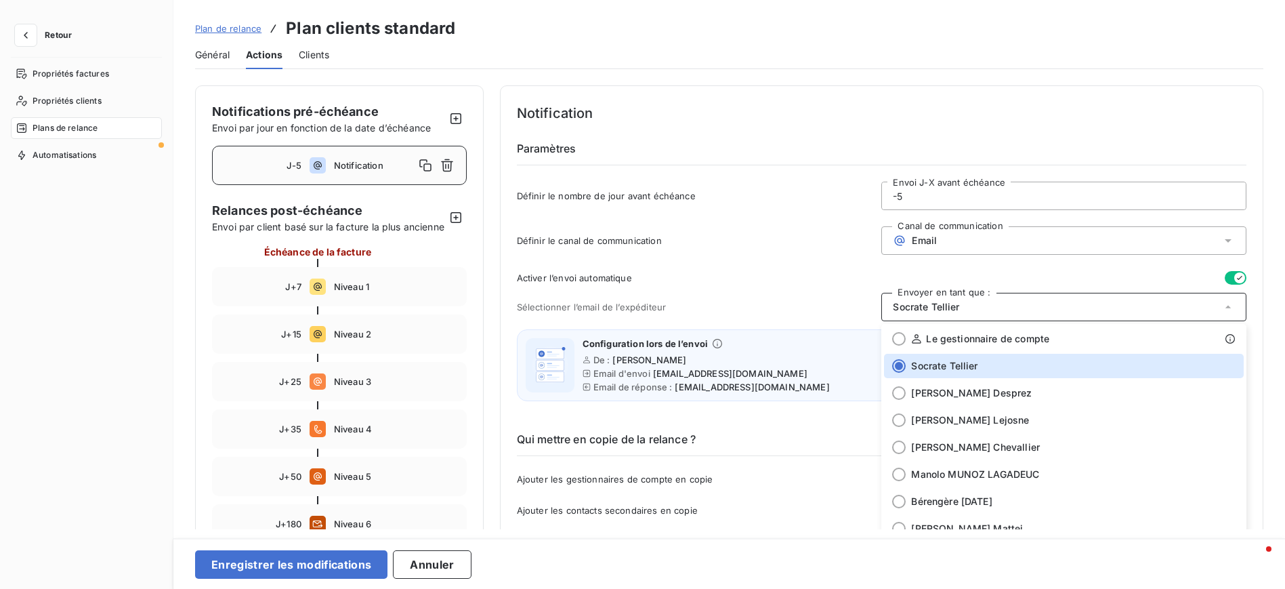
click at [764, 260] on div "Définir le canal de communication Canal de communication Email" at bounding box center [881, 244] width 729 height 37
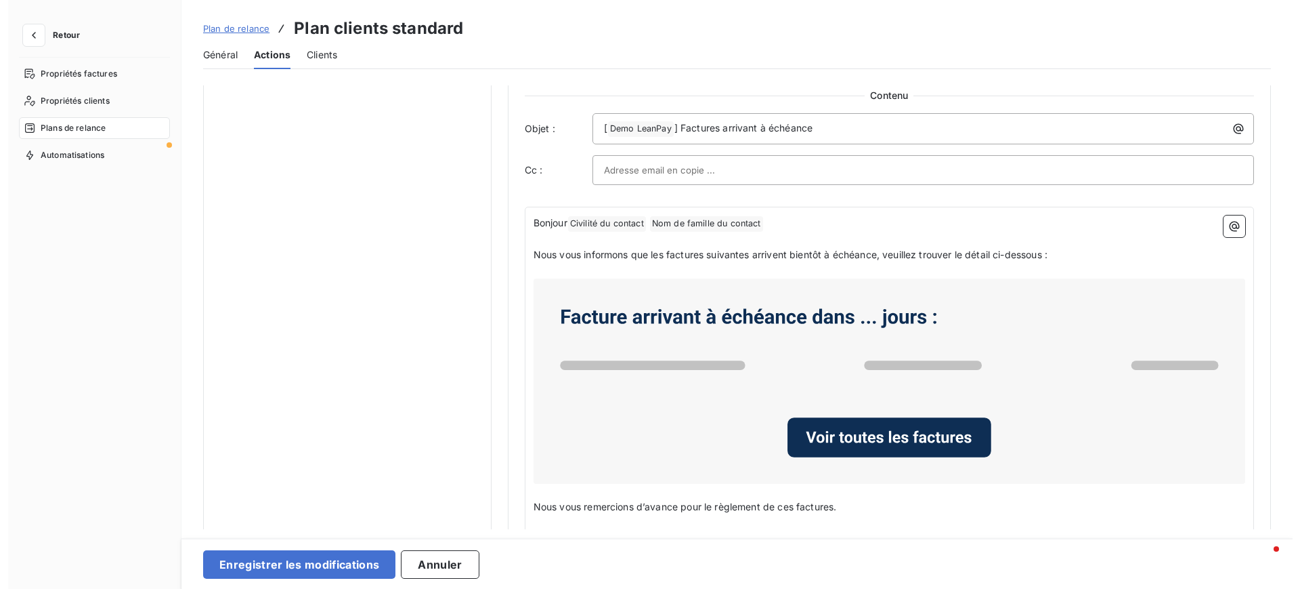
scroll to position [711, 0]
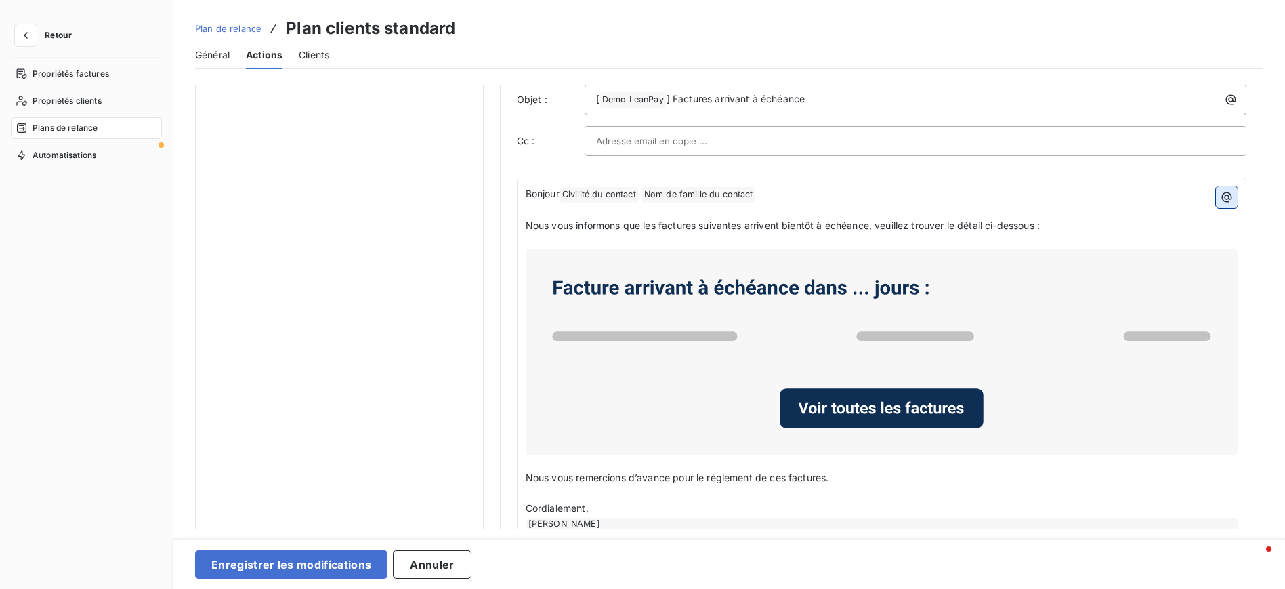
click at [1225, 196] on icon "button" at bounding box center [1227, 197] width 10 height 10
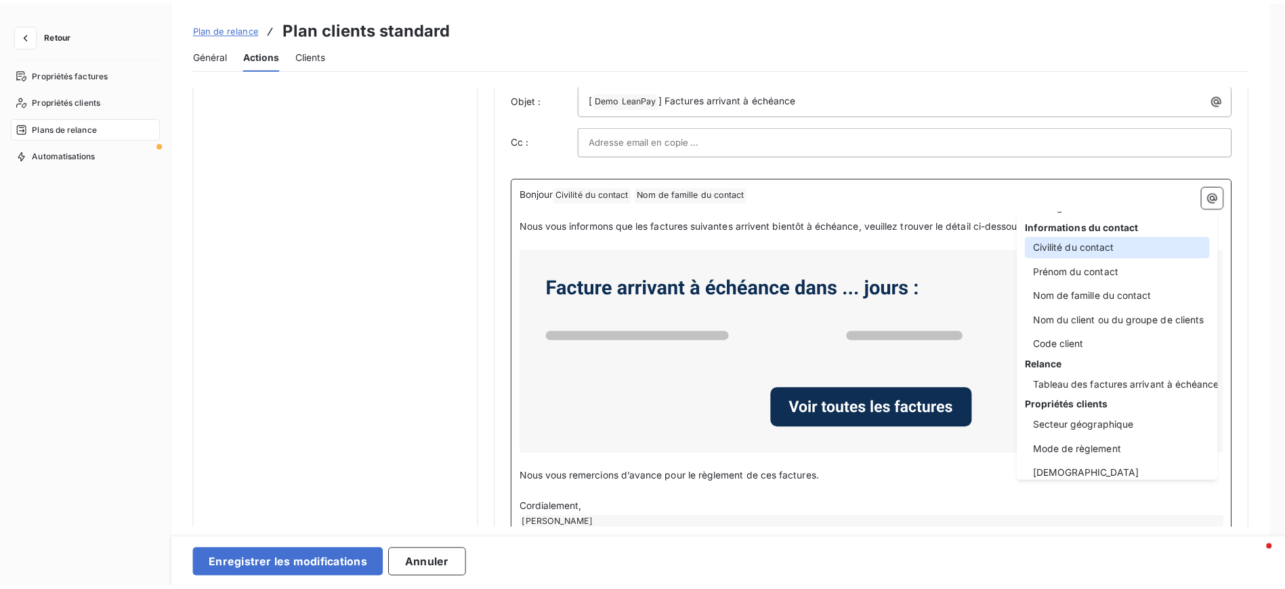
scroll to position [0, 0]
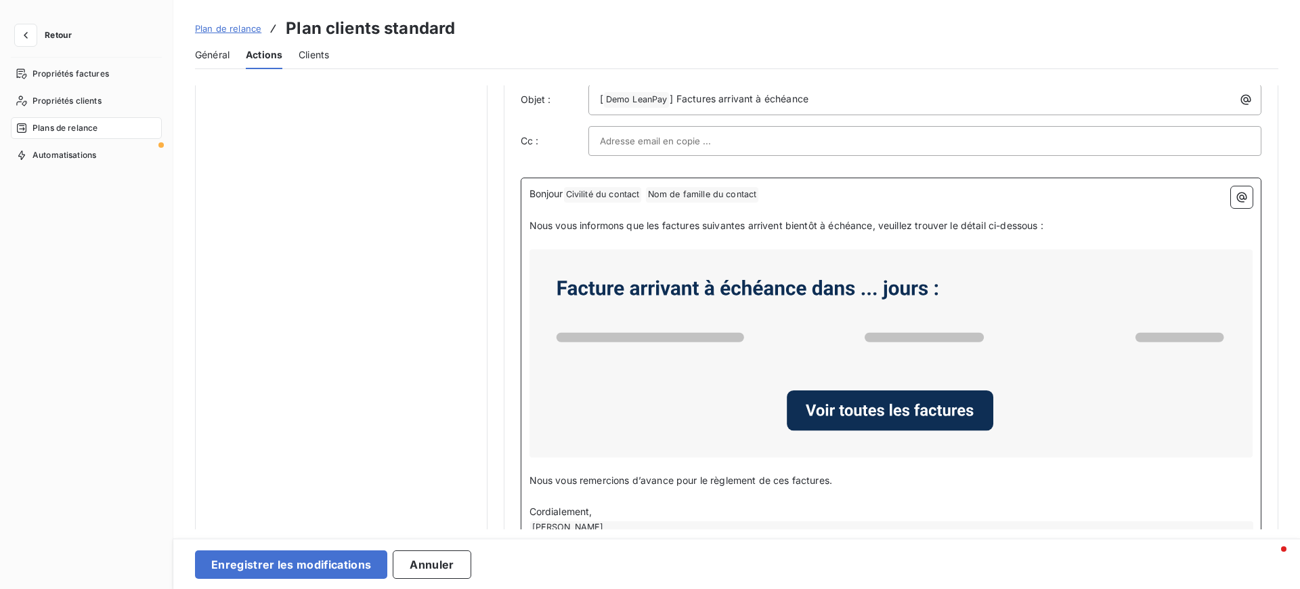
click at [931, 186] on html "Retour Propriétés factures Propriétés clients Plans de relance Automatisations …" at bounding box center [650, 294] width 1300 height 589
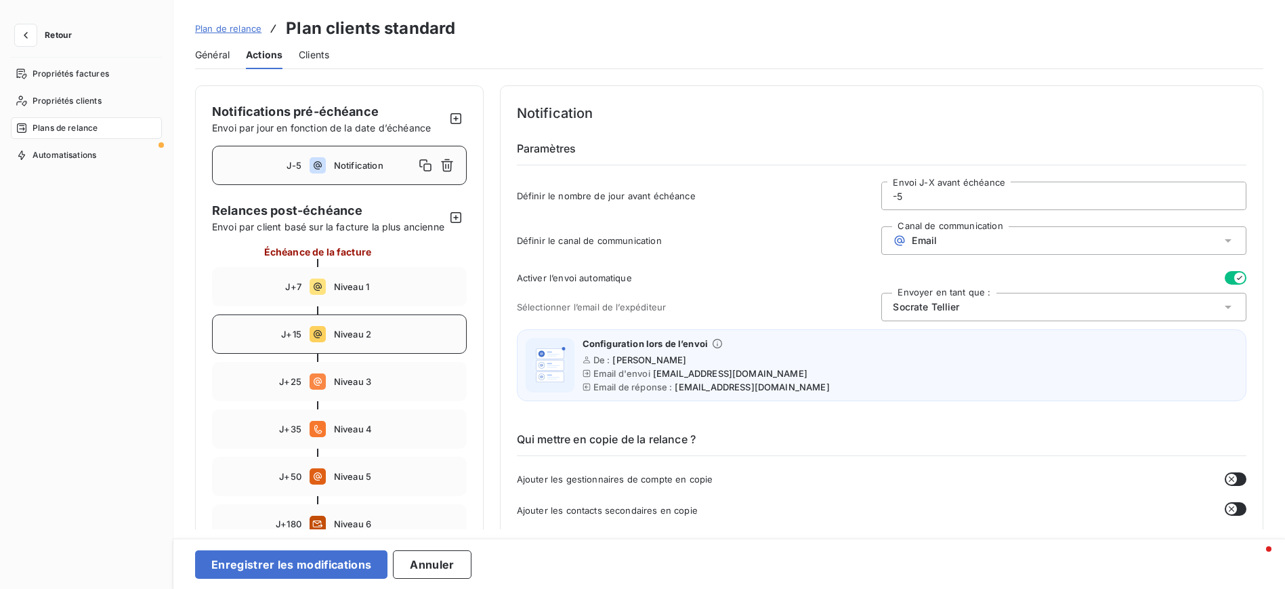
scroll to position [102, 0]
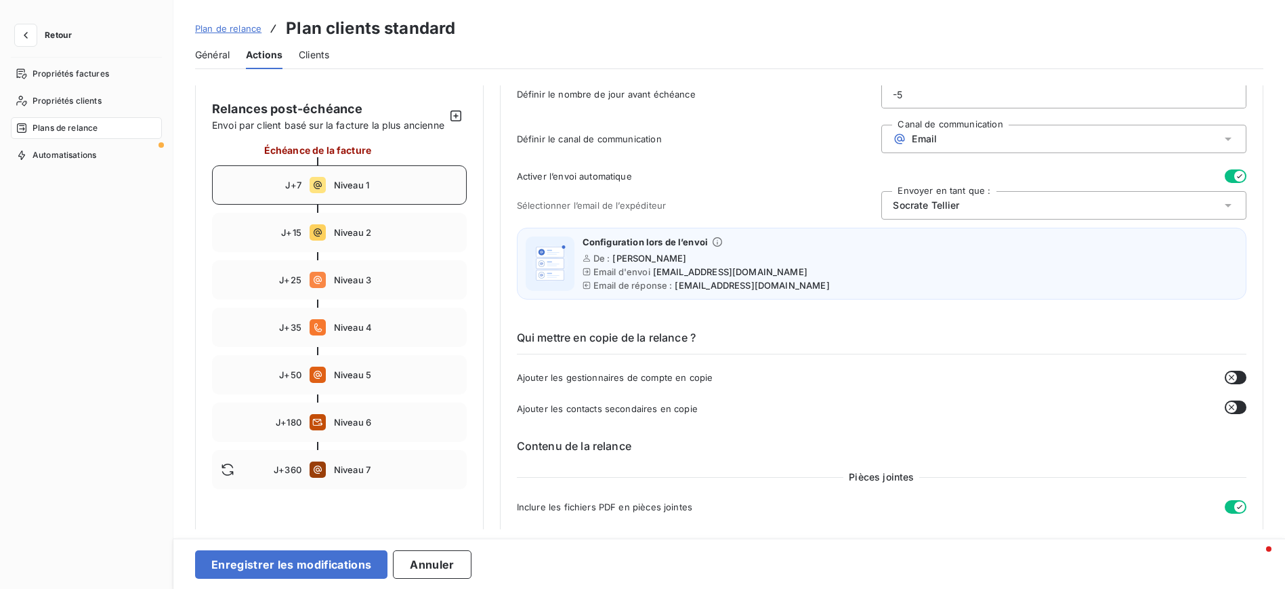
click at [345, 190] on span "Niveau 1" at bounding box center [396, 184] width 124 height 11
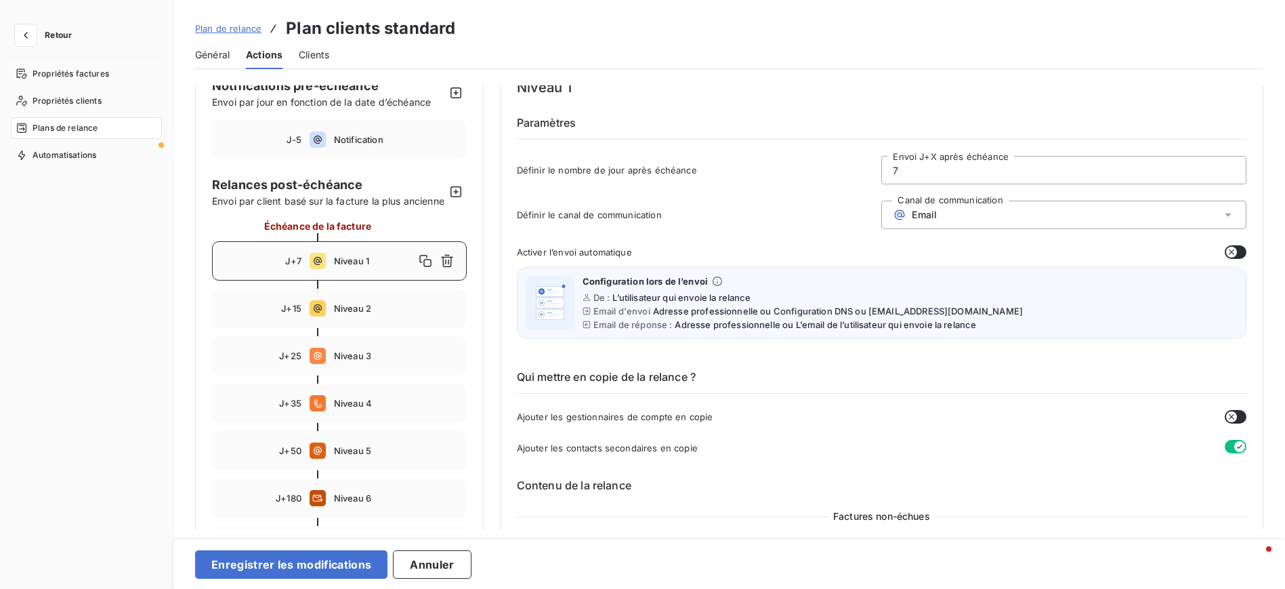
scroll to position [0, 0]
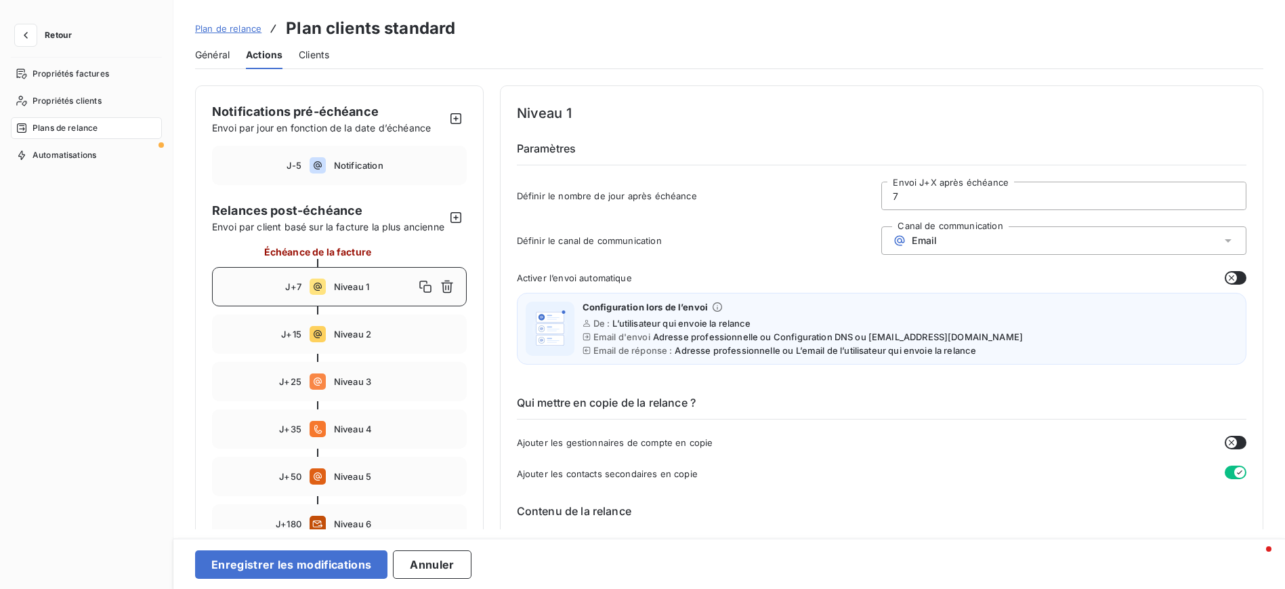
click at [1004, 234] on div "Email" at bounding box center [1063, 240] width 365 height 28
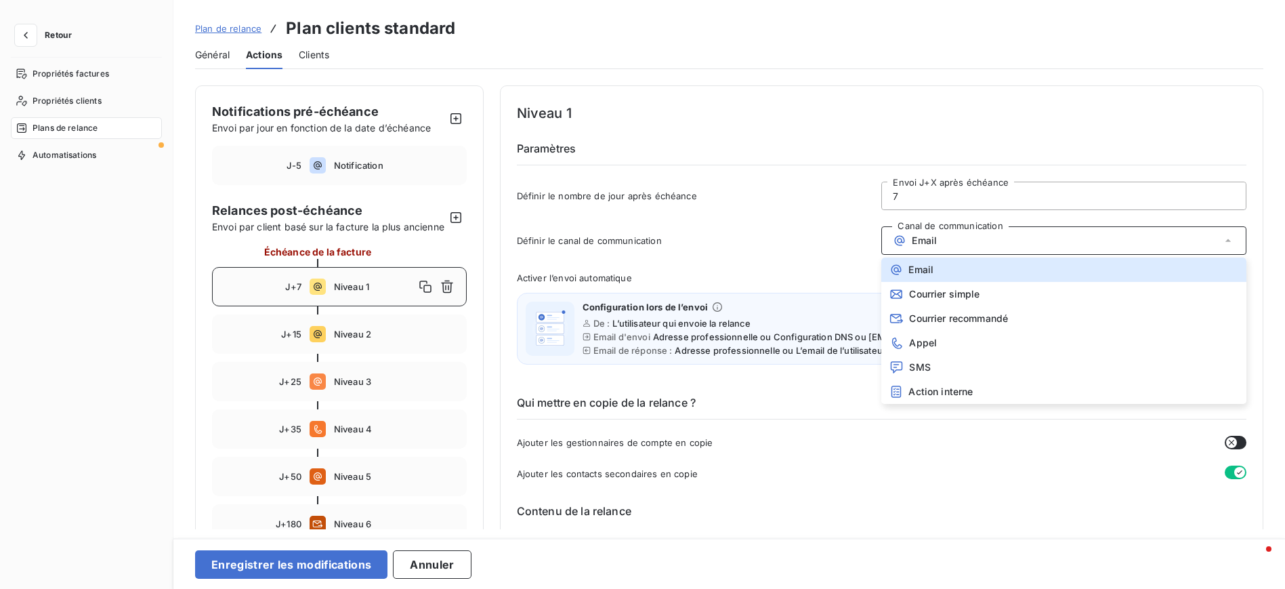
click at [847, 69] on div "Plan de relance Plan clients standard Général Actions Clients Notifications pré…" at bounding box center [728, 294] width 1111 height 589
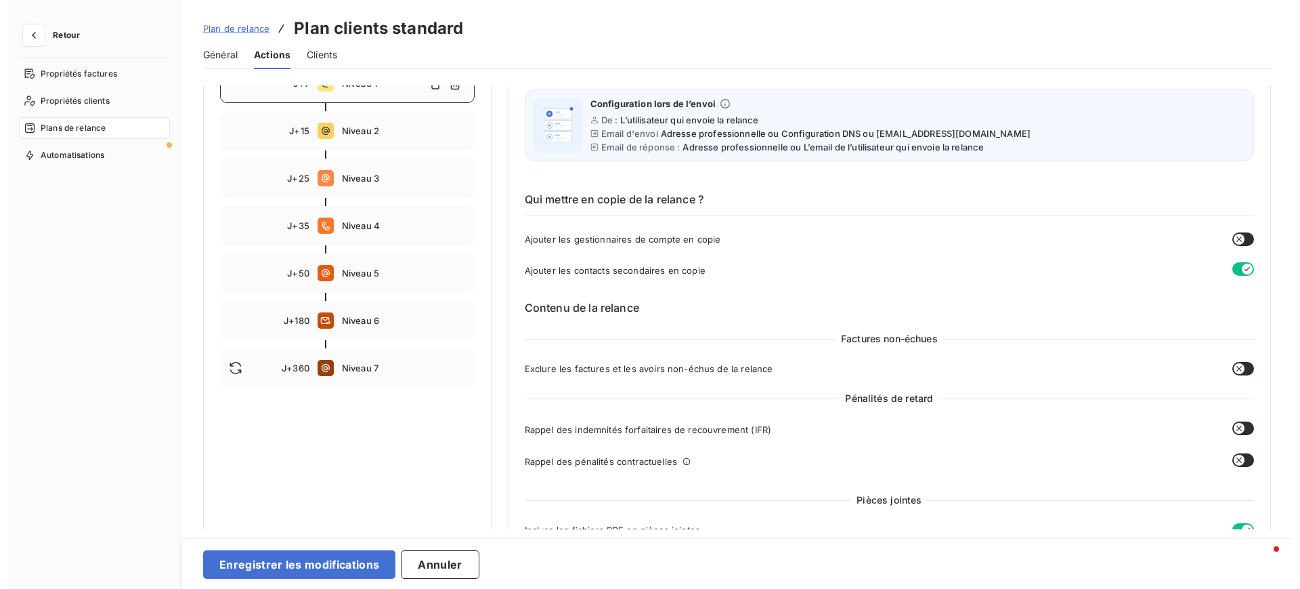
scroll to position [102, 0]
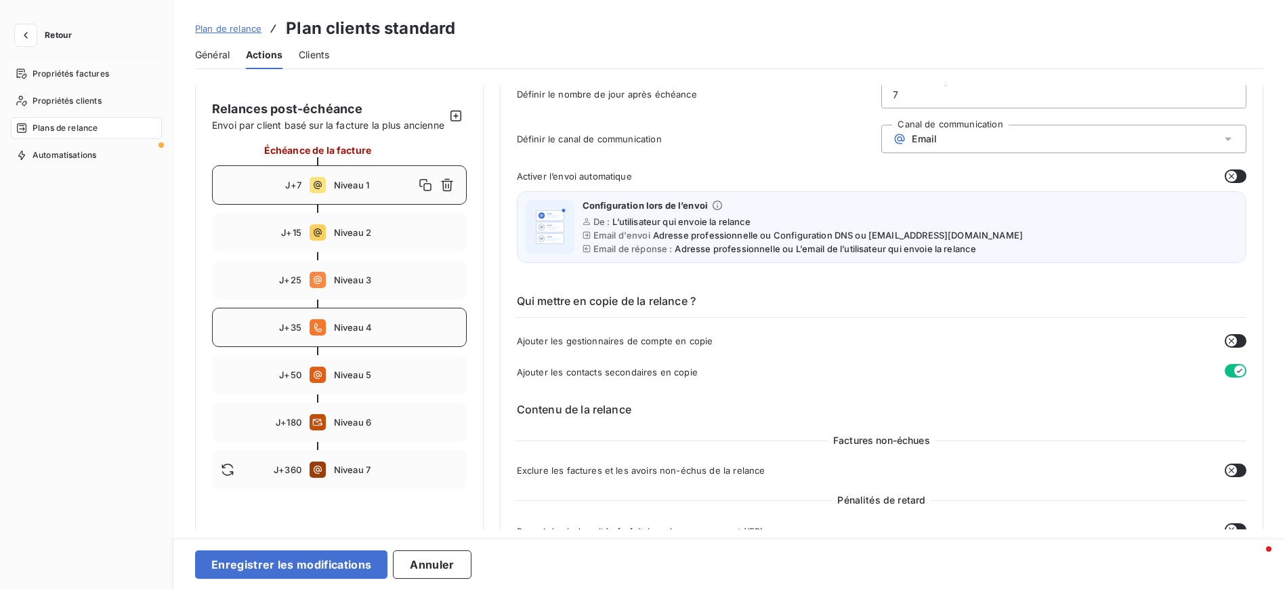
click at [367, 328] on div "J+35 Niveau 4" at bounding box center [339, 326] width 255 height 39
type input "35"
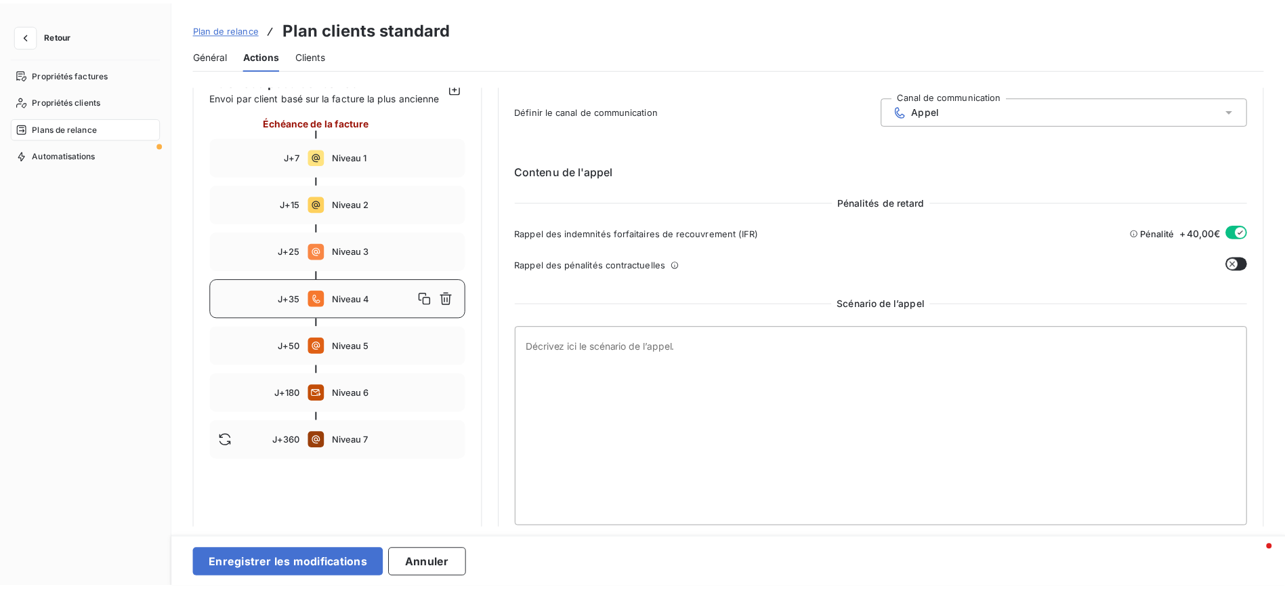
scroll to position [146, 0]
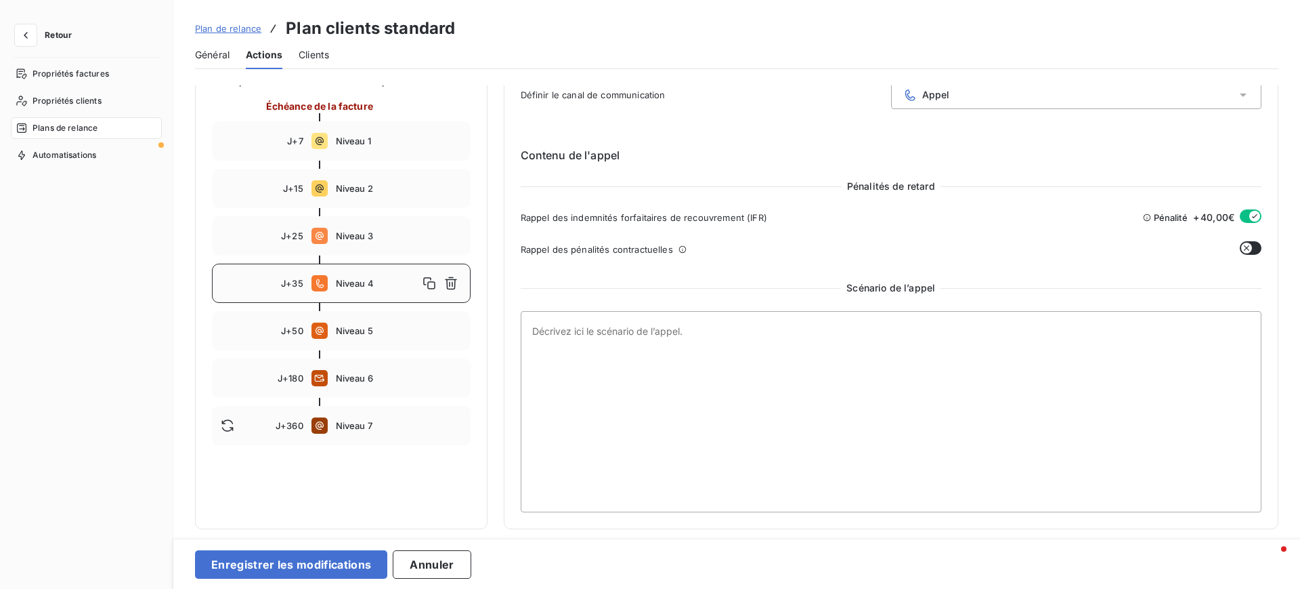
click at [315, 56] on span "Clients" at bounding box center [314, 55] width 30 height 14
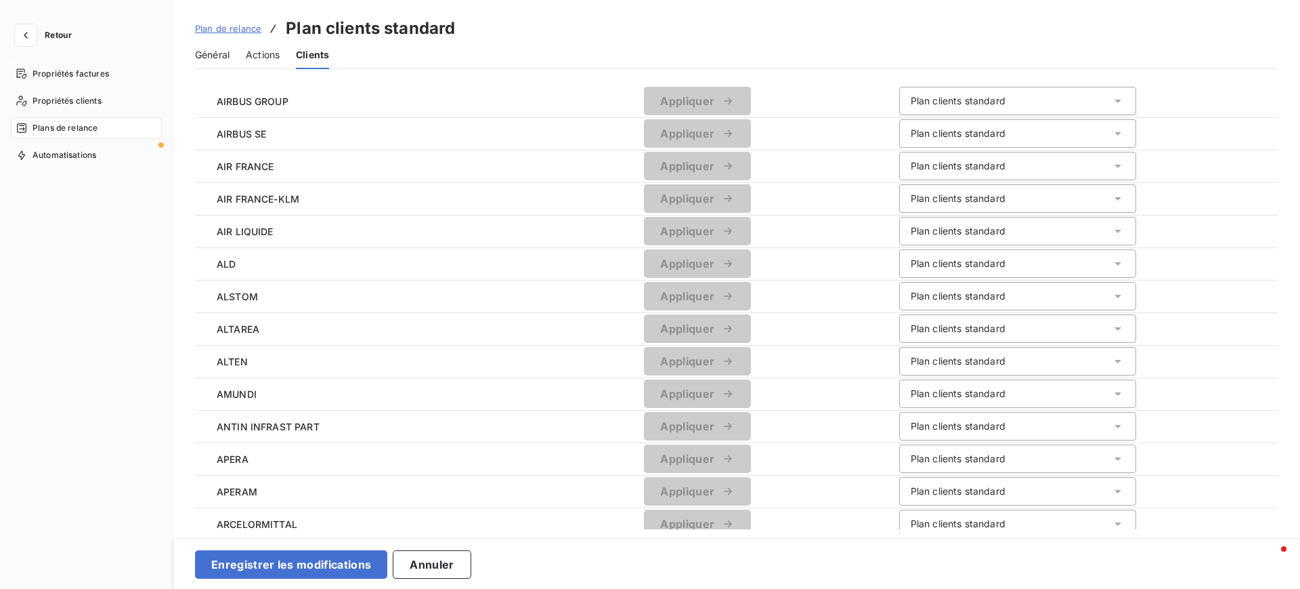
click at [257, 57] on span "Actions" at bounding box center [263, 55] width 34 height 14
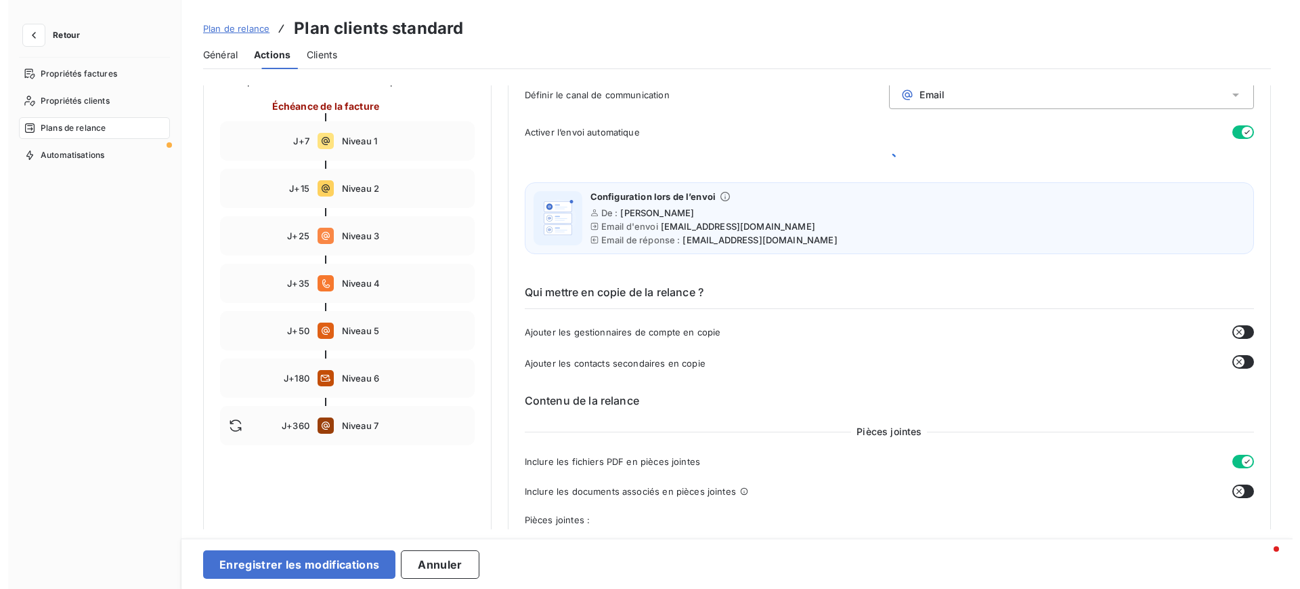
scroll to position [79, 0]
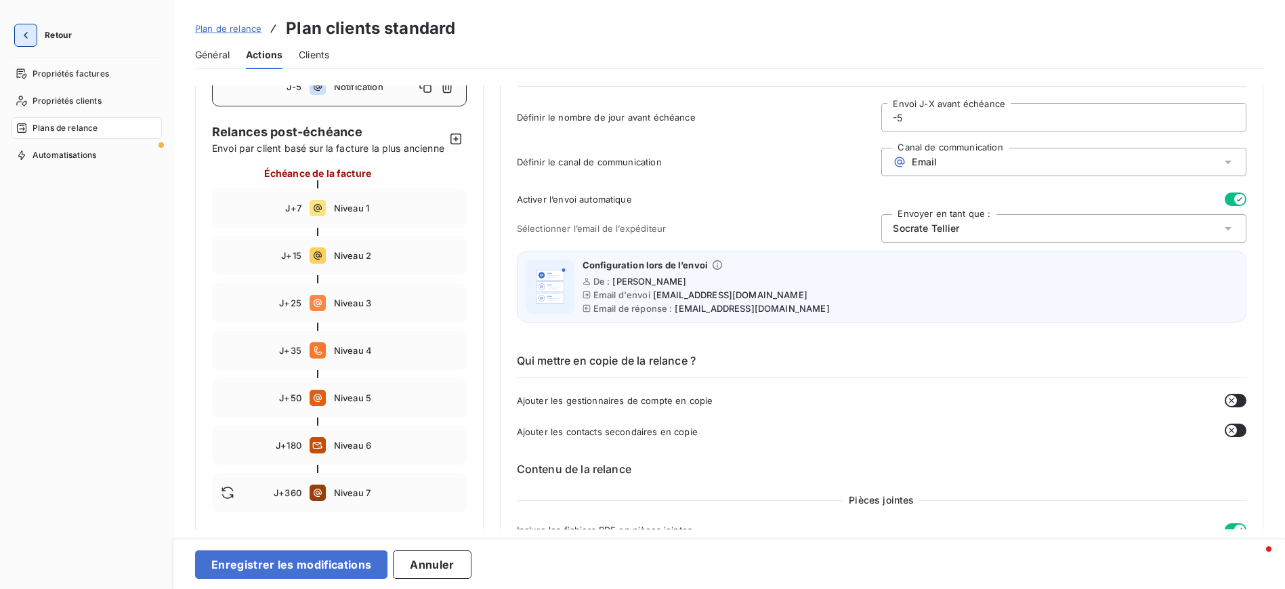
click at [21, 31] on icon "button" at bounding box center [26, 35] width 14 height 14
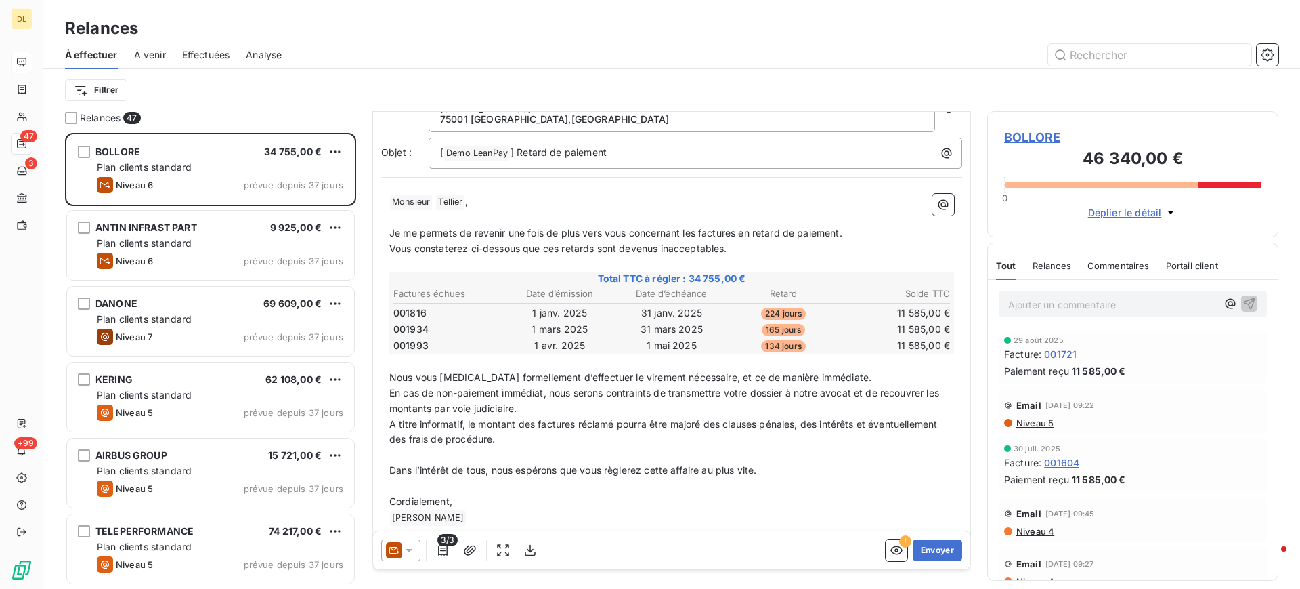
scroll to position [87, 0]
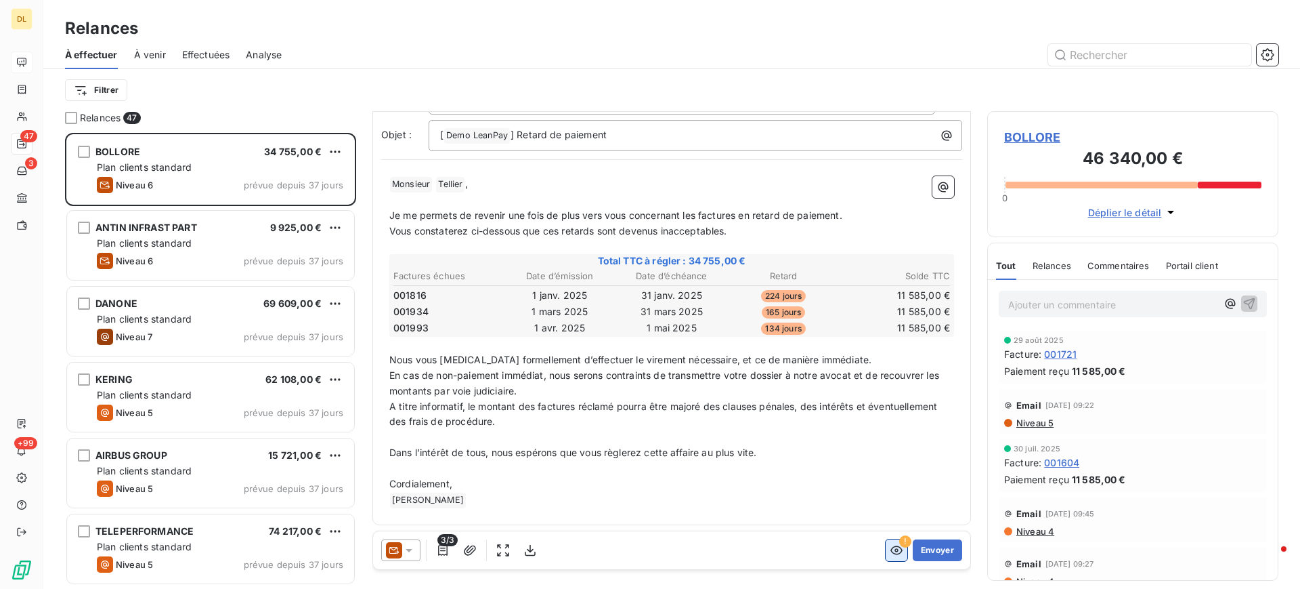
click at [890, 553] on icon "button" at bounding box center [897, 550] width 14 height 14
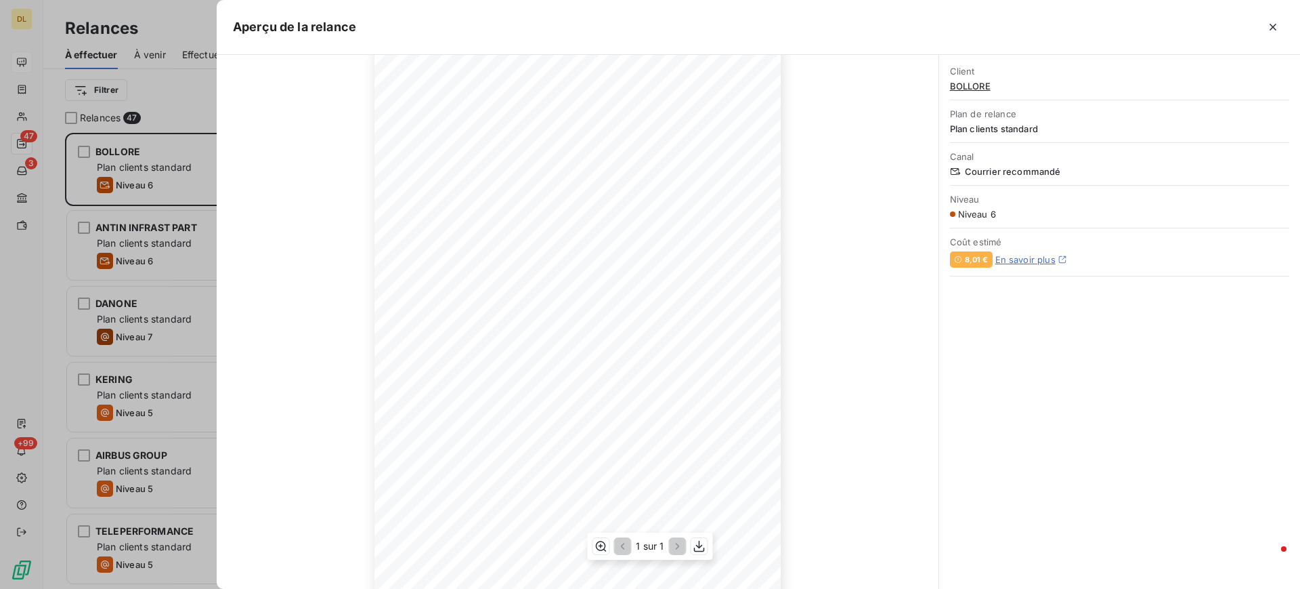
scroll to position [102, 0]
click at [1278, 29] on icon "button" at bounding box center [1274, 27] width 14 height 14
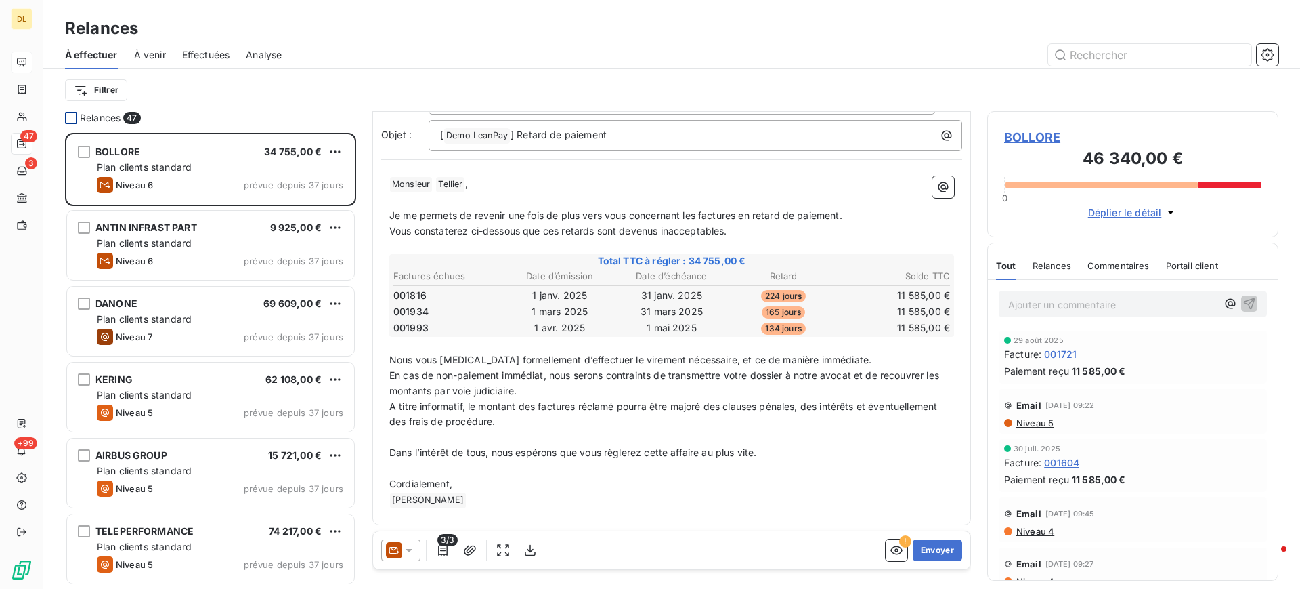
click at [67, 116] on div at bounding box center [71, 118] width 12 height 12
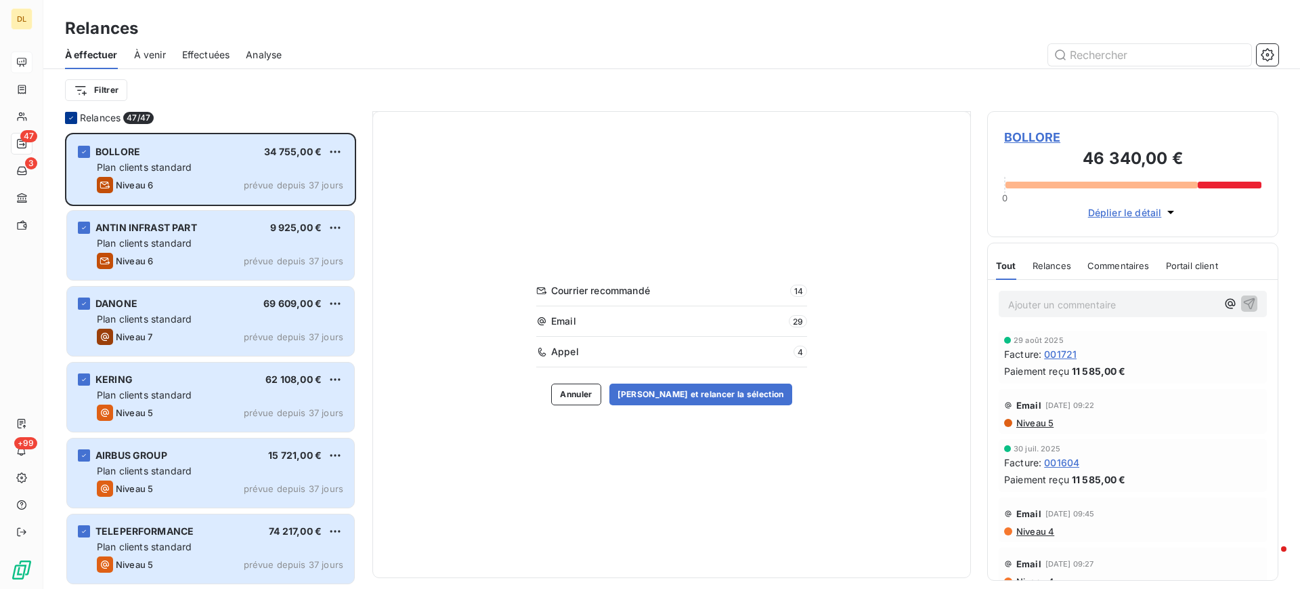
click at [69, 115] on icon at bounding box center [71, 118] width 8 height 8
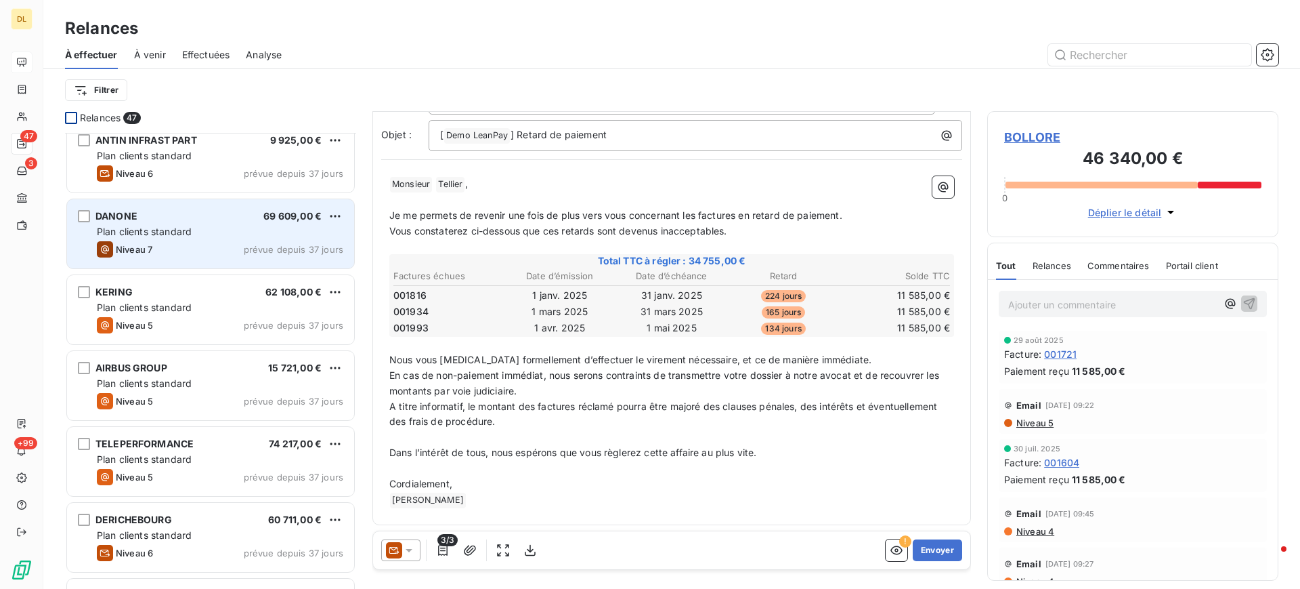
scroll to position [102, 0]
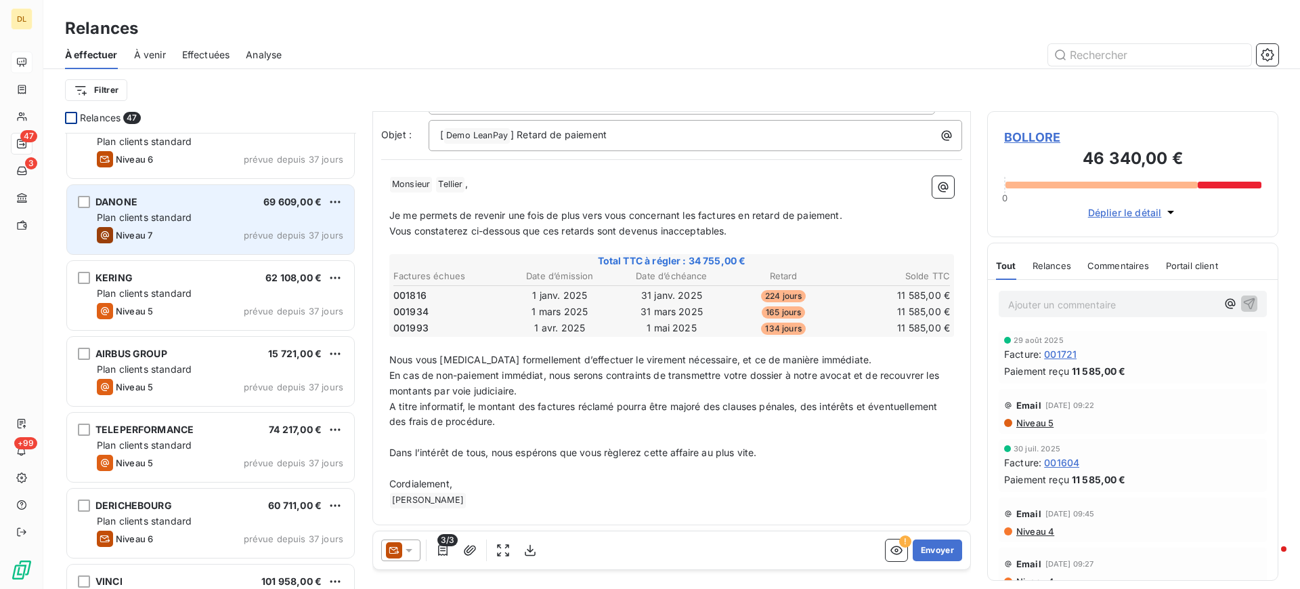
click at [197, 219] on div "Plan clients standard" at bounding box center [220, 218] width 247 height 14
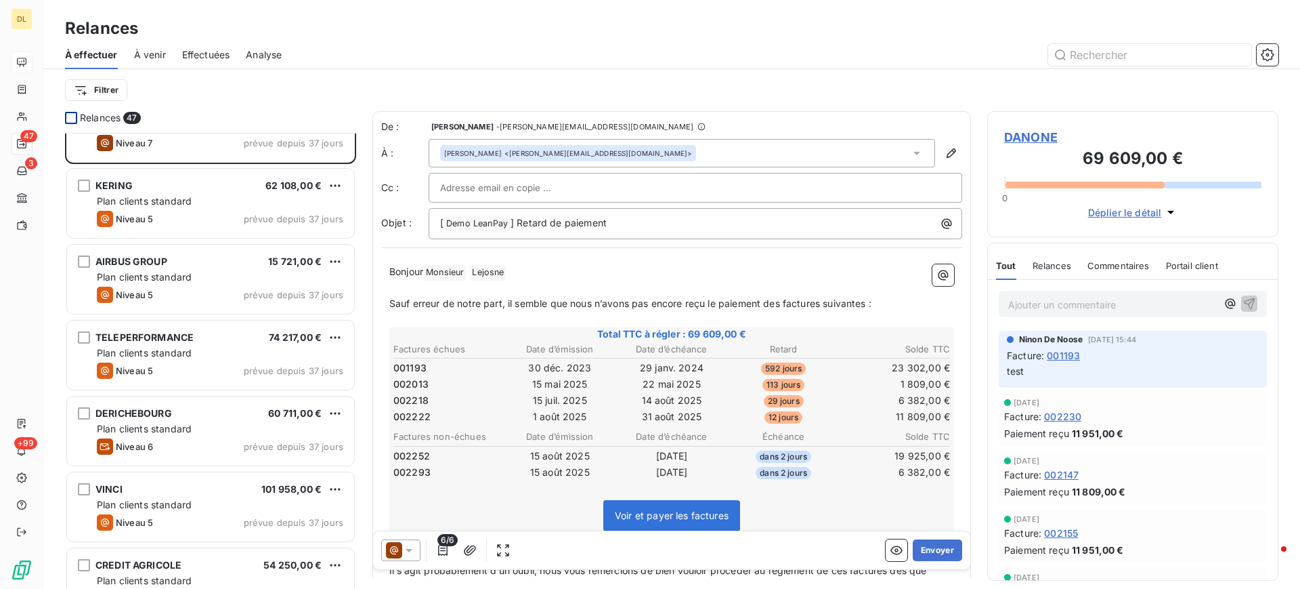
scroll to position [305, 0]
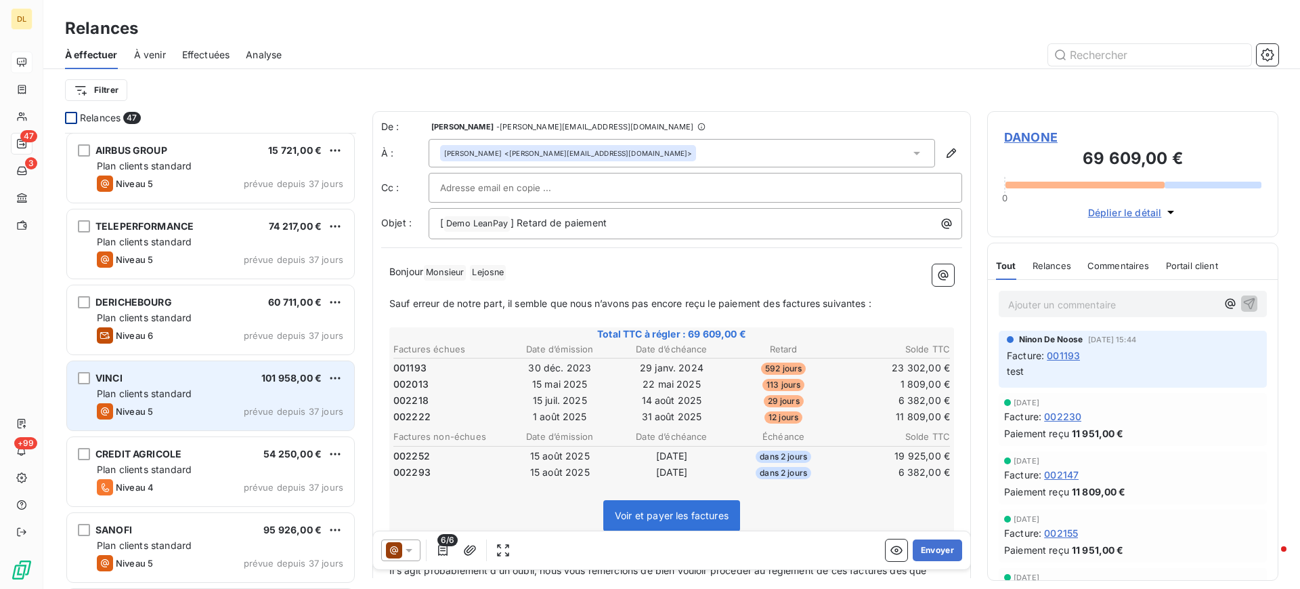
click at [215, 395] on div "Plan clients standard" at bounding box center [220, 394] width 247 height 14
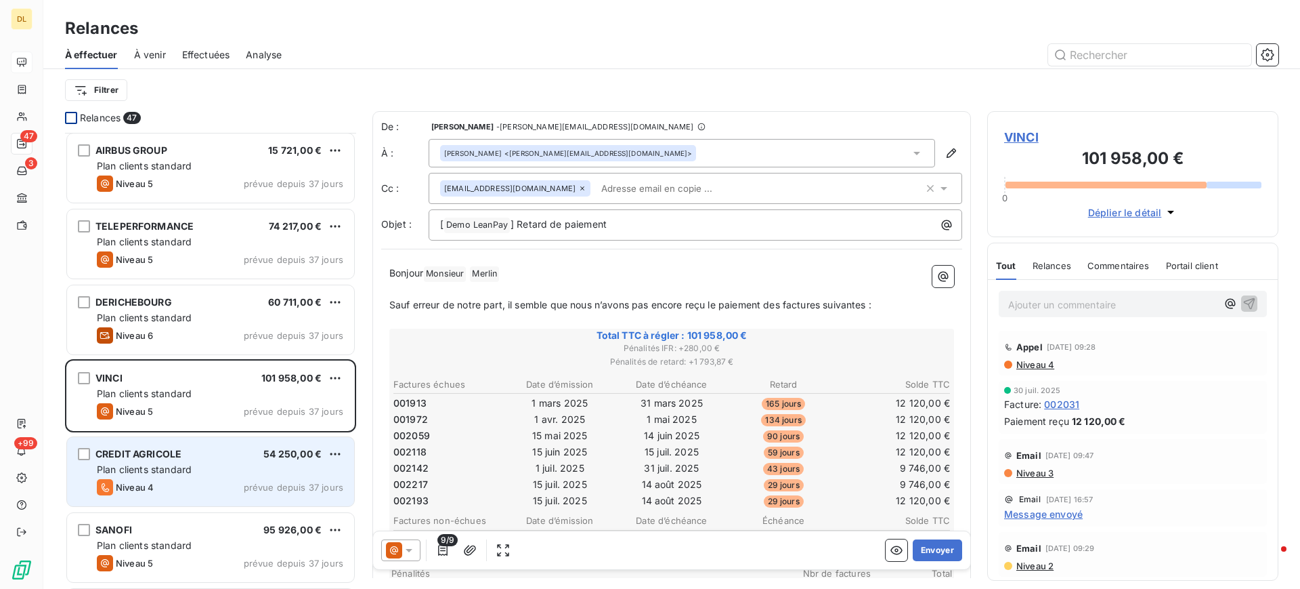
click at [186, 473] on span "Plan clients standard" at bounding box center [144, 469] width 95 height 12
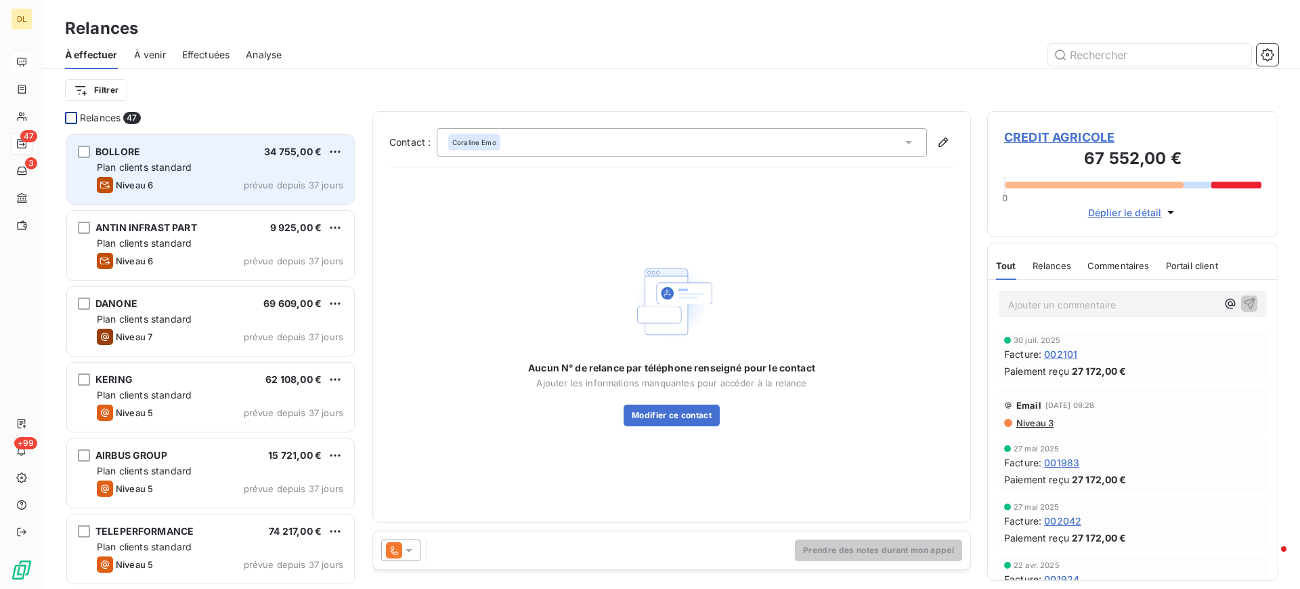
click at [258, 173] on div "Plan clients standard" at bounding box center [220, 168] width 247 height 14
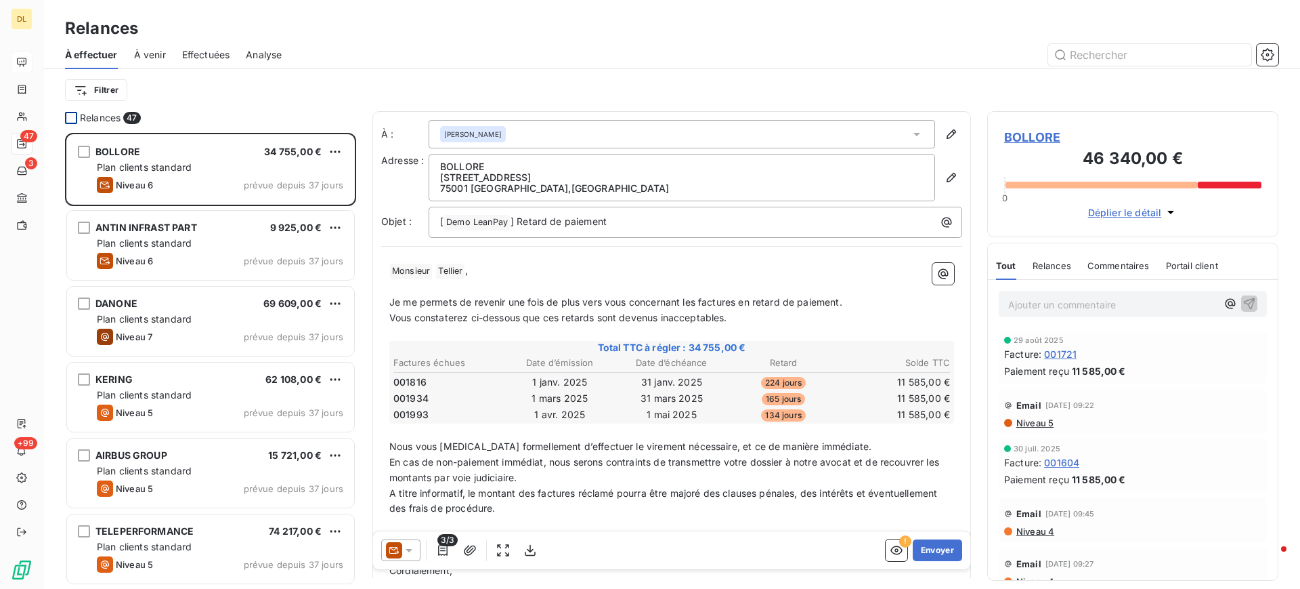
click at [419, 554] on div at bounding box center [400, 550] width 39 height 22
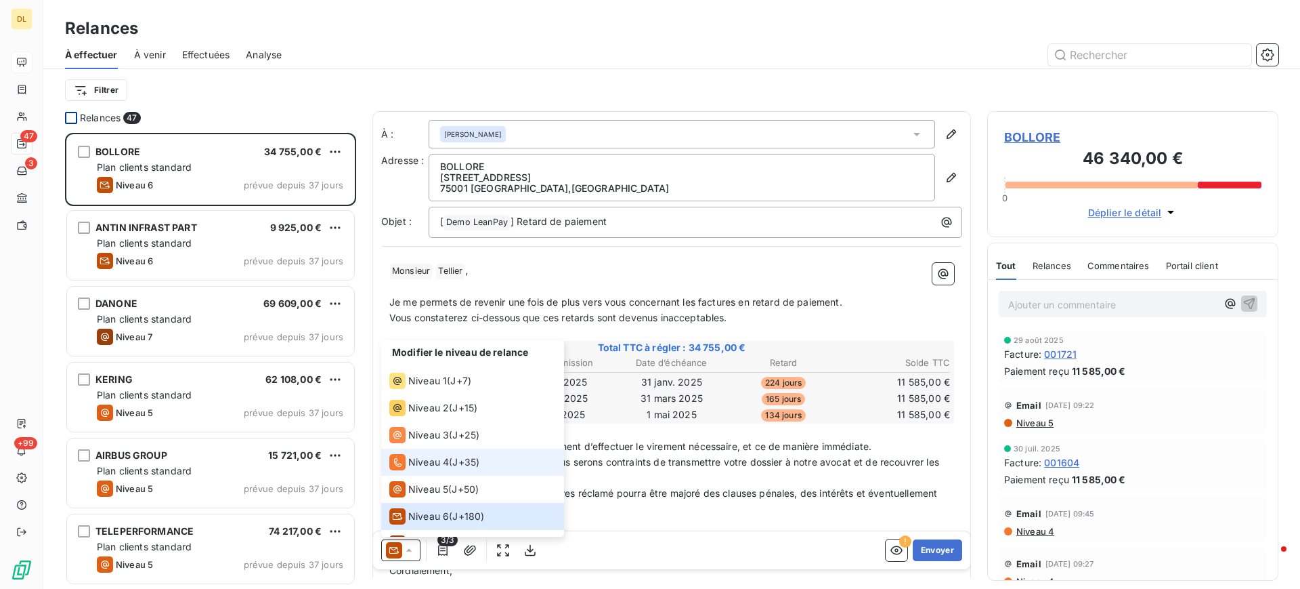
click at [454, 462] on span "J+35 )" at bounding box center [465, 462] width 27 height 14
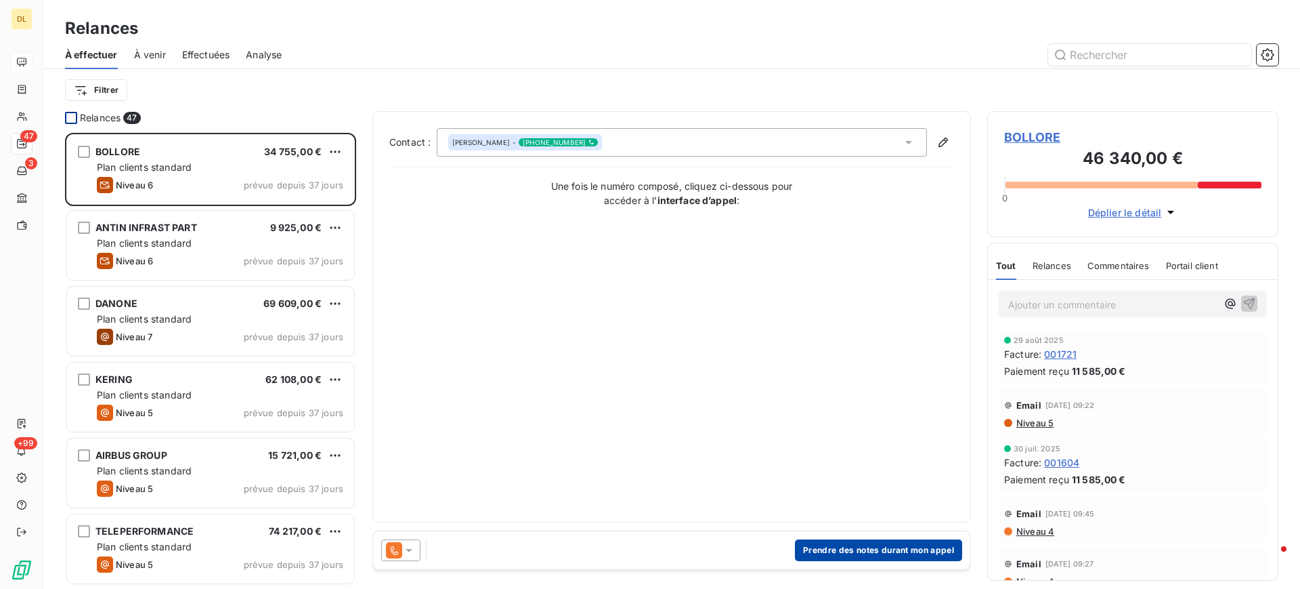
click at [868, 550] on button "Prendre des notes durant mon appel" at bounding box center [878, 550] width 167 height 22
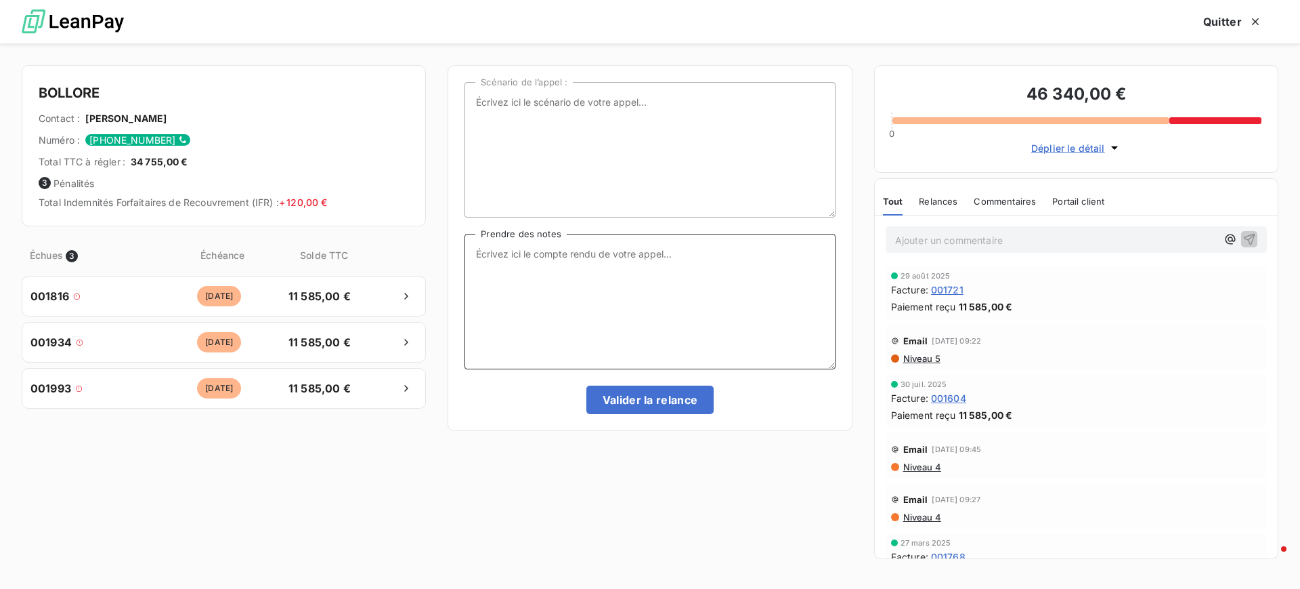
click at [480, 268] on textarea "Prendre des notes" at bounding box center [650, 301] width 370 height 135
click at [1260, 22] on icon "button" at bounding box center [1256, 22] width 14 height 14
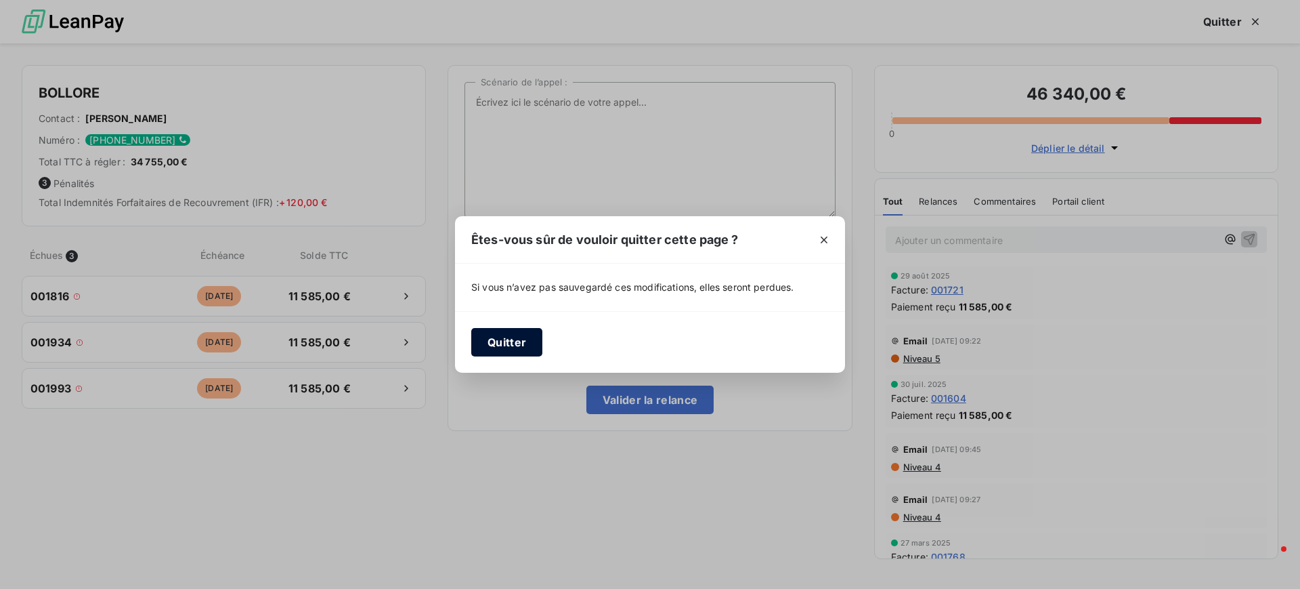
click at [507, 341] on button "Quitter" at bounding box center [506, 342] width 71 height 28
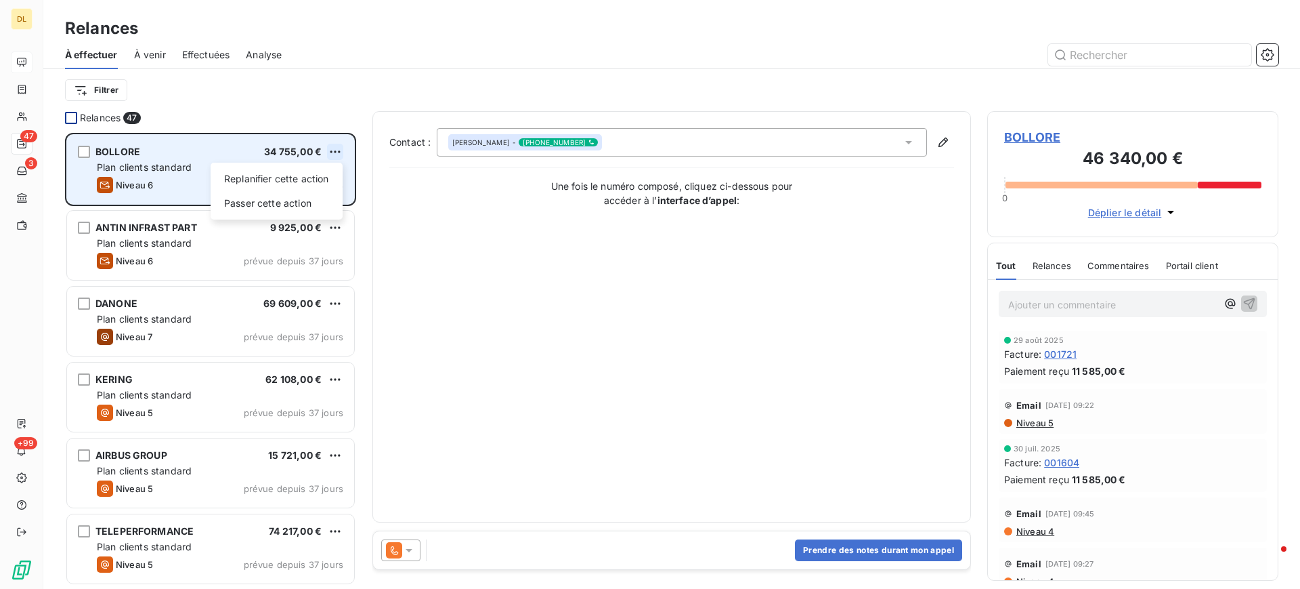
click at [335, 150] on html "DL 47 3 +99 Relances À effectuer À venir Effectuées Analyse Filtrer Relances 47…" at bounding box center [650, 294] width 1300 height 589
click at [301, 181] on div "Replanifier cette action" at bounding box center [276, 179] width 121 height 22
select select "8"
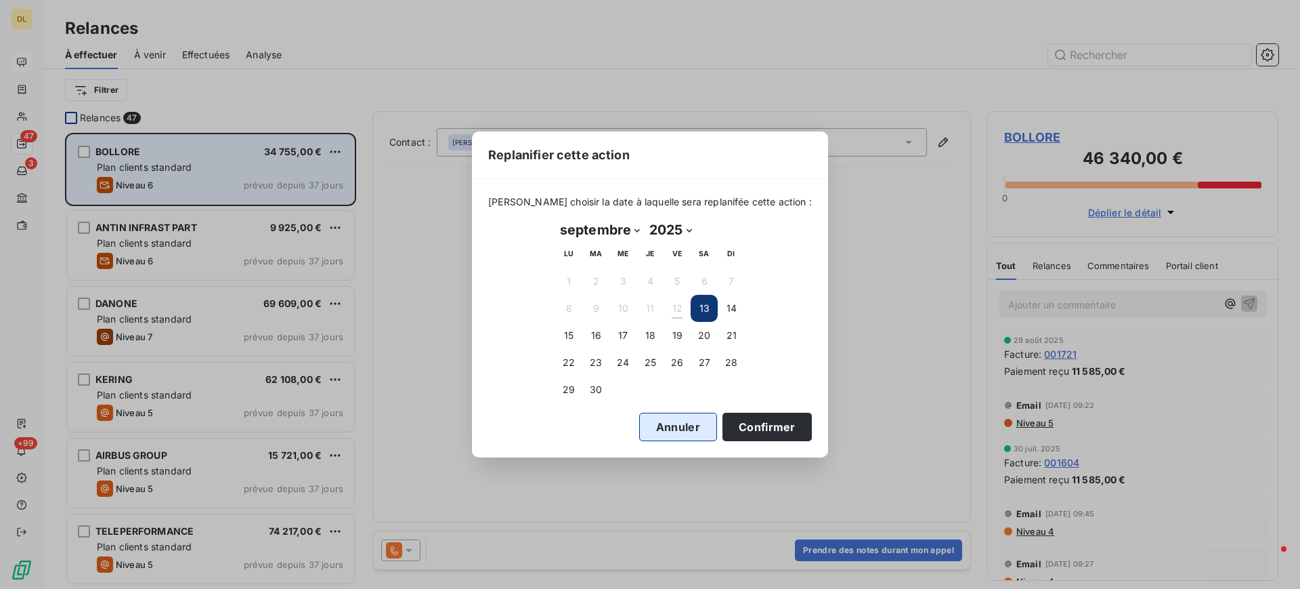
click at [671, 433] on button "Annuler" at bounding box center [678, 426] width 78 height 28
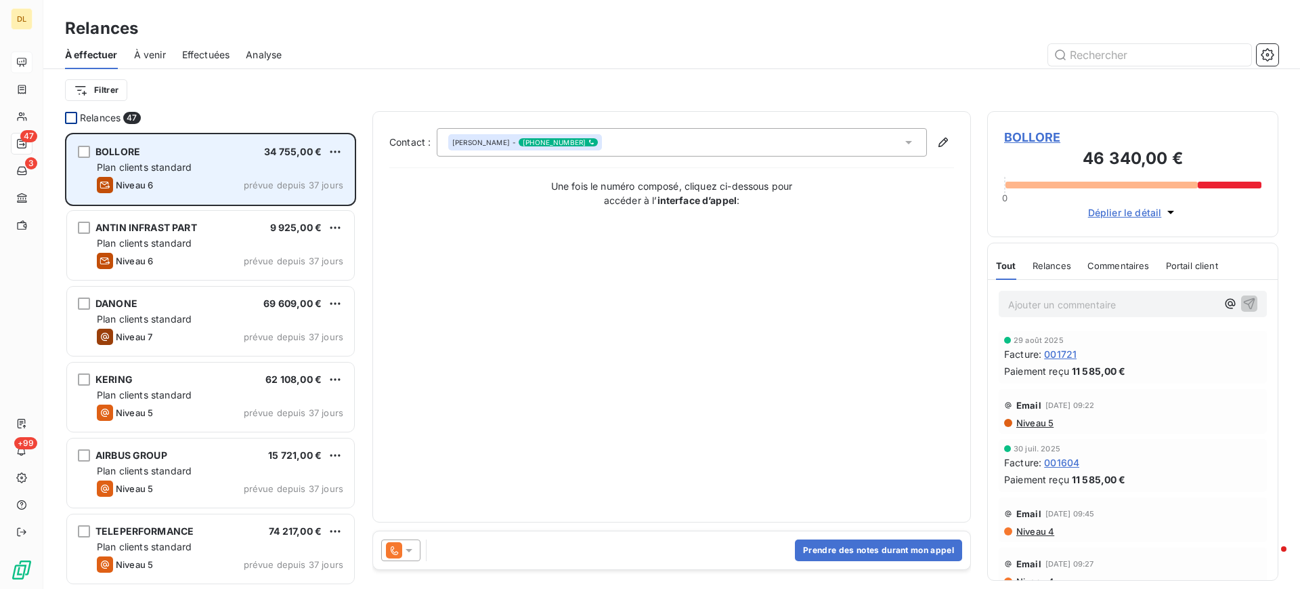
click at [147, 54] on span "À venir" at bounding box center [150, 55] width 32 height 14
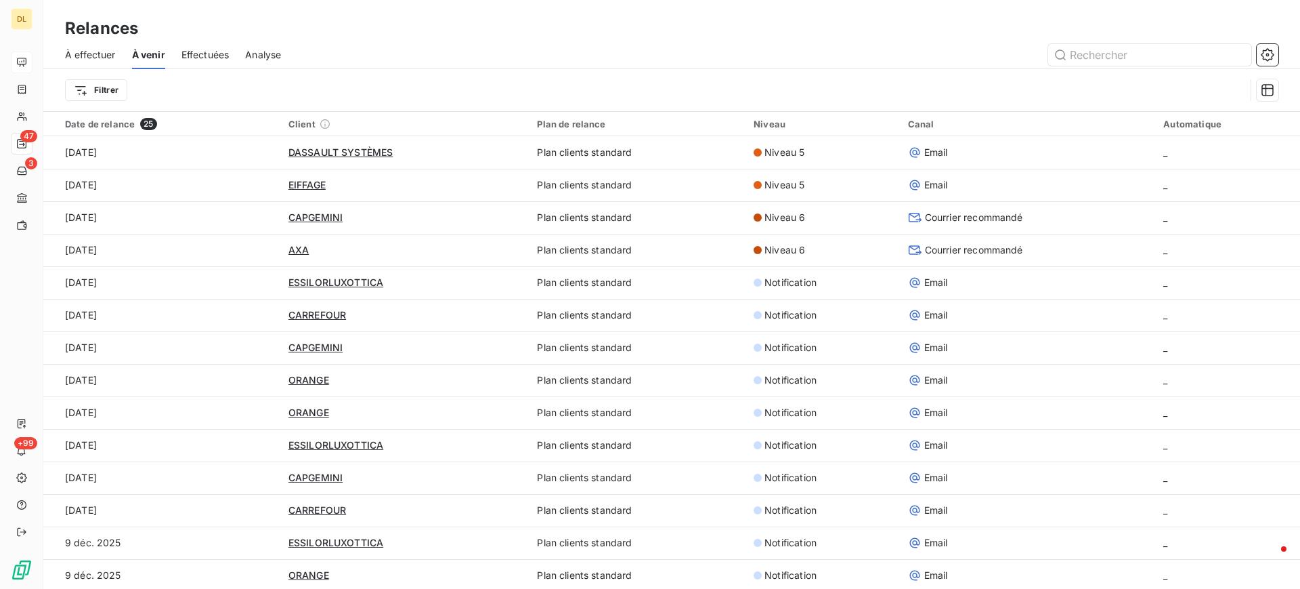
click at [199, 57] on span "Effectuées" at bounding box center [206, 55] width 48 height 14
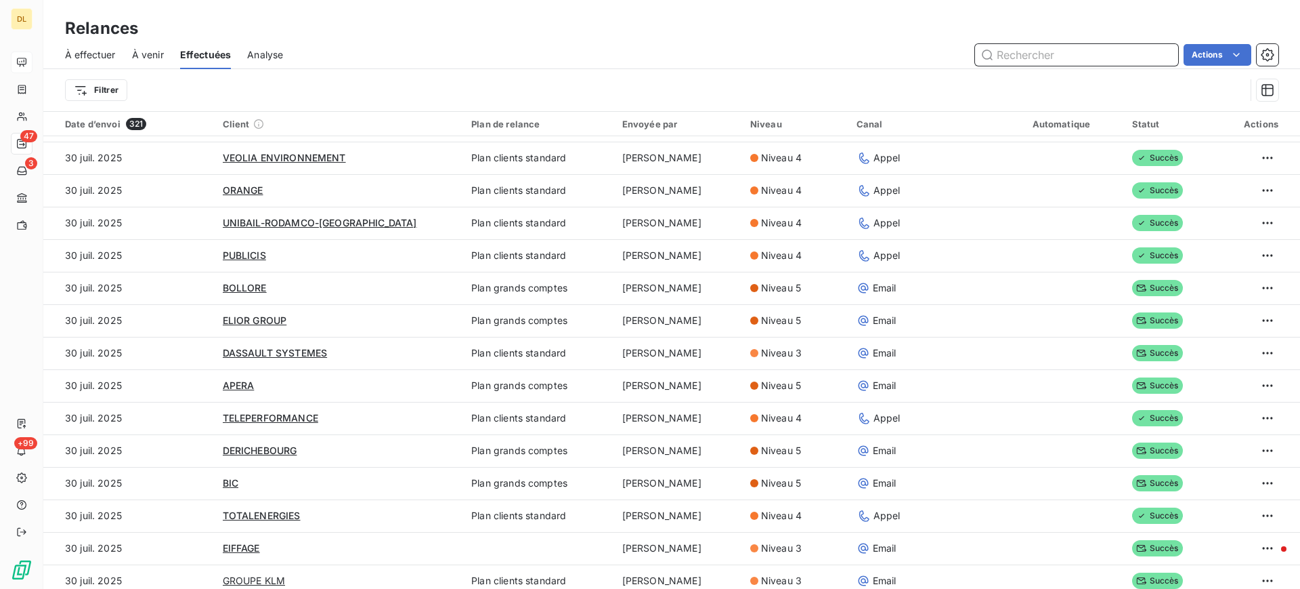
scroll to position [813, 0]
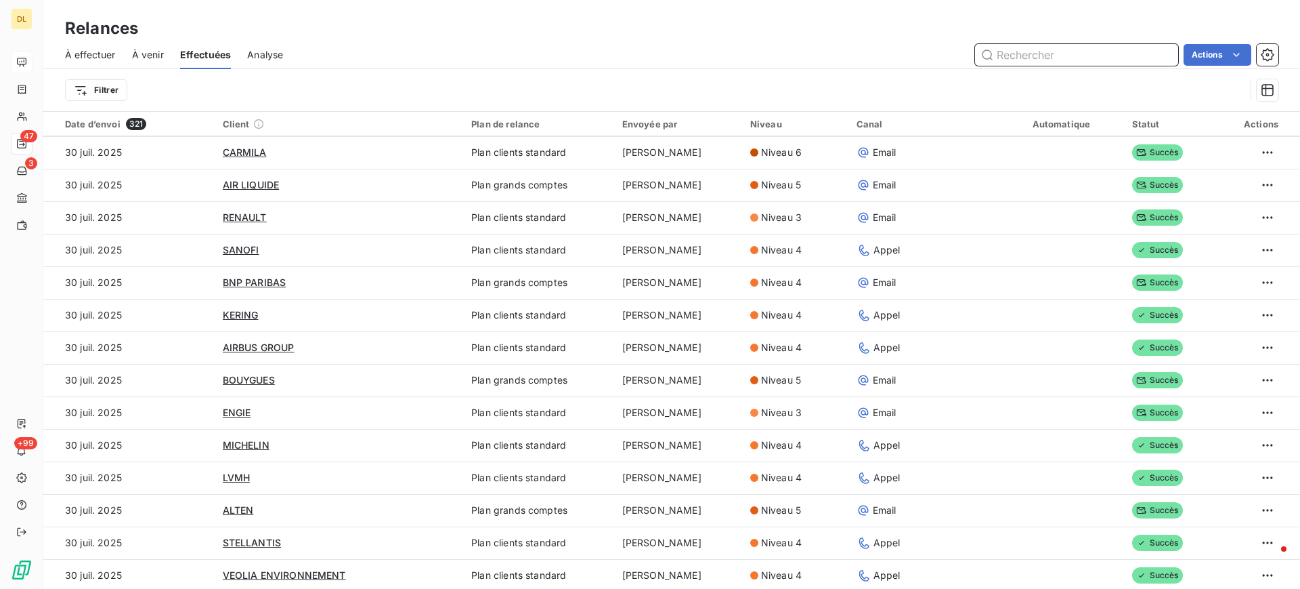
click at [267, 56] on span "Analyse" at bounding box center [265, 55] width 36 height 14
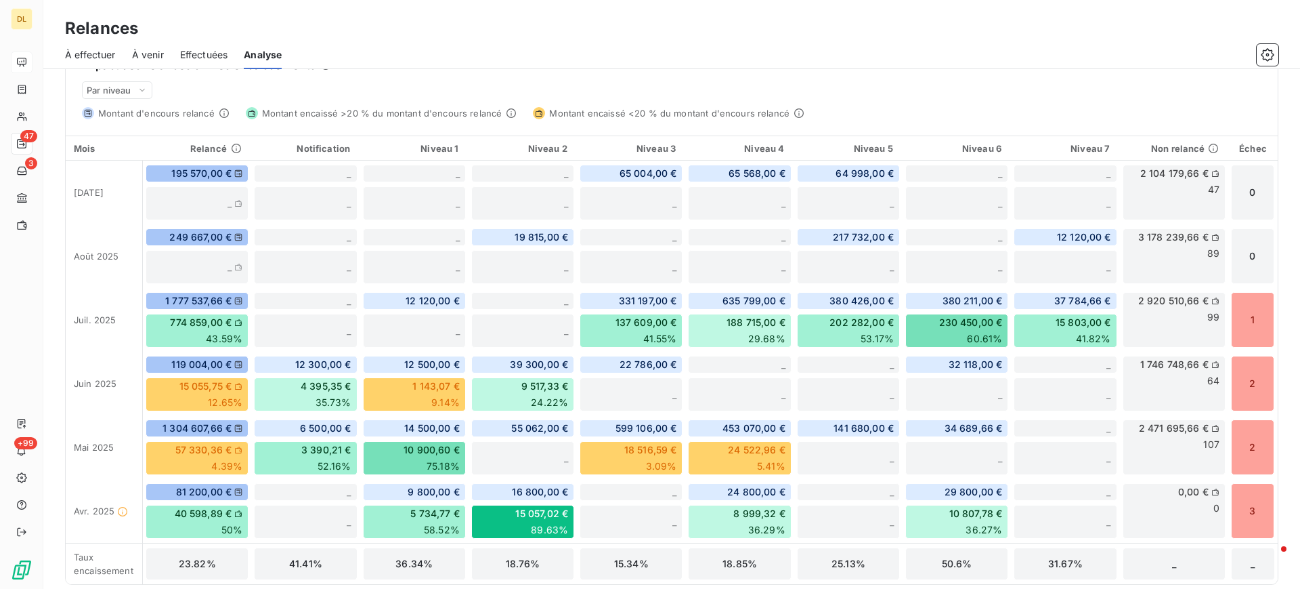
scroll to position [365, 0]
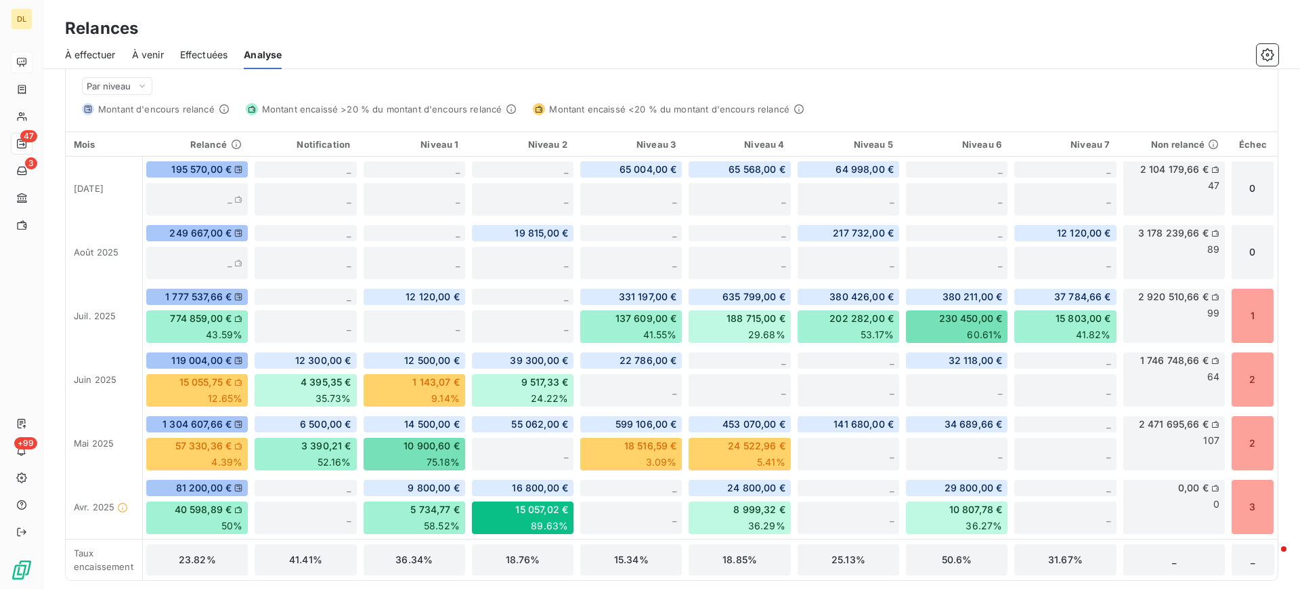
click at [98, 49] on span "À effectuer" at bounding box center [90, 55] width 51 height 14
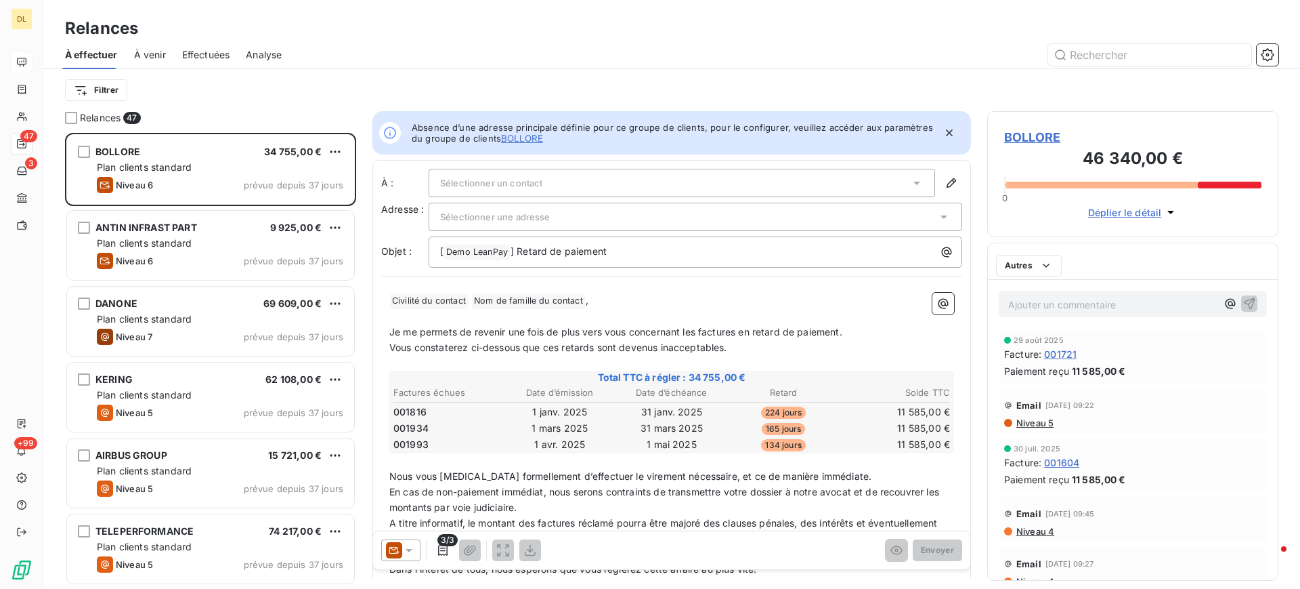
scroll to position [440, 276]
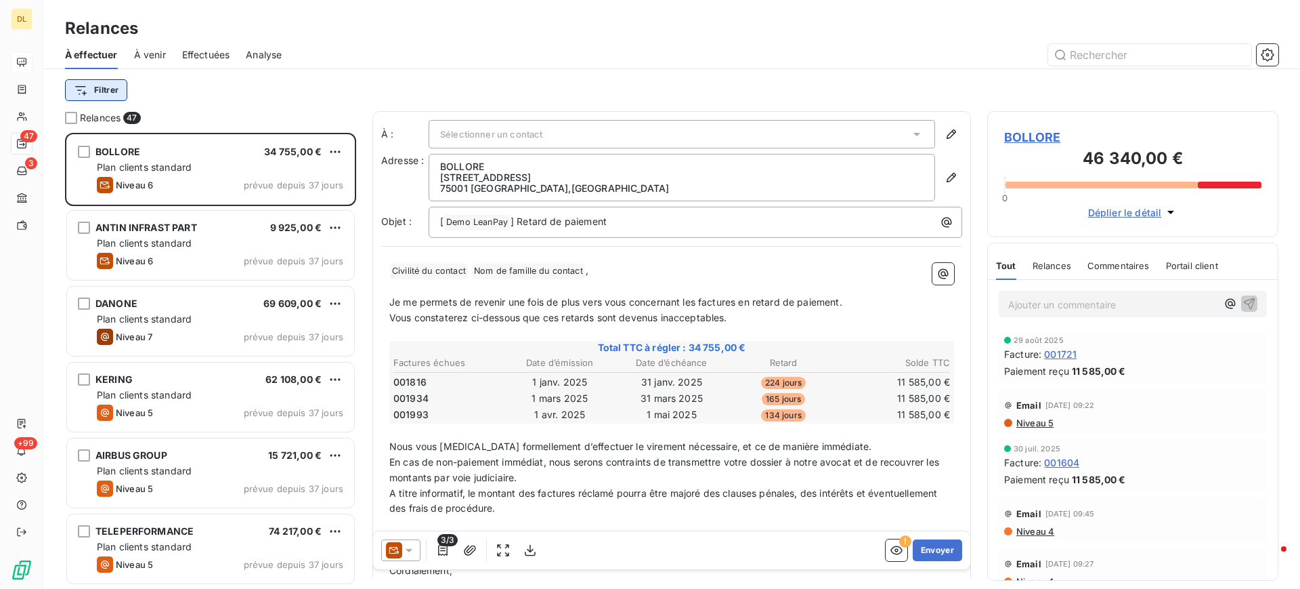
click at [116, 89] on html "DL 47 3 +99 Relances À effectuer À venir Effectuées Analyse Filtrer Relances 47…" at bounding box center [650, 294] width 1300 height 589
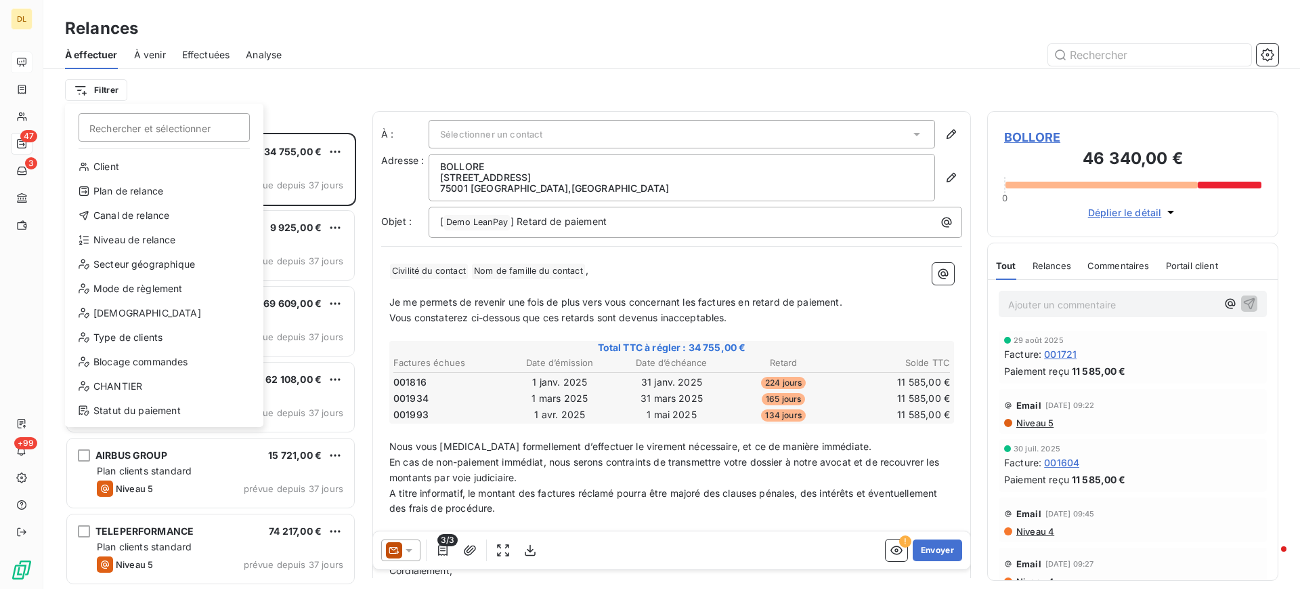
click at [454, 78] on html "DL 47 3 +99 Relances À effectuer À venir Effectuées Analyse Filtrer Rechercher …" at bounding box center [650, 294] width 1300 height 589
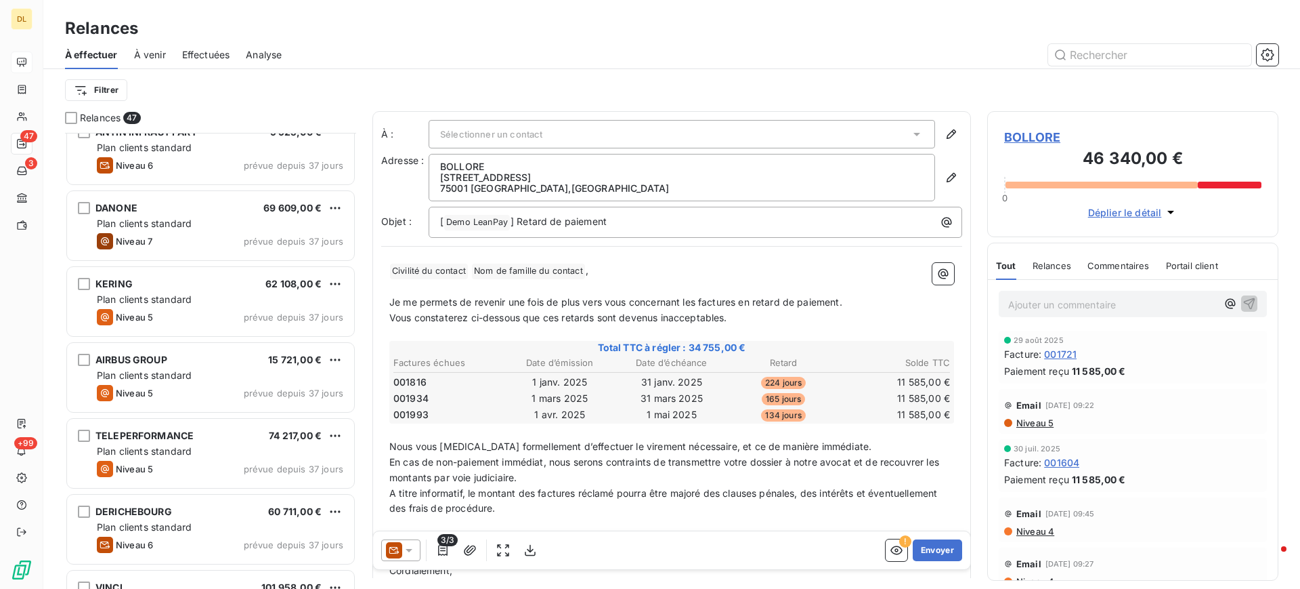
scroll to position [102, 0]
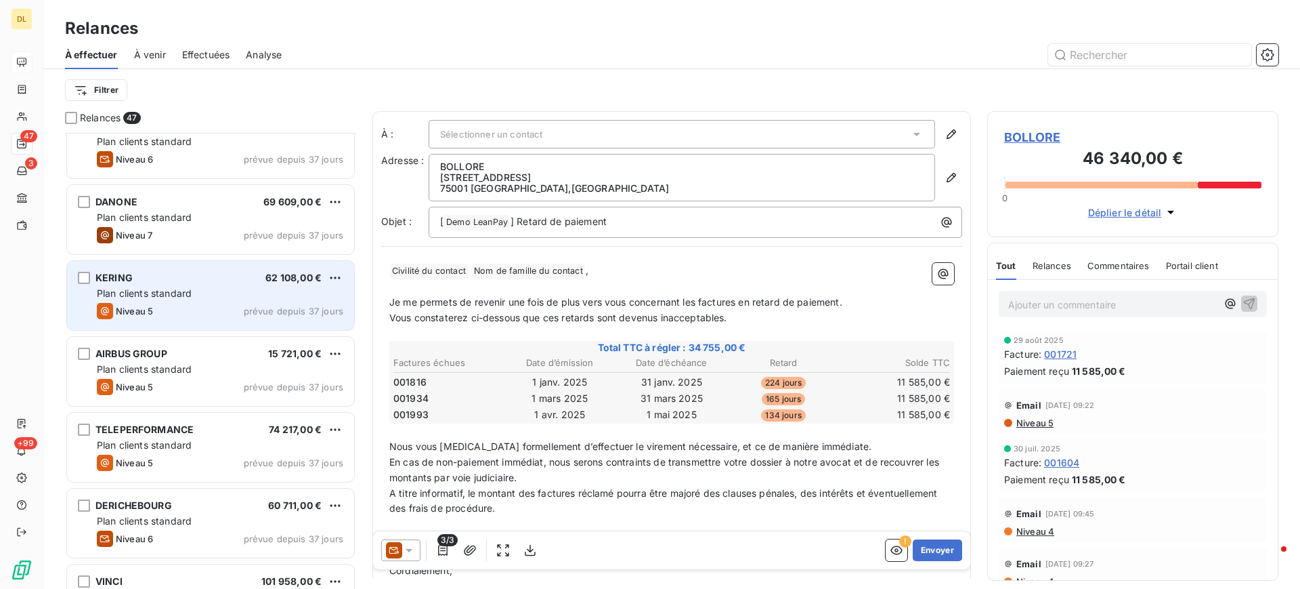
click at [207, 293] on div "Plan clients standard" at bounding box center [220, 293] width 247 height 14
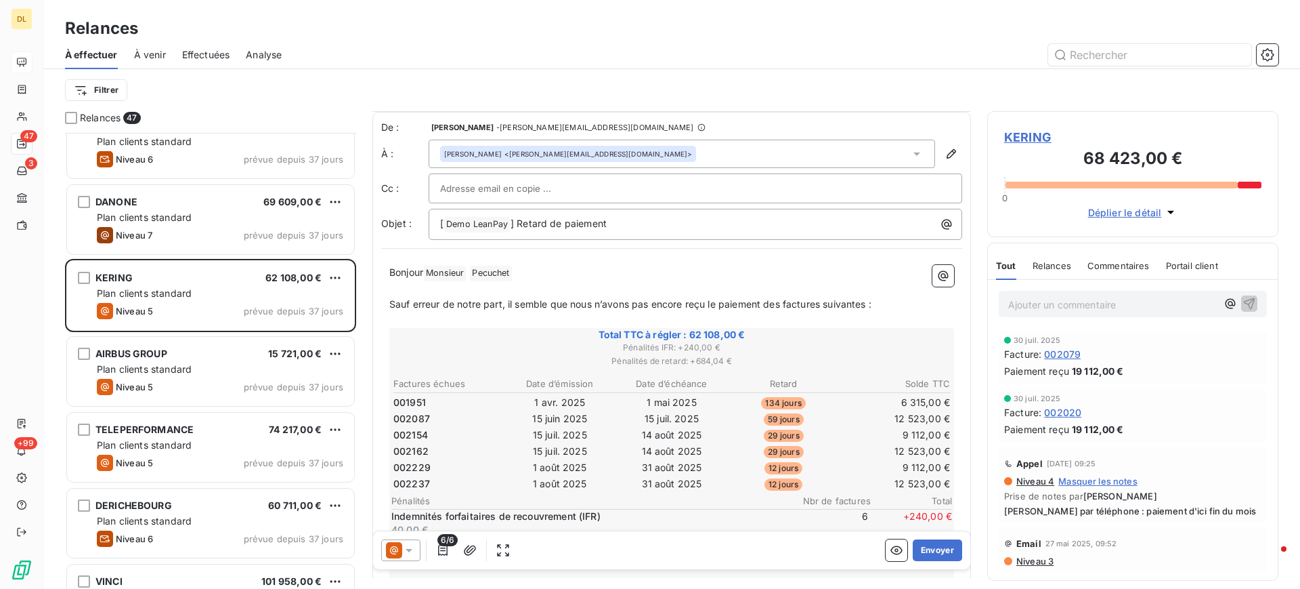
scroll to position [2, 0]
click at [890, 555] on icon "button" at bounding box center [897, 550] width 14 height 14
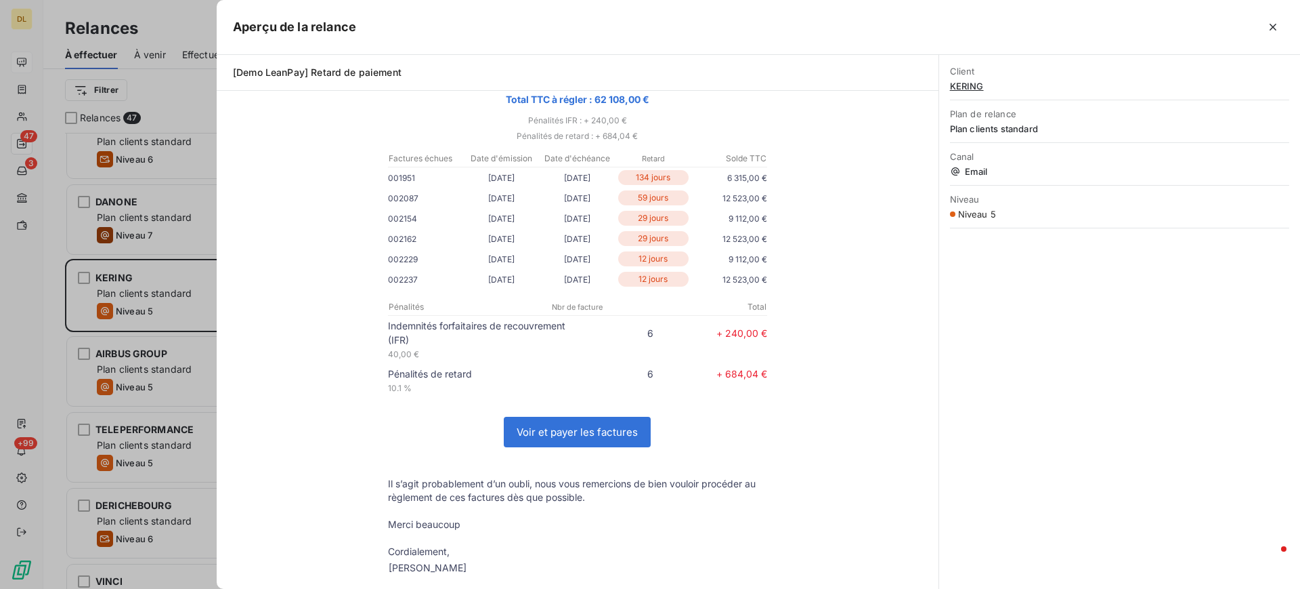
scroll to position [196, 0]
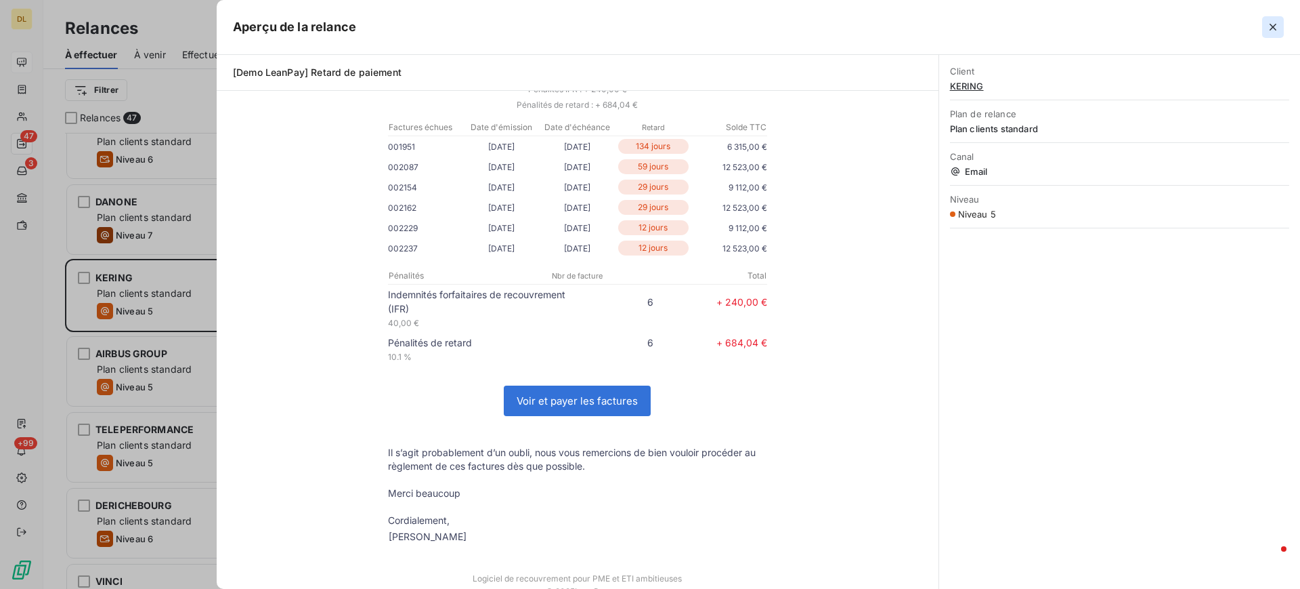
click at [1270, 28] on icon "button" at bounding box center [1274, 27] width 14 height 14
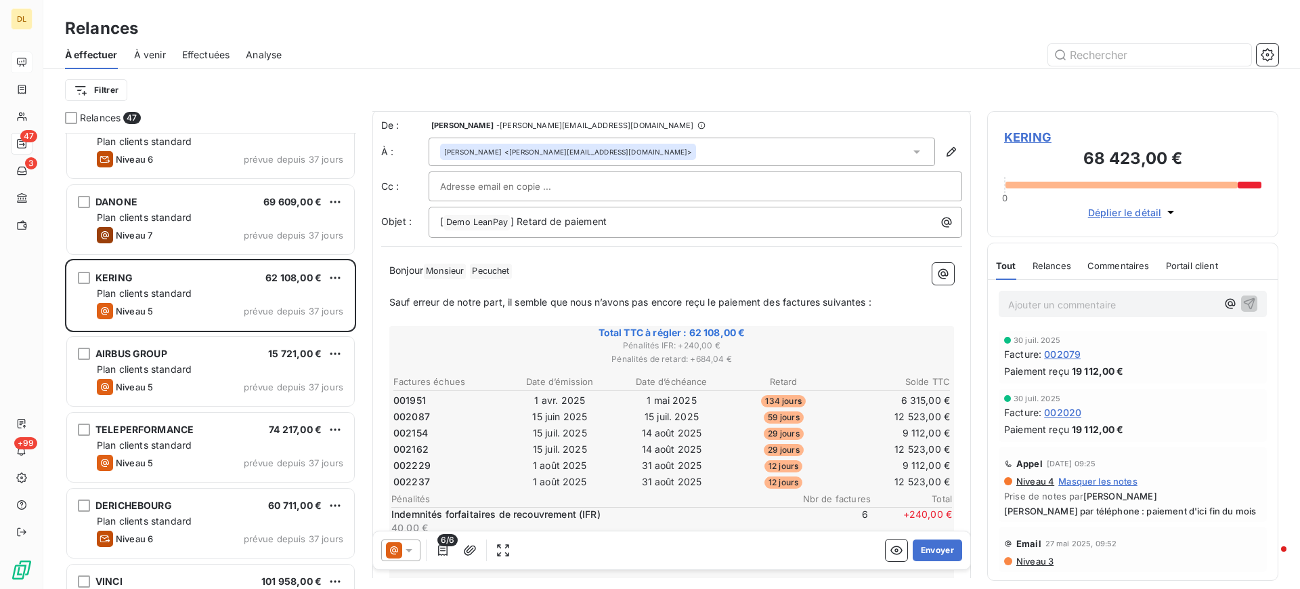
scroll to position [16, 16]
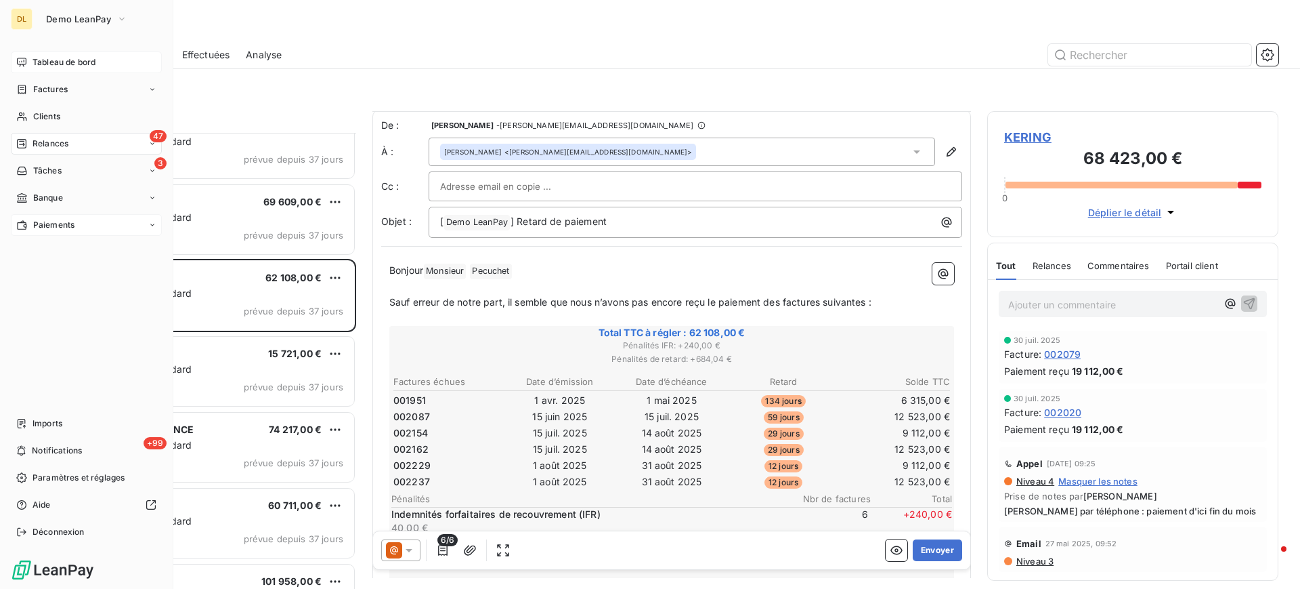
click at [61, 225] on span "Paiements" at bounding box center [53, 225] width 41 height 12
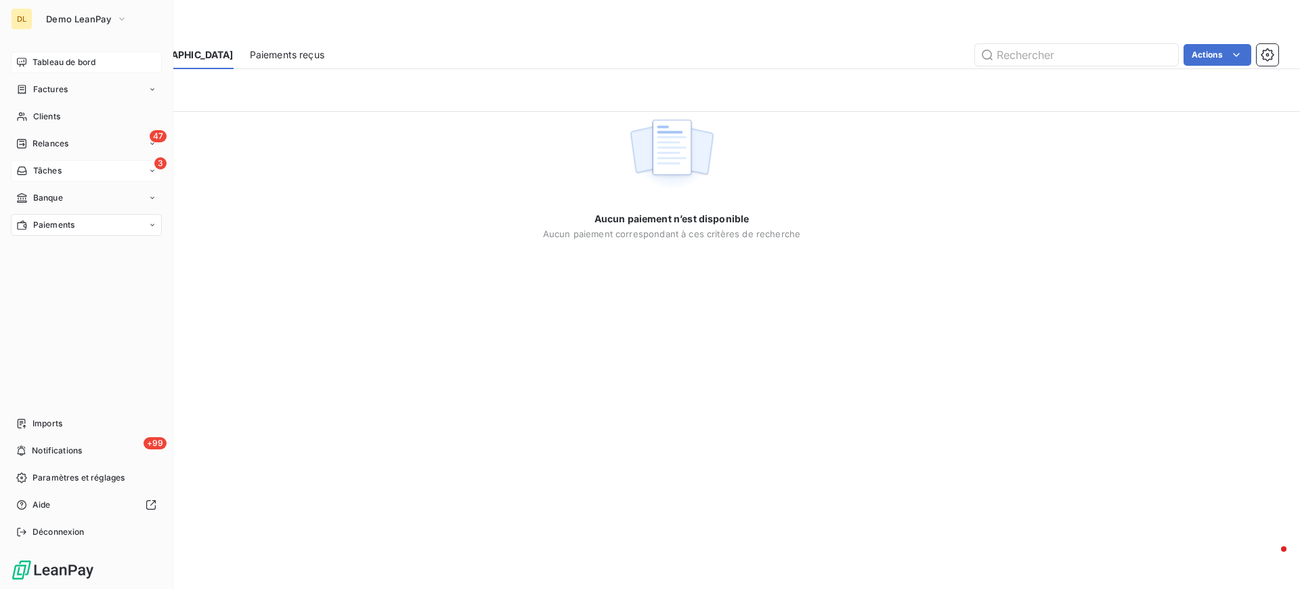
click at [60, 174] on span "Tâches" at bounding box center [47, 171] width 28 height 12
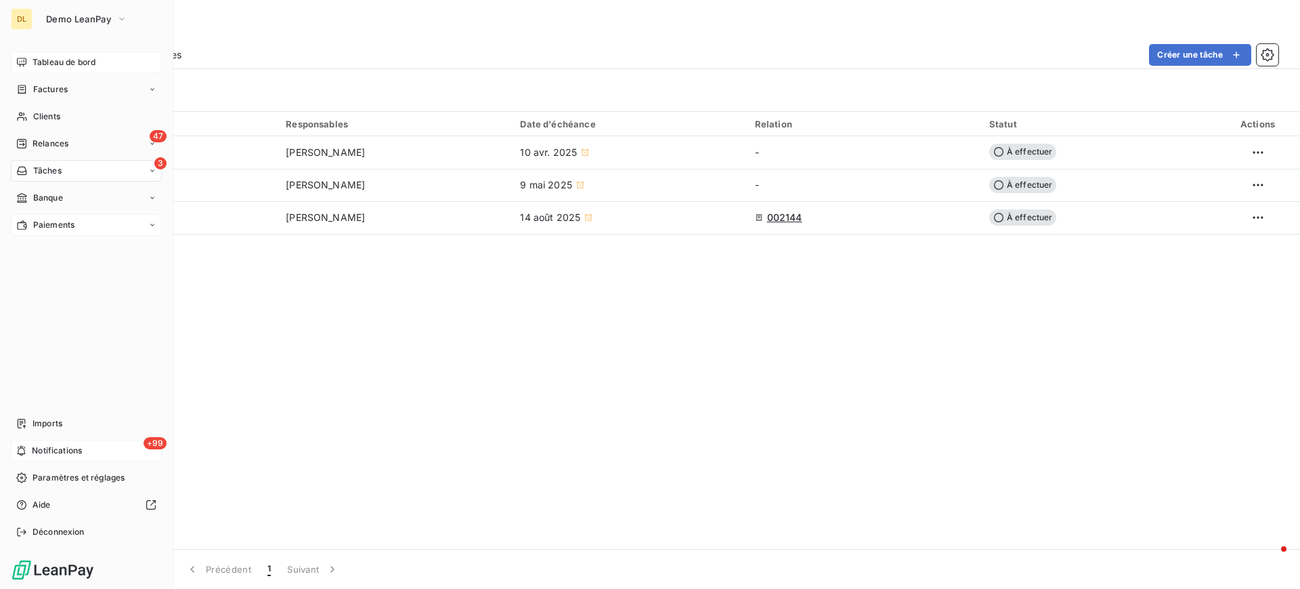
click at [106, 452] on div "+99 Notifications" at bounding box center [86, 451] width 151 height 22
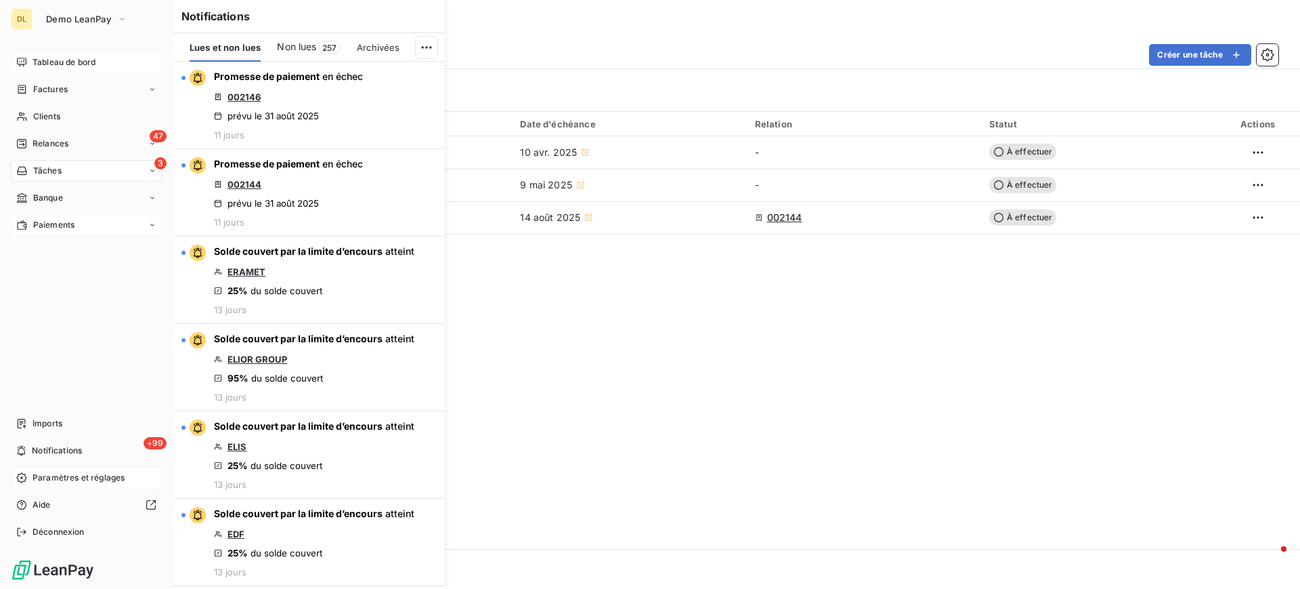
click at [87, 479] on span "Paramètres et réglages" at bounding box center [79, 477] width 92 height 12
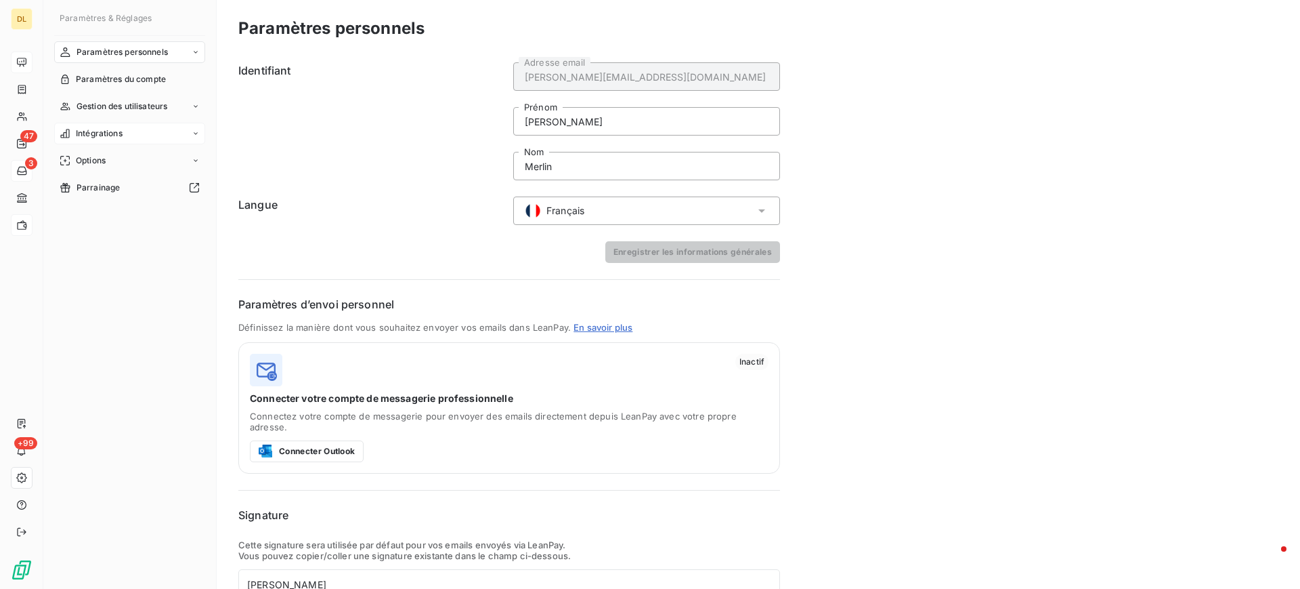
click at [123, 135] on span "Intégrations" at bounding box center [99, 133] width 47 height 12
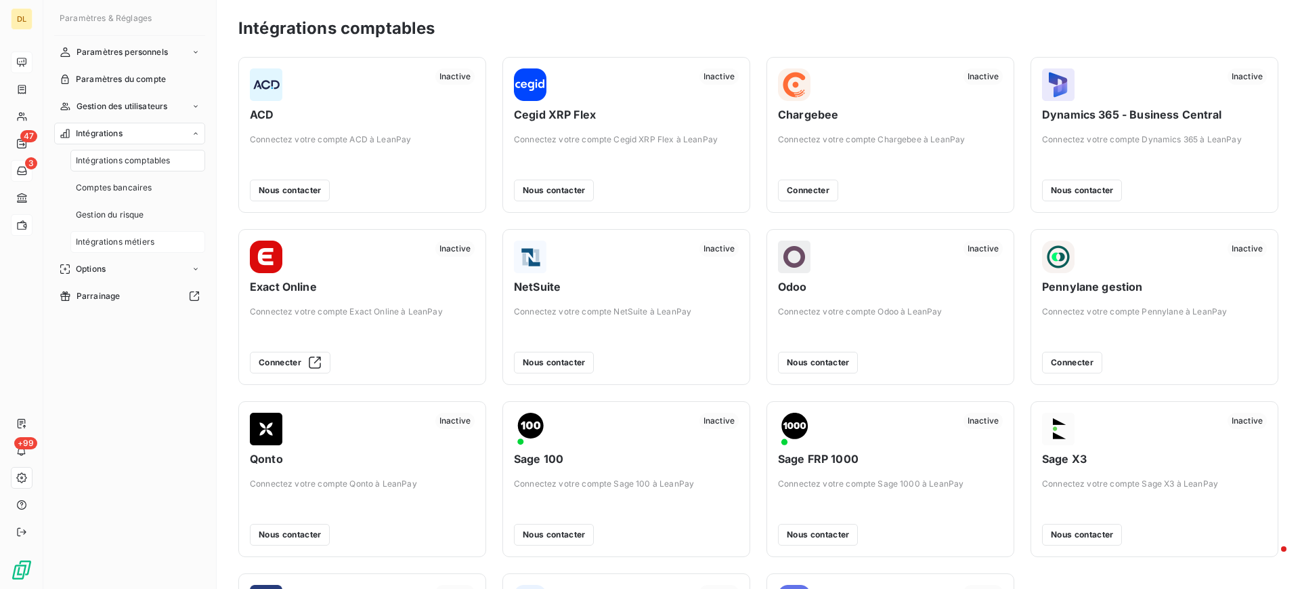
click at [128, 239] on span "Intégrations métiers" at bounding box center [115, 242] width 79 height 12
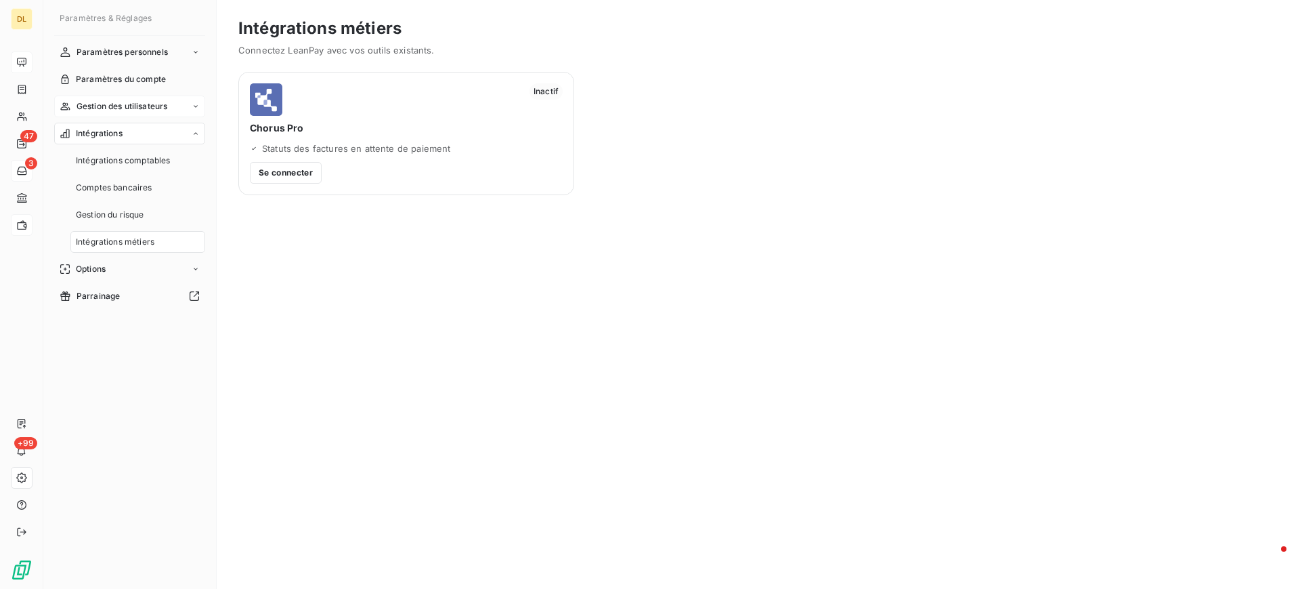
click at [149, 106] on span "Gestion des utilisateurs" at bounding box center [122, 106] width 91 height 12
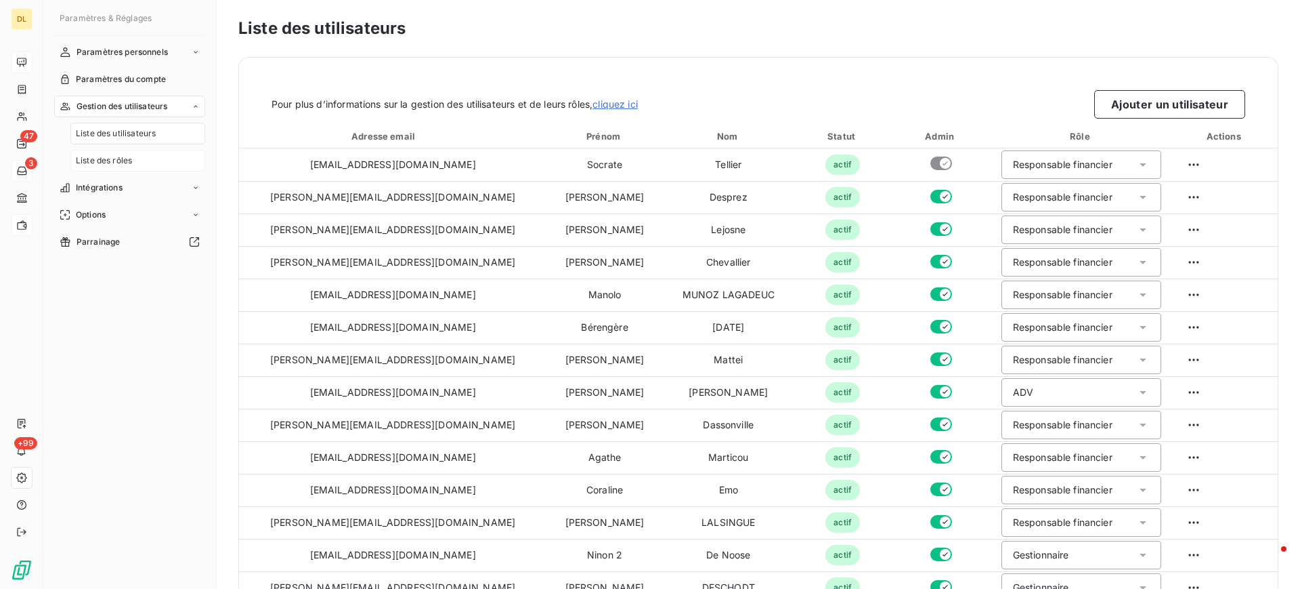
click at [110, 152] on div "Liste des rôles" at bounding box center [137, 161] width 135 height 22
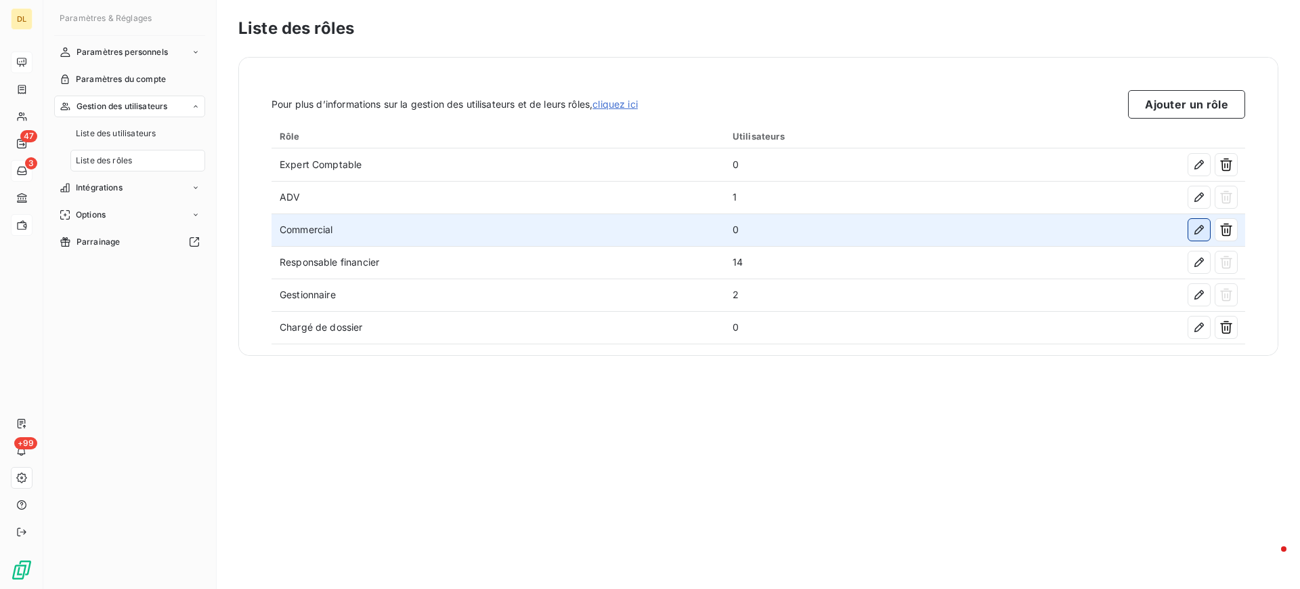
click at [1202, 234] on icon "button" at bounding box center [1200, 230] width 14 height 14
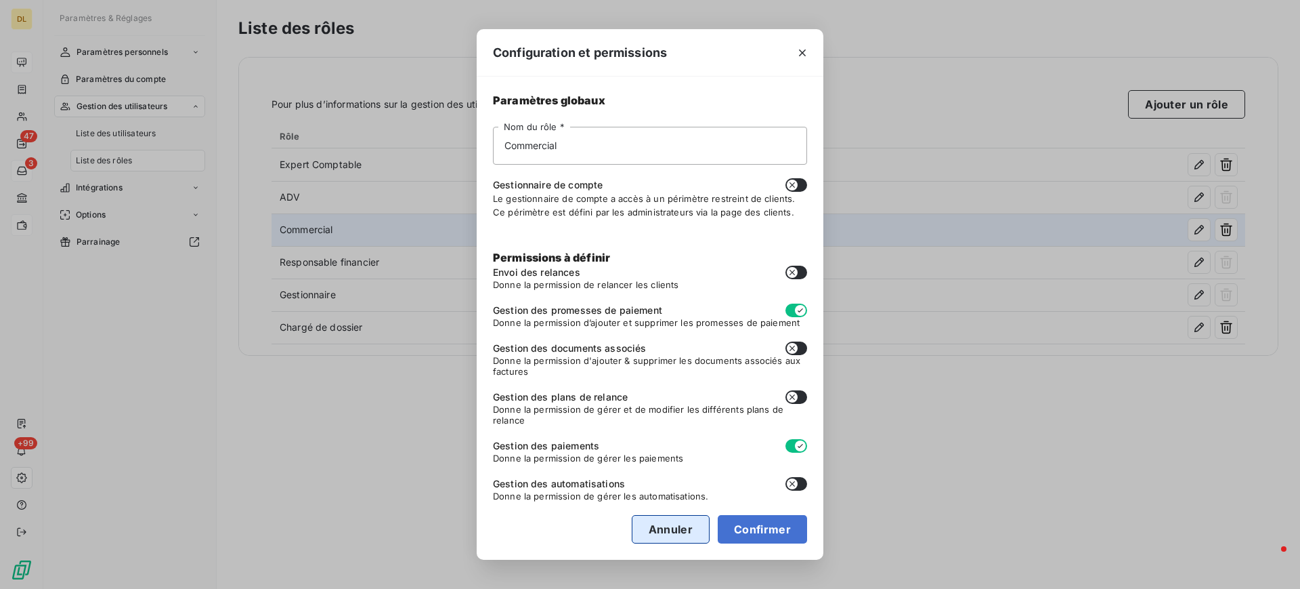
click at [666, 526] on button "Annuler" at bounding box center [671, 529] width 78 height 28
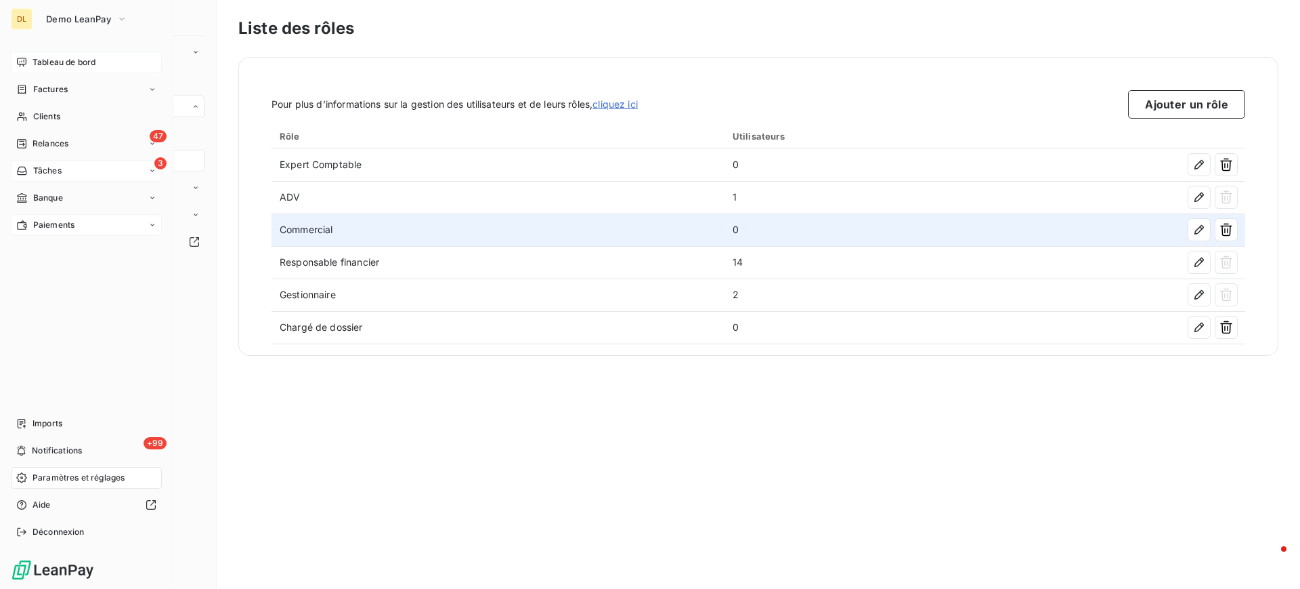
click at [27, 54] on div "Tableau de bord" at bounding box center [86, 62] width 151 height 22
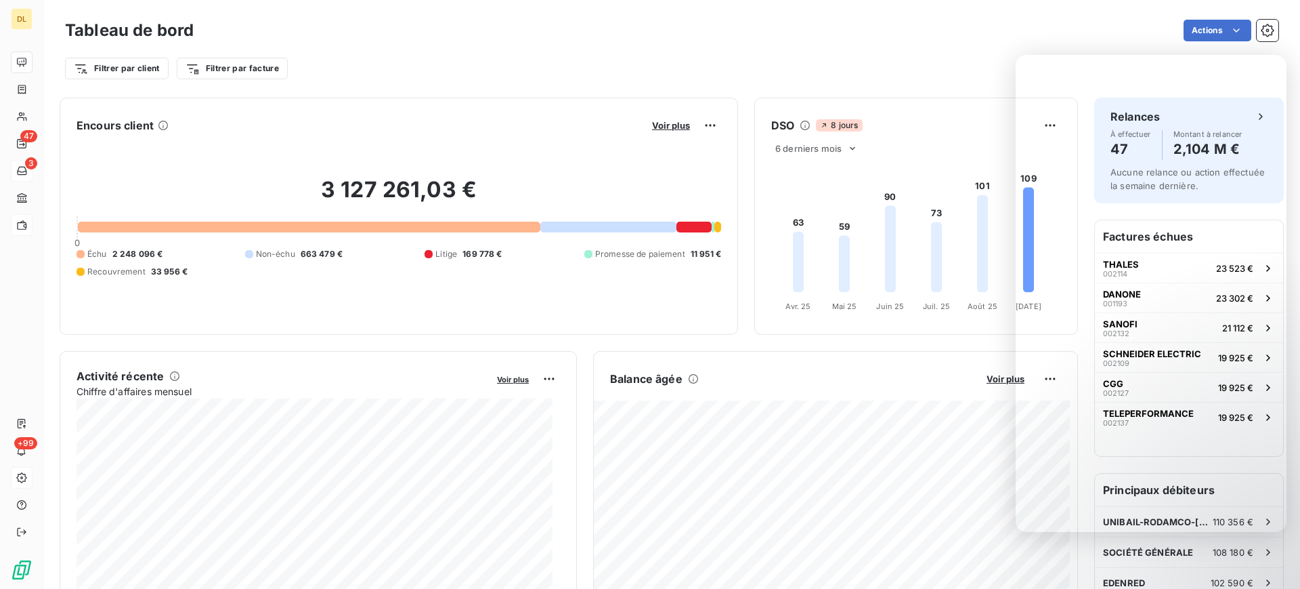
click at [589, 41] on div "Tableau de bord Actions" at bounding box center [672, 30] width 1214 height 28
